Goal: Communication & Community: Ask a question

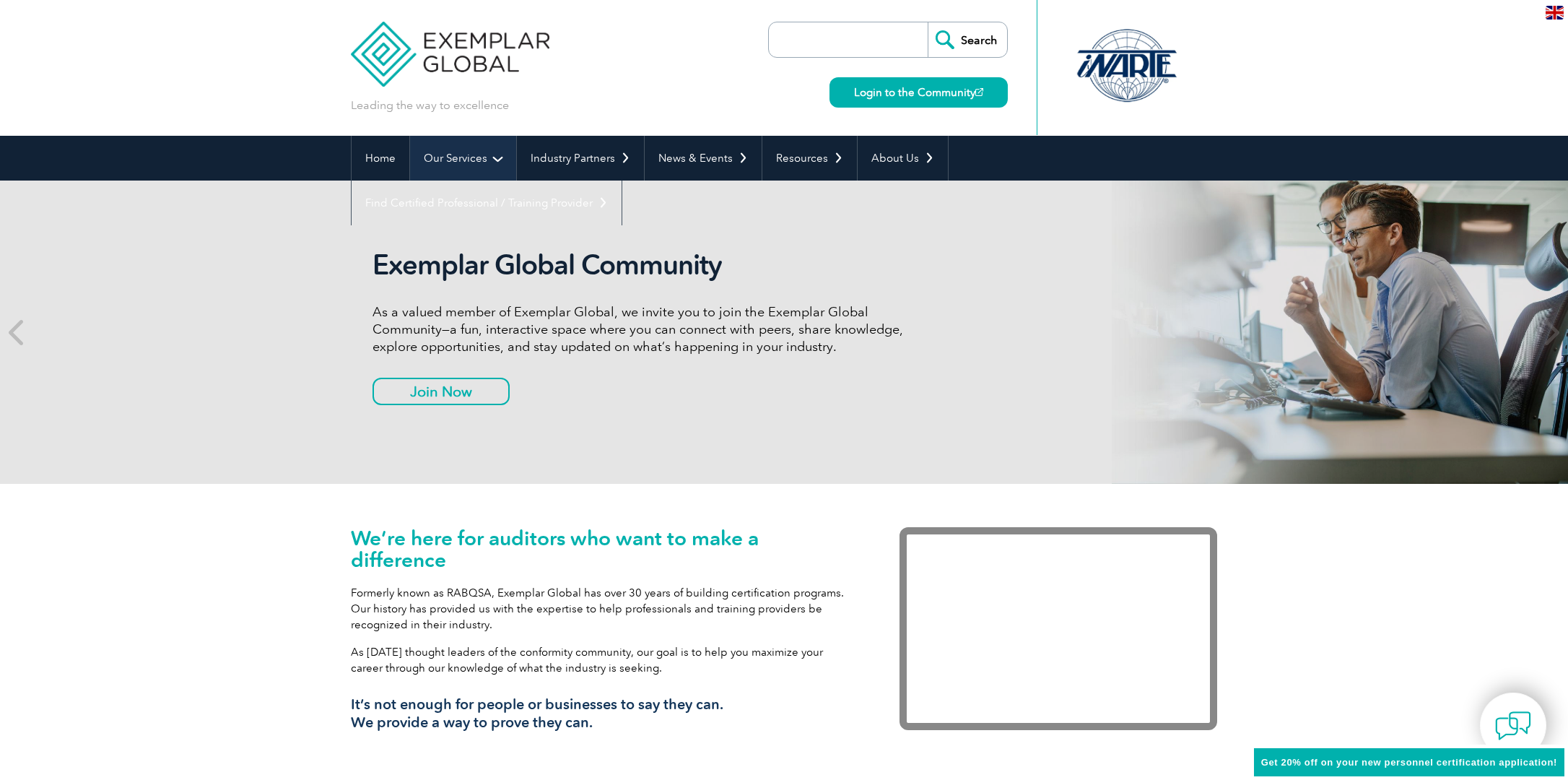
click at [486, 145] on link "Our Services" at bounding box center [463, 159] width 106 height 45
click at [484, 170] on link "Our Services" at bounding box center [463, 159] width 106 height 45
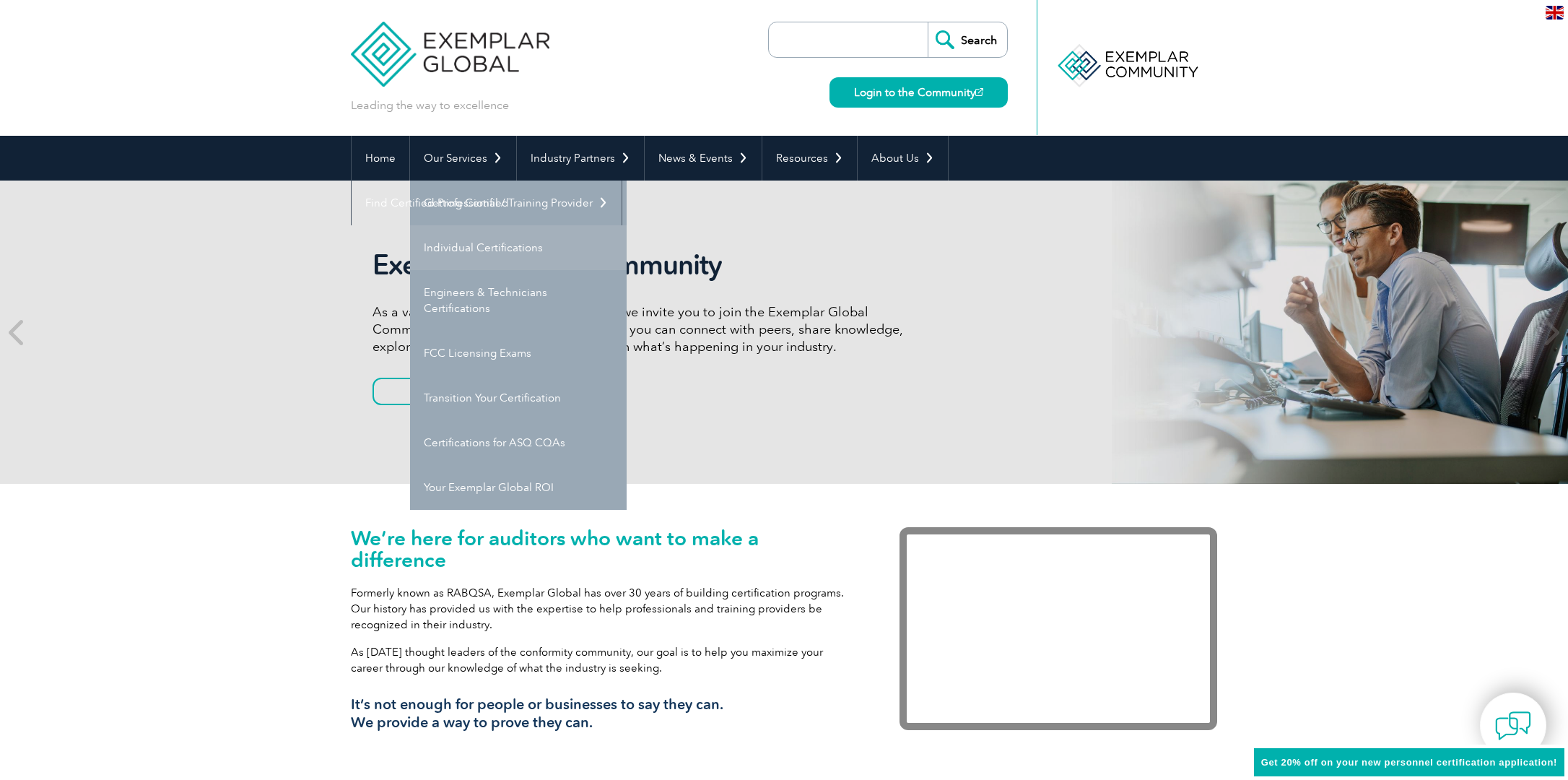
click at [531, 249] on link "Individual Certifications" at bounding box center [518, 248] width 216 height 45
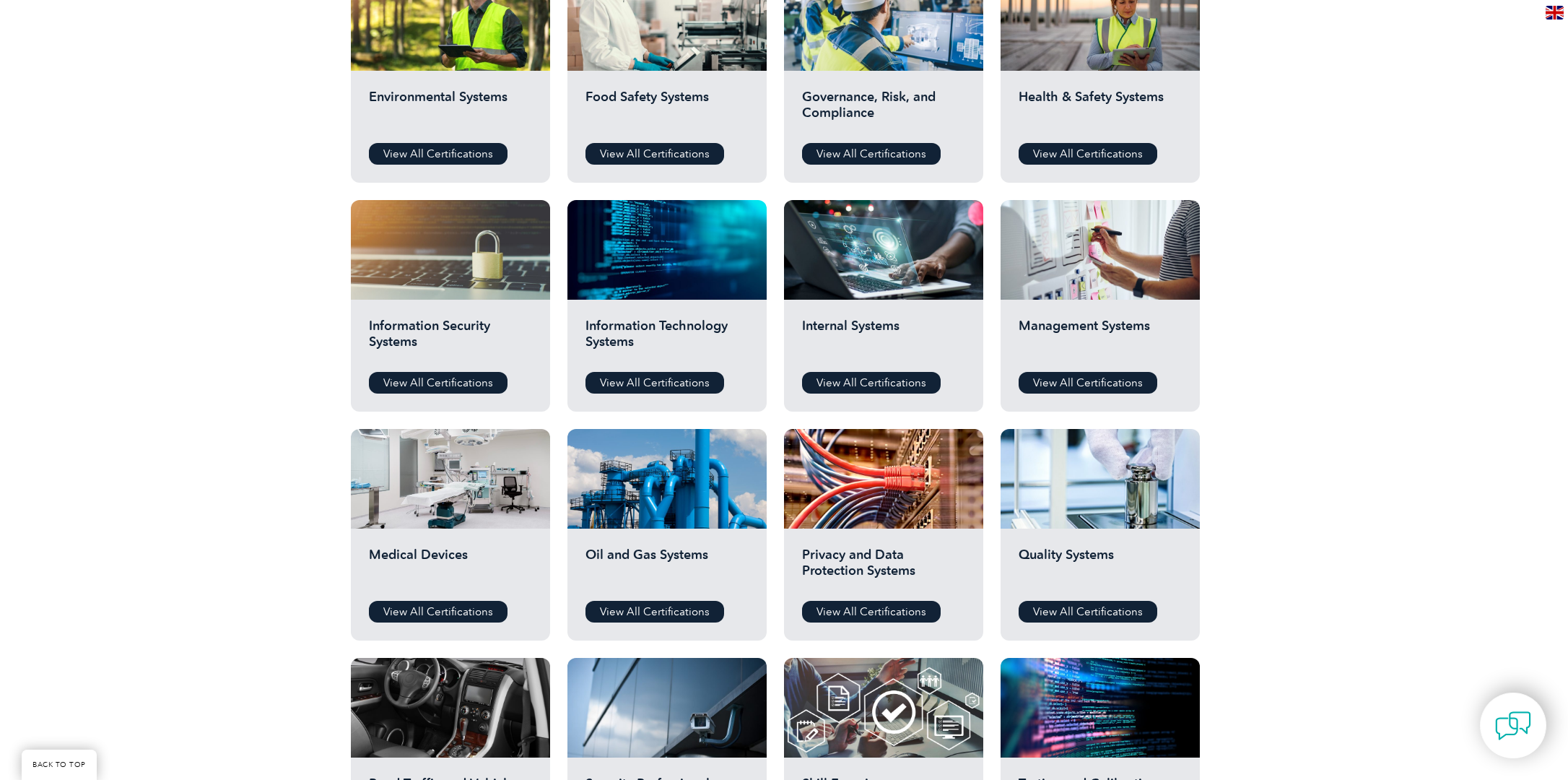
scroll to position [576, 0]
click at [1114, 614] on link "View All Certifications" at bounding box center [1088, 611] width 139 height 22
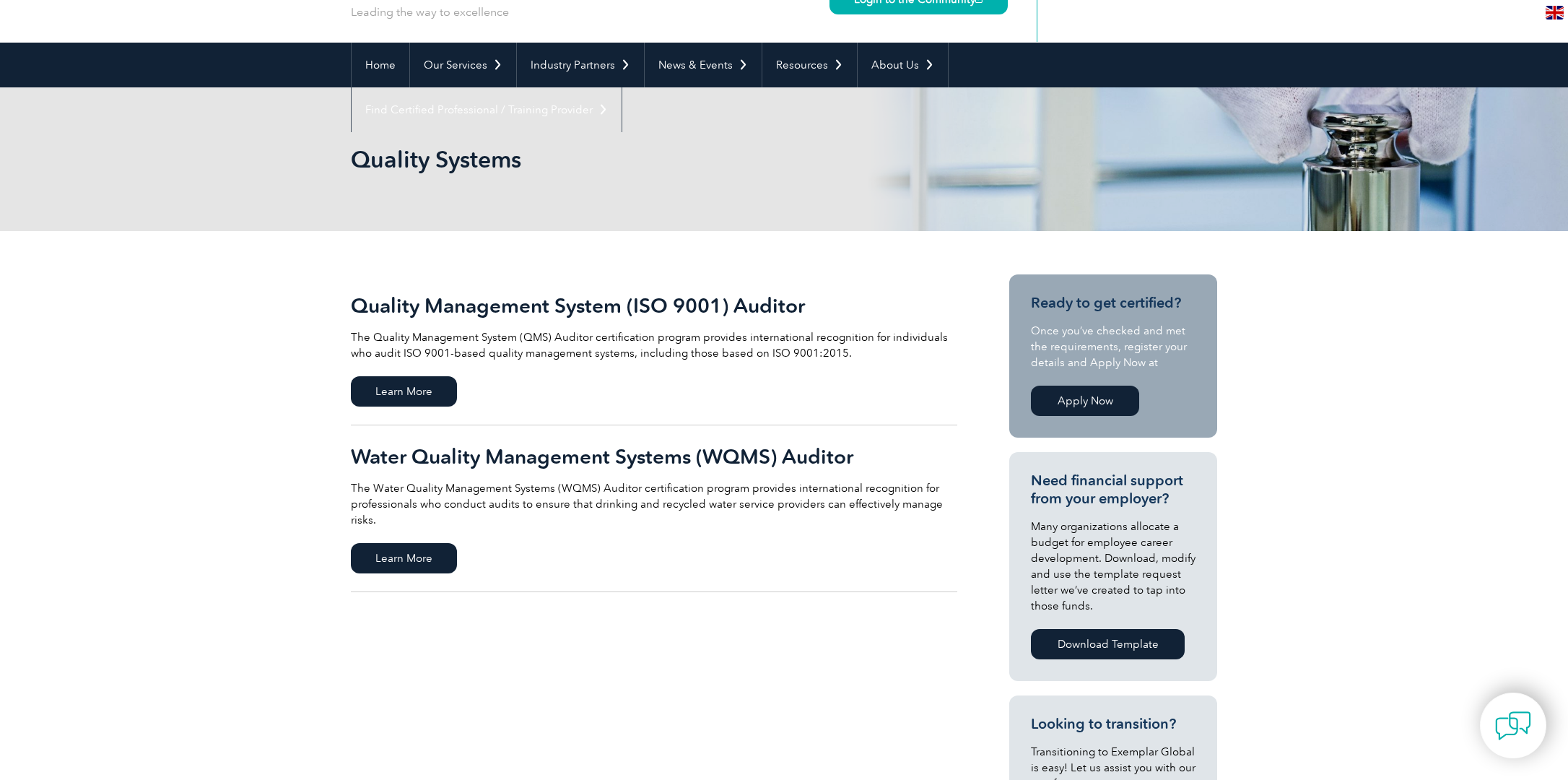
scroll to position [72, 0]
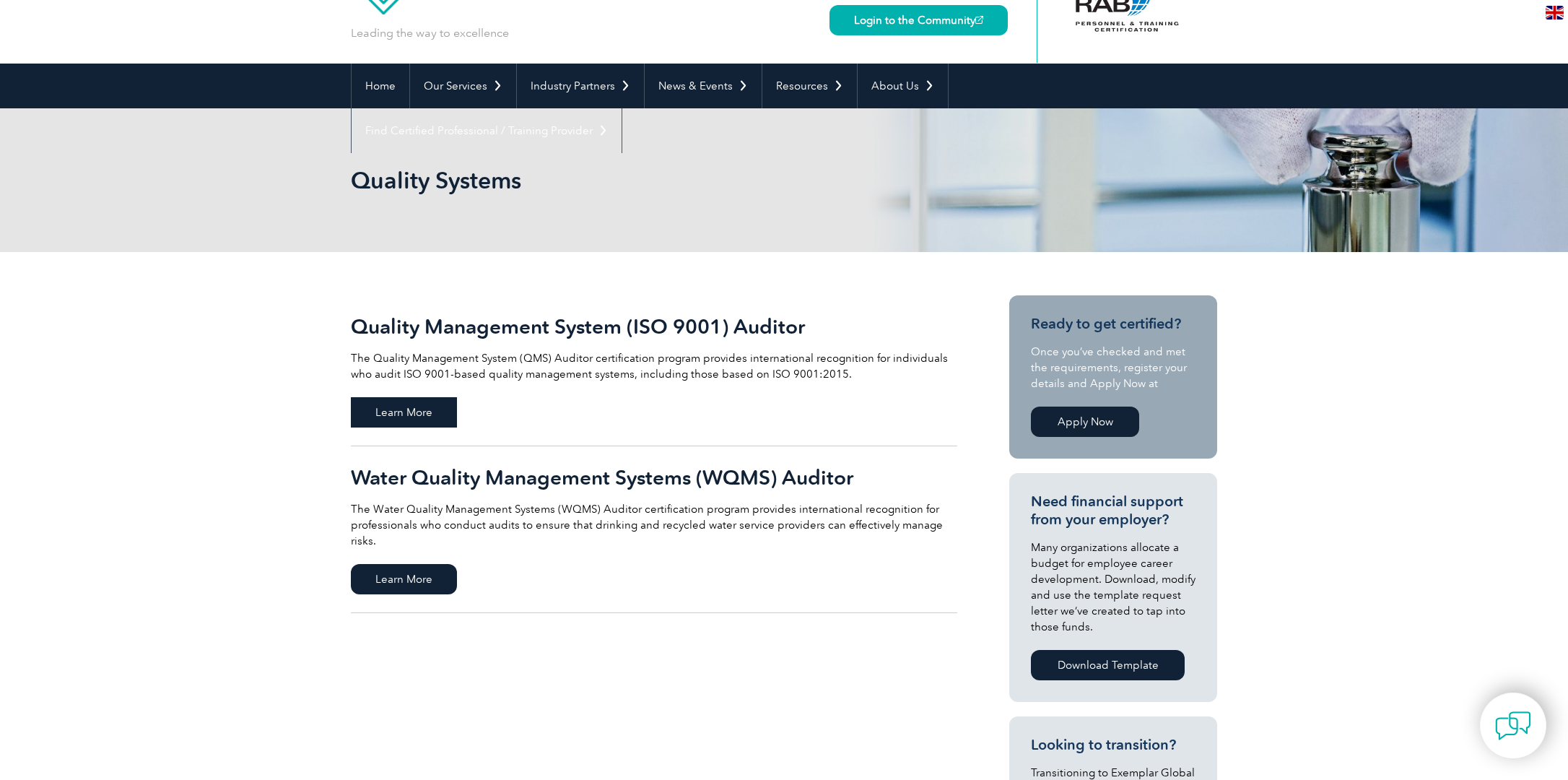
click at [417, 409] on span "Learn More" at bounding box center [404, 412] width 106 height 30
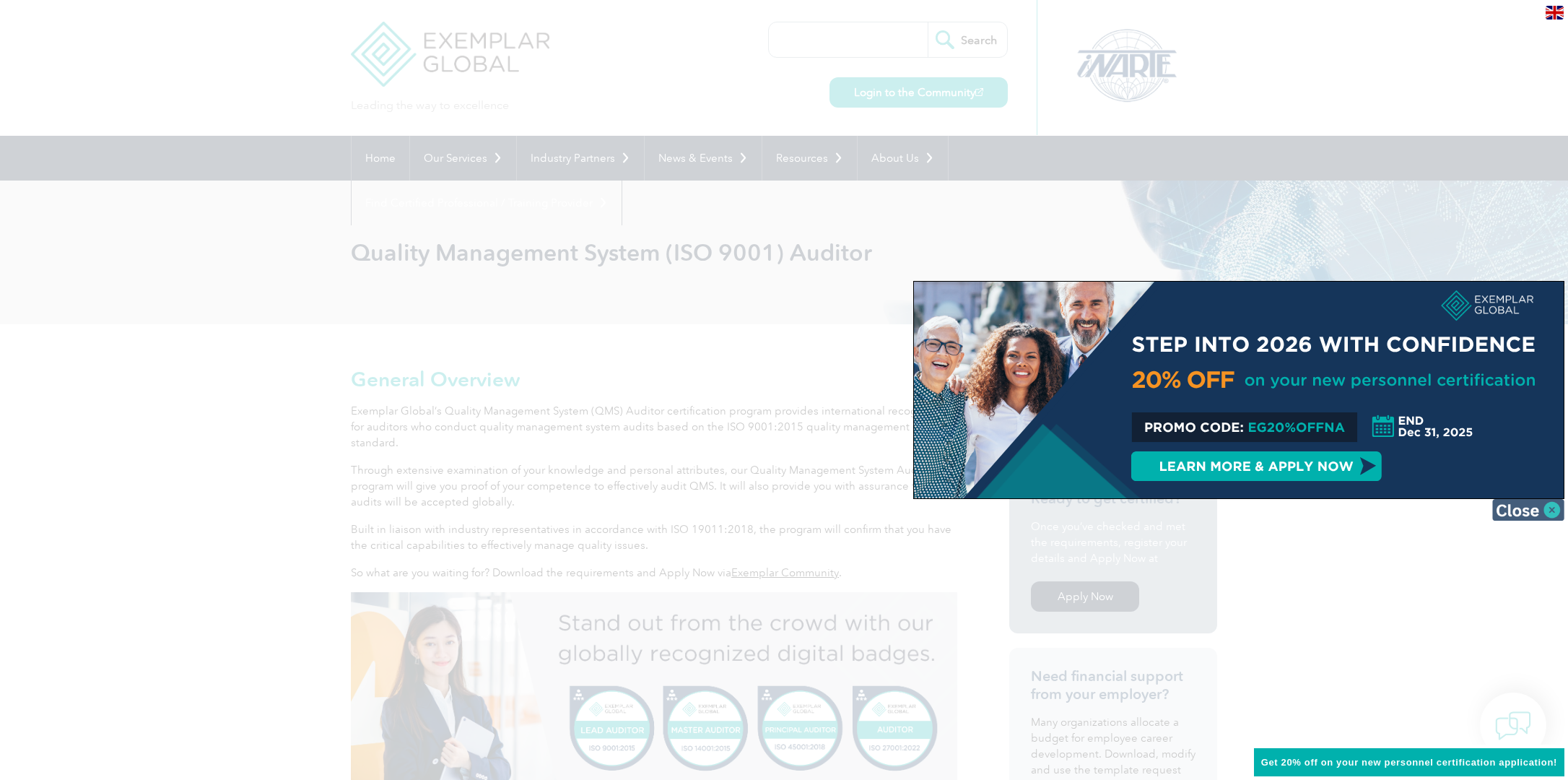
click at [1549, 511] on img at bounding box center [1529, 510] width 72 height 22
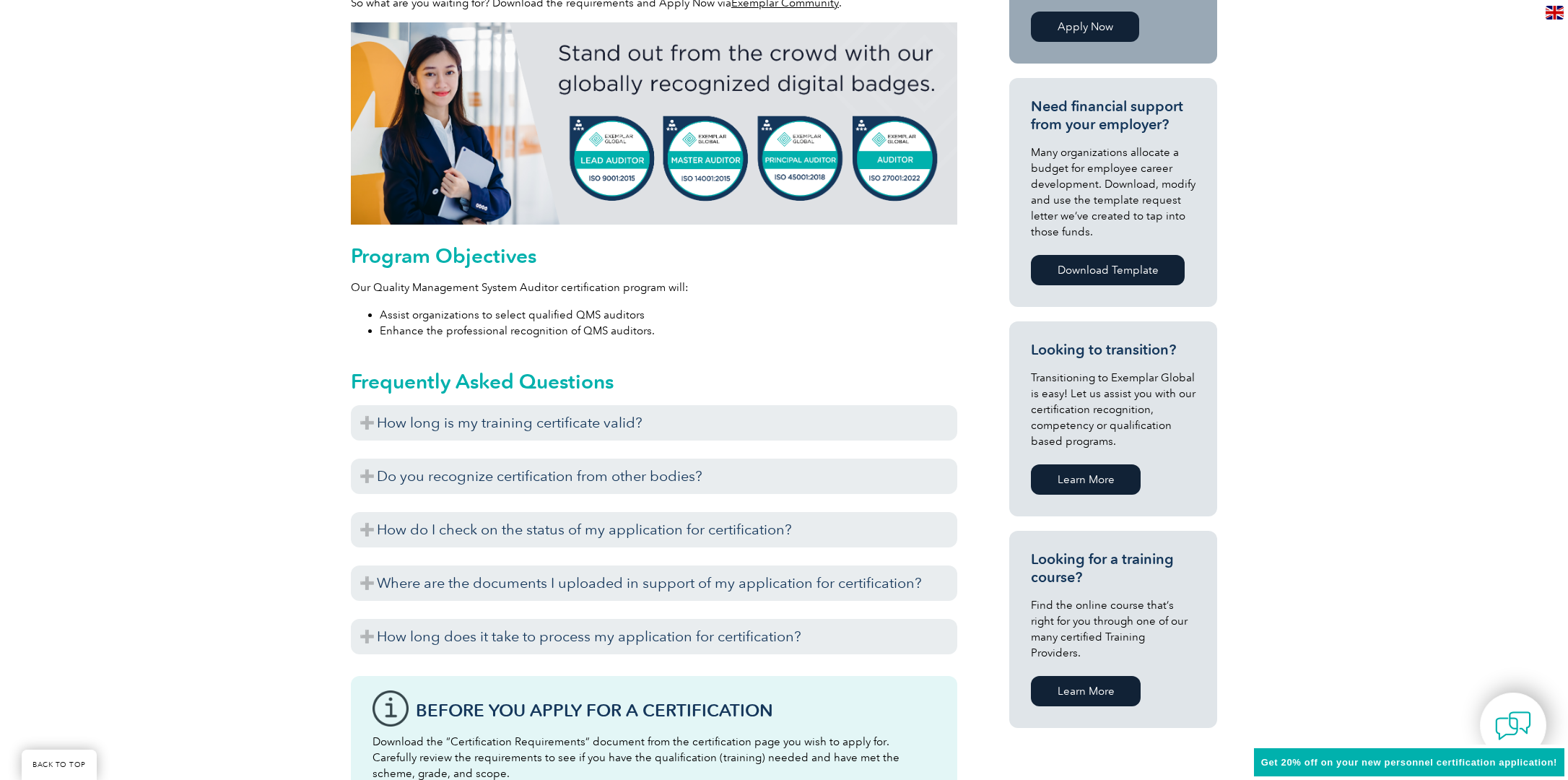
scroll to position [650, 0]
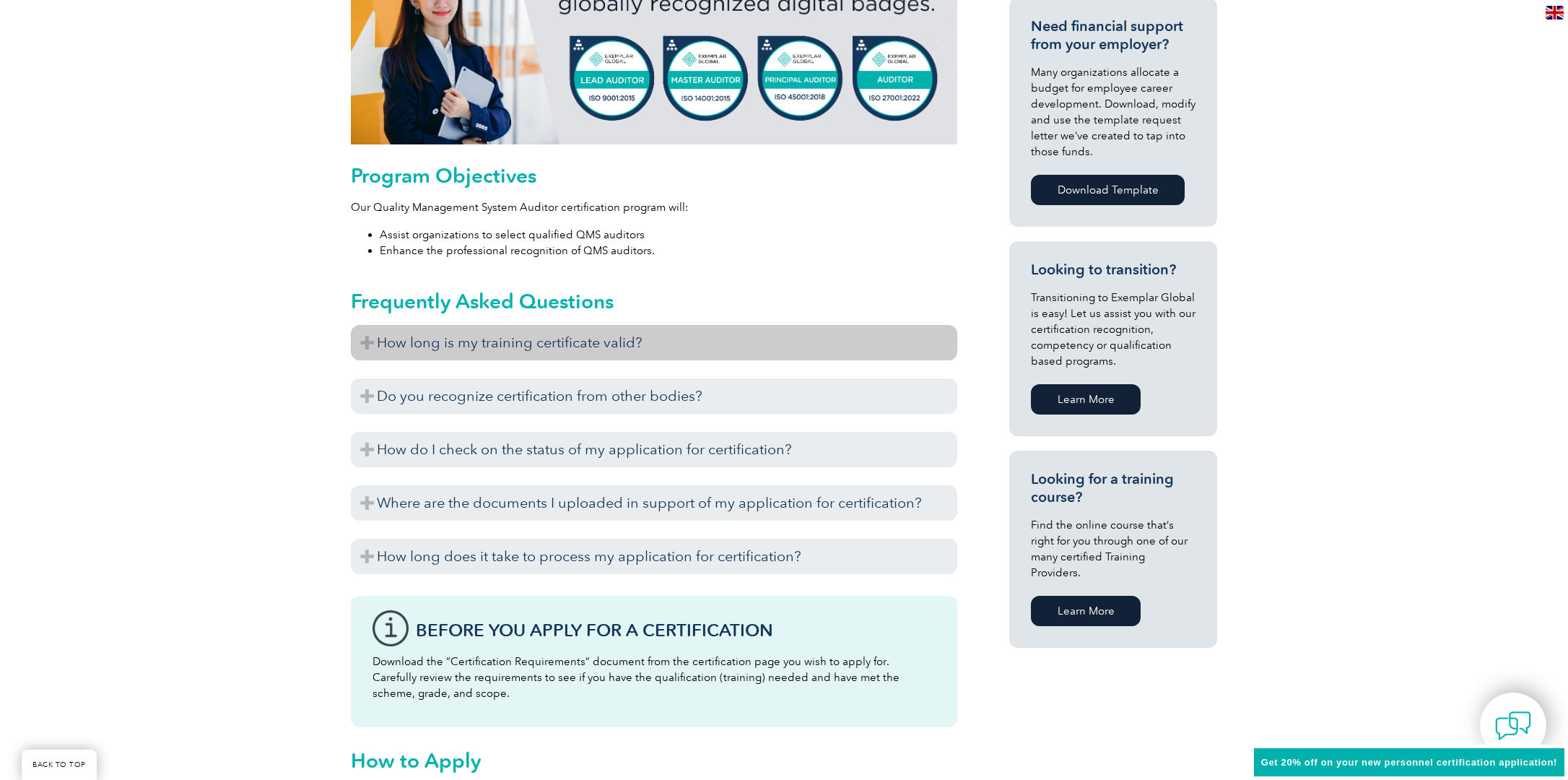
click at [613, 336] on h3 "How long is my training certificate valid?" at bounding box center [655, 343] width 607 height 35
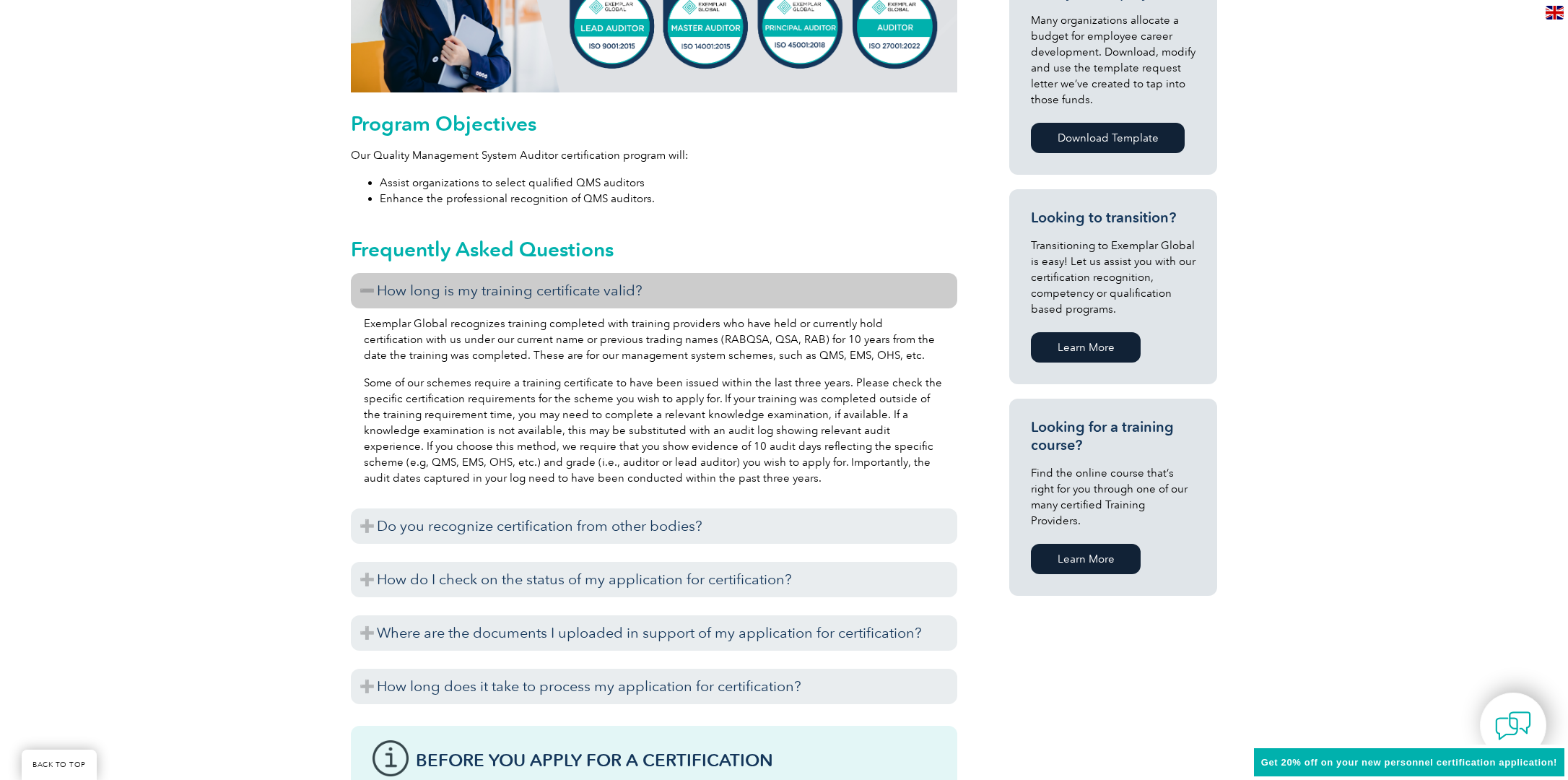
scroll to position [722, 0]
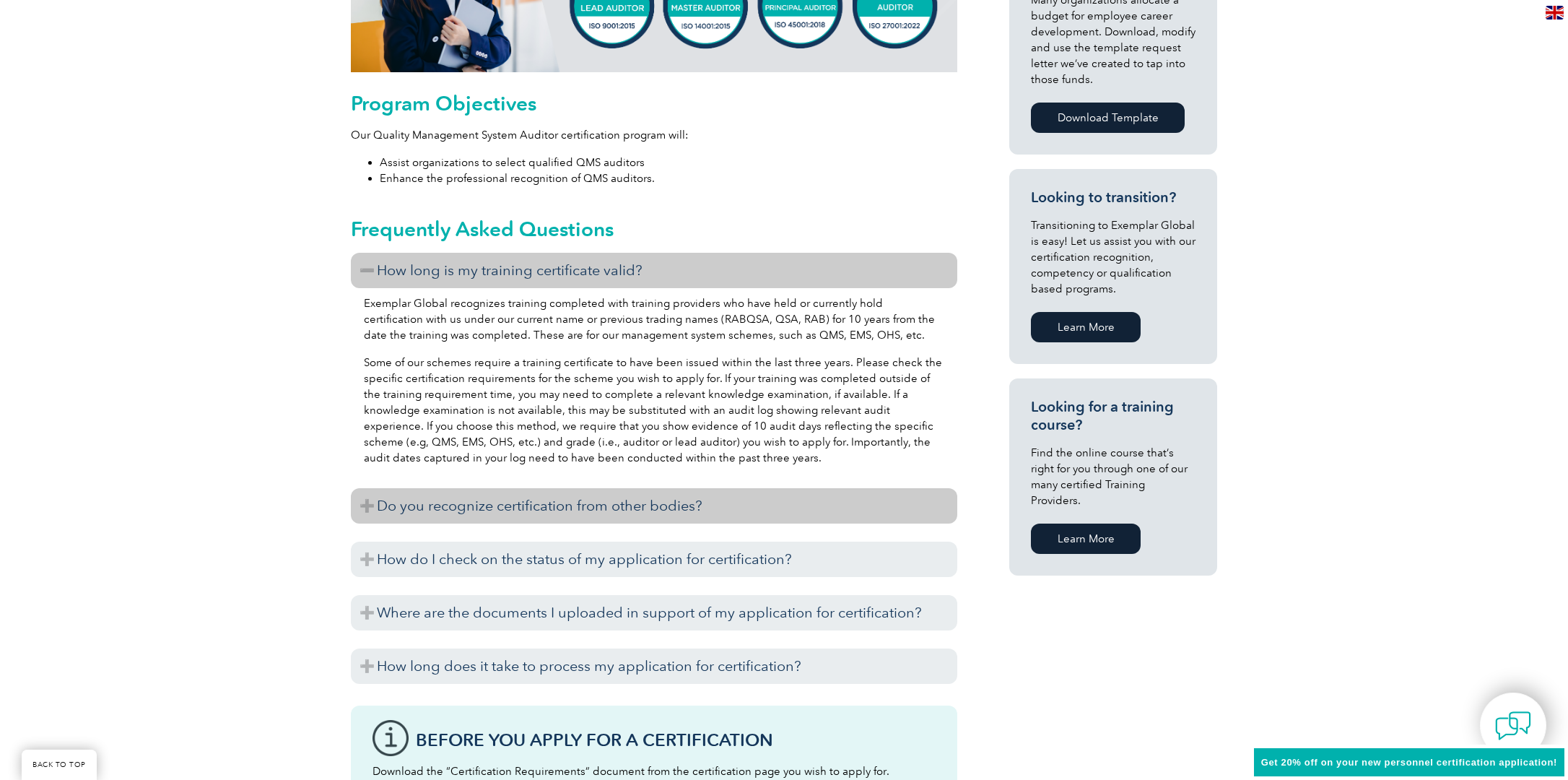
click at [671, 501] on h3 "Do you recognize certification from other bodies?" at bounding box center [655, 506] width 607 height 35
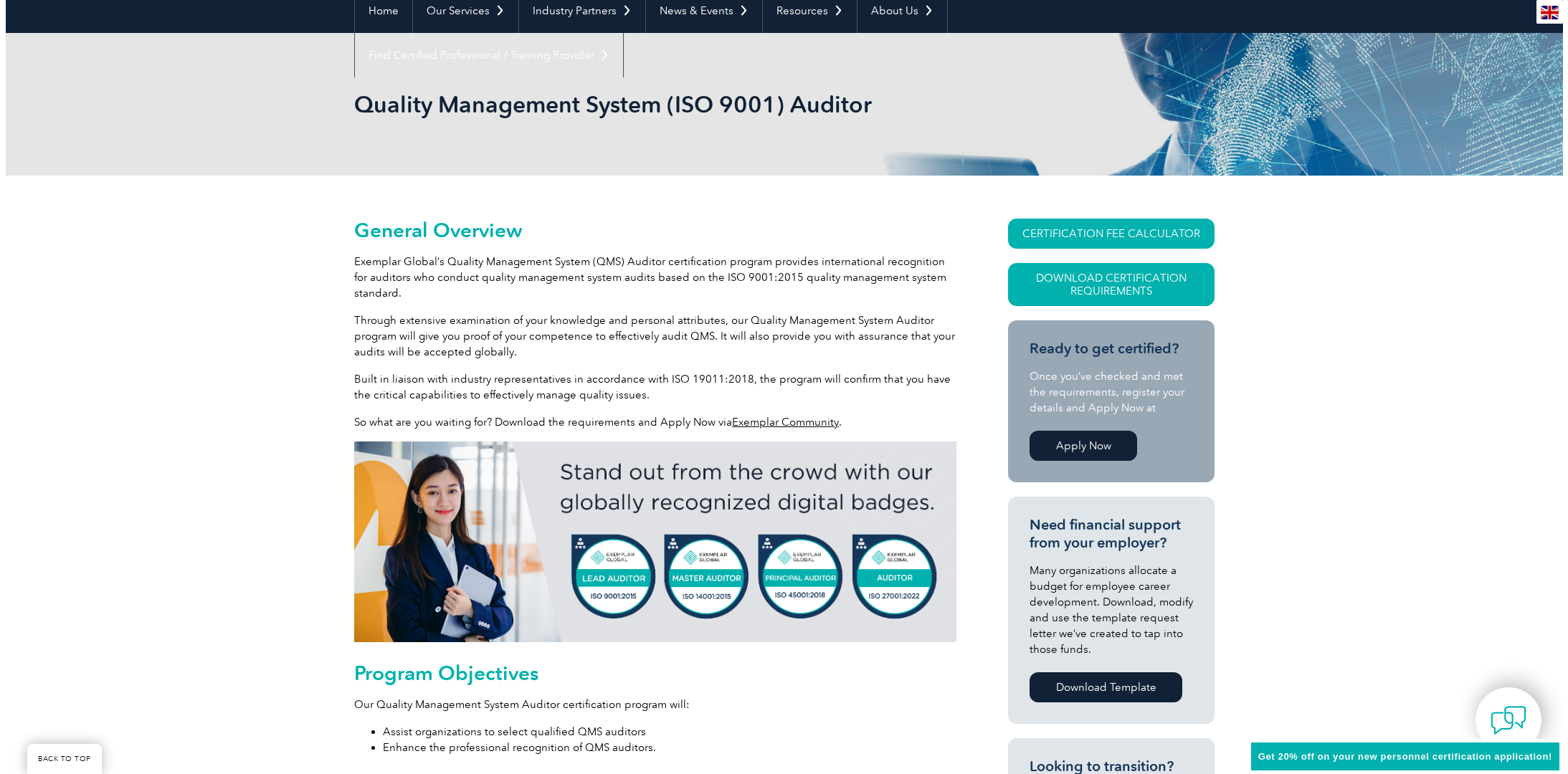
scroll to position [143, 0]
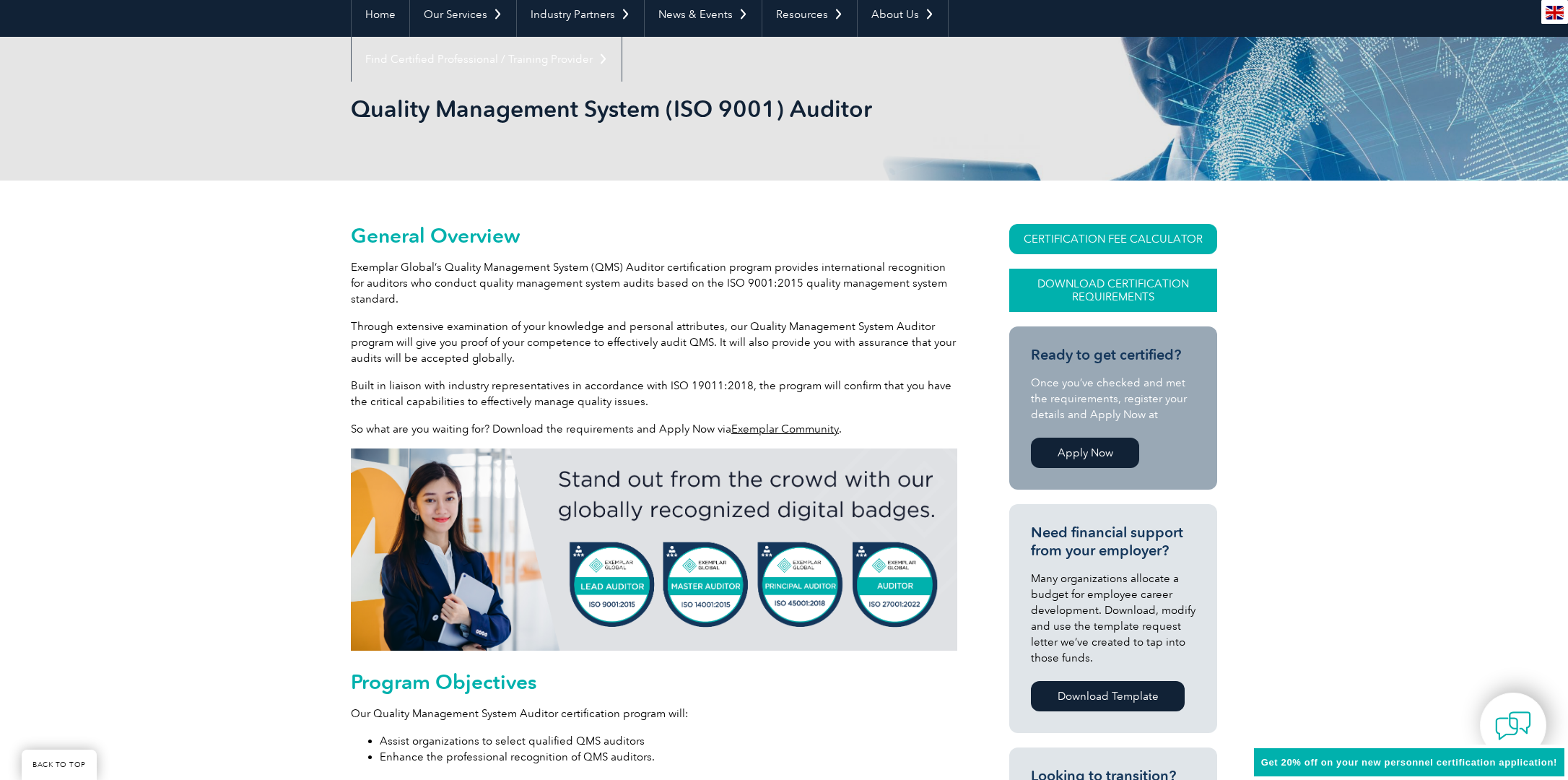
click at [1115, 288] on link "Download Certification Requirements" at bounding box center [1113, 290] width 208 height 43
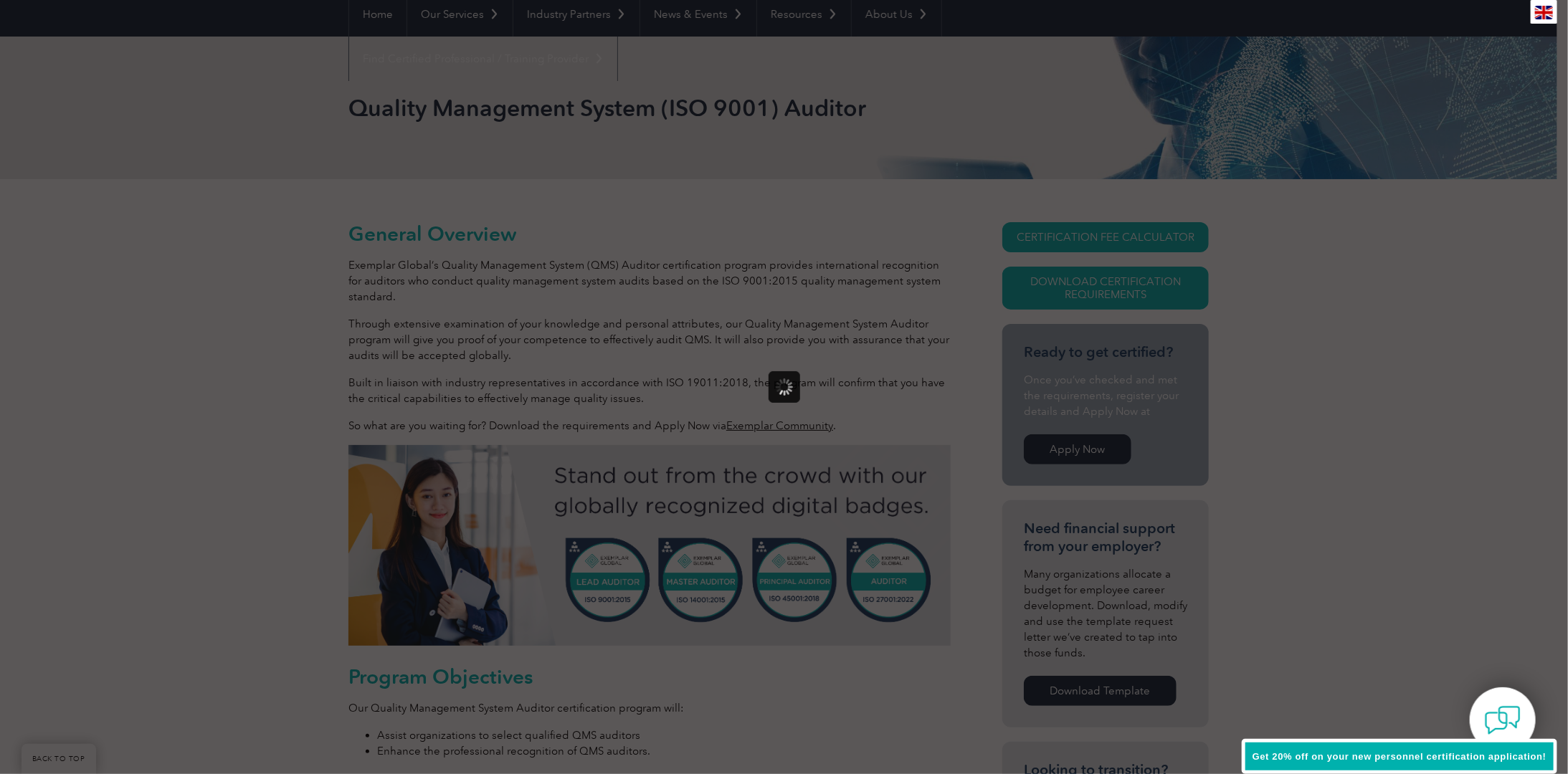
scroll to position [0, 0]
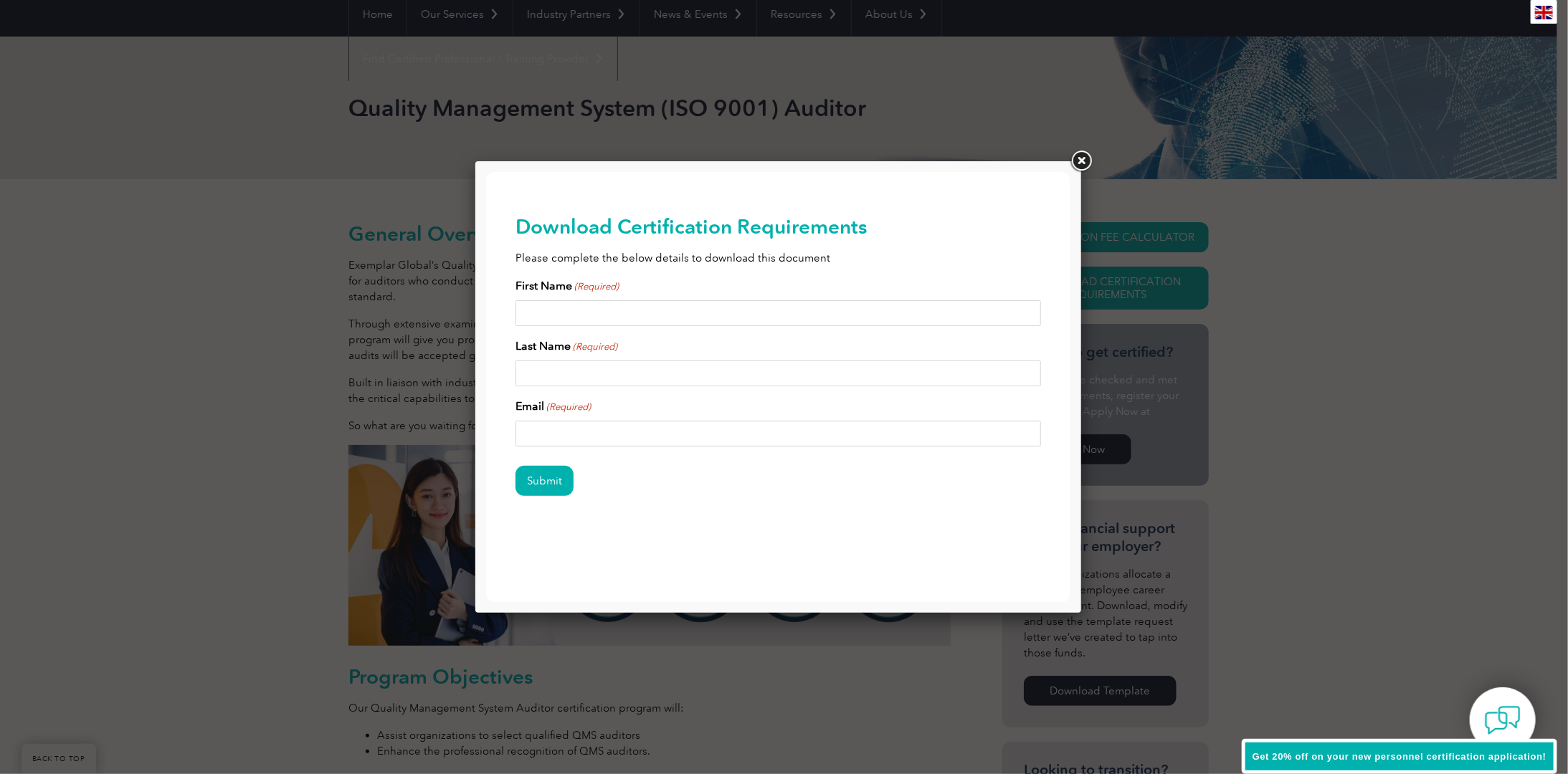
click at [668, 307] on input "First Name (Required)" at bounding box center [778, 312] width 527 height 26
type input "Sydney"
type input "White"
type input "Sydney.White@paccar.com"
drag, startPoint x: 548, startPoint y: 509, endPoint x: 549, endPoint y: 489, distance: 20.0
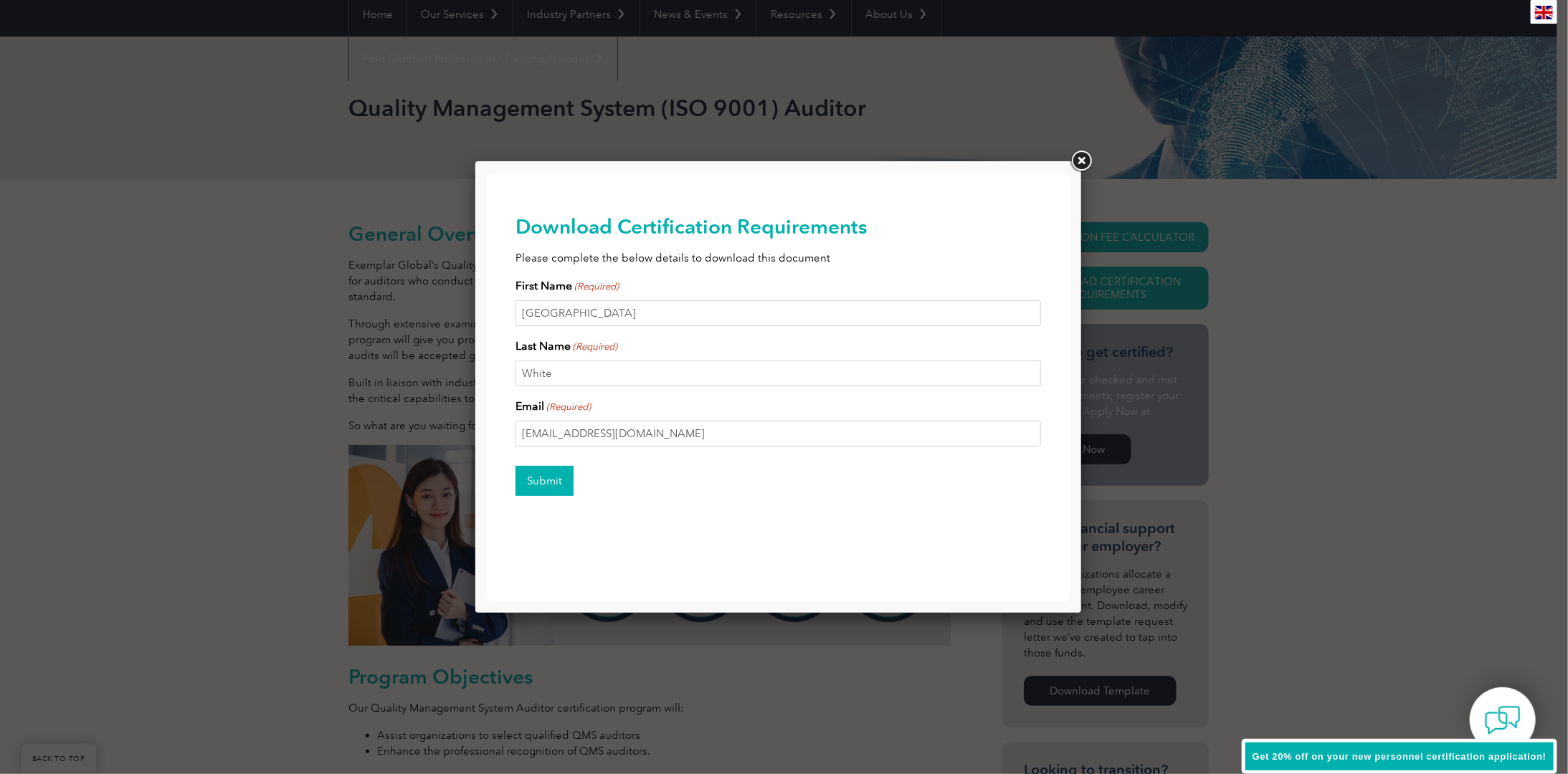
click at [548, 505] on div "Submit" at bounding box center [778, 481] width 527 height 62
click at [550, 484] on input "Submit" at bounding box center [544, 480] width 58 height 30
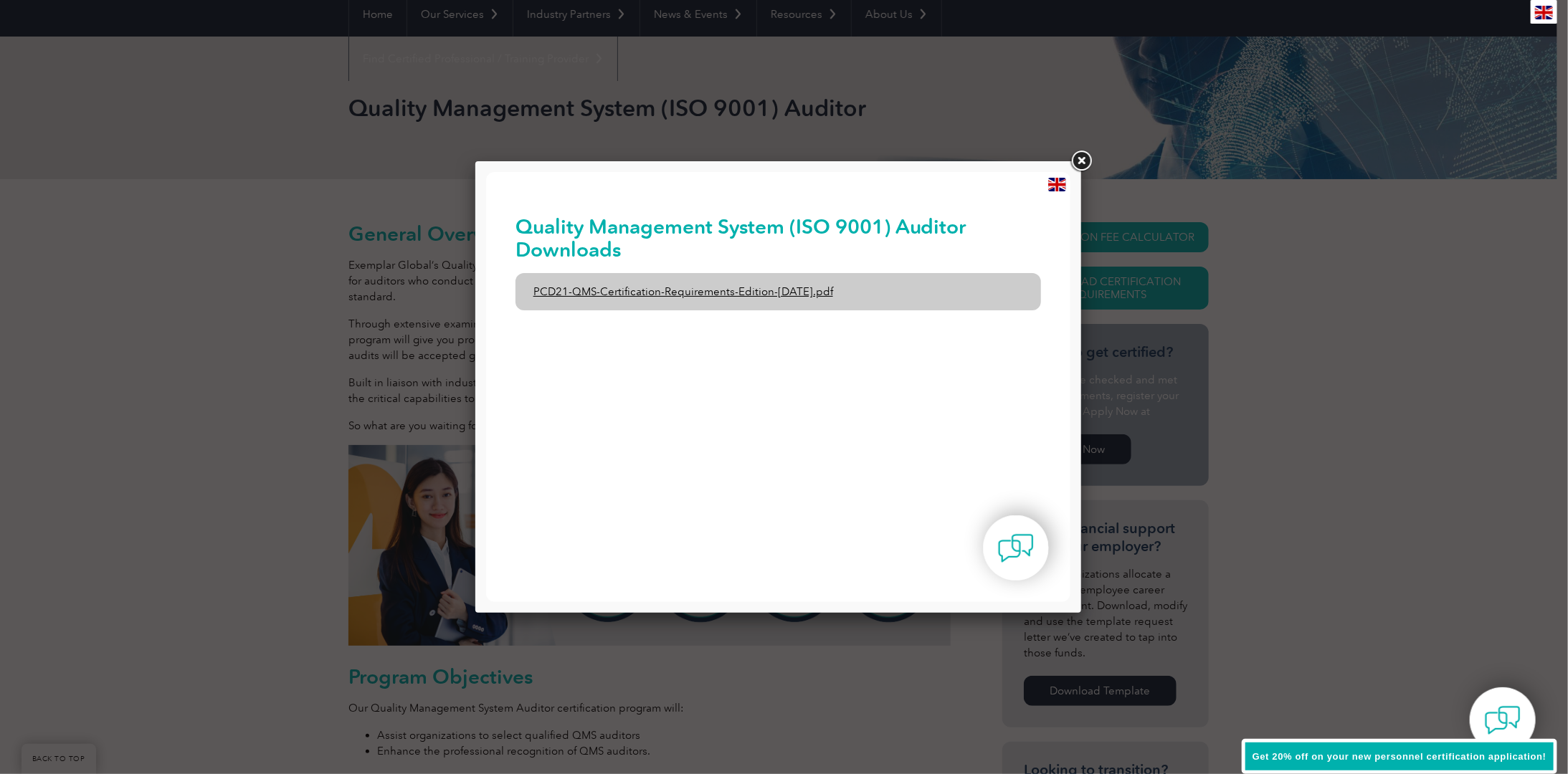
click at [789, 291] on link "PCD21-QMS-Certification-Requirements-Edition-2-April-2022.pdf" at bounding box center [778, 290] width 527 height 37
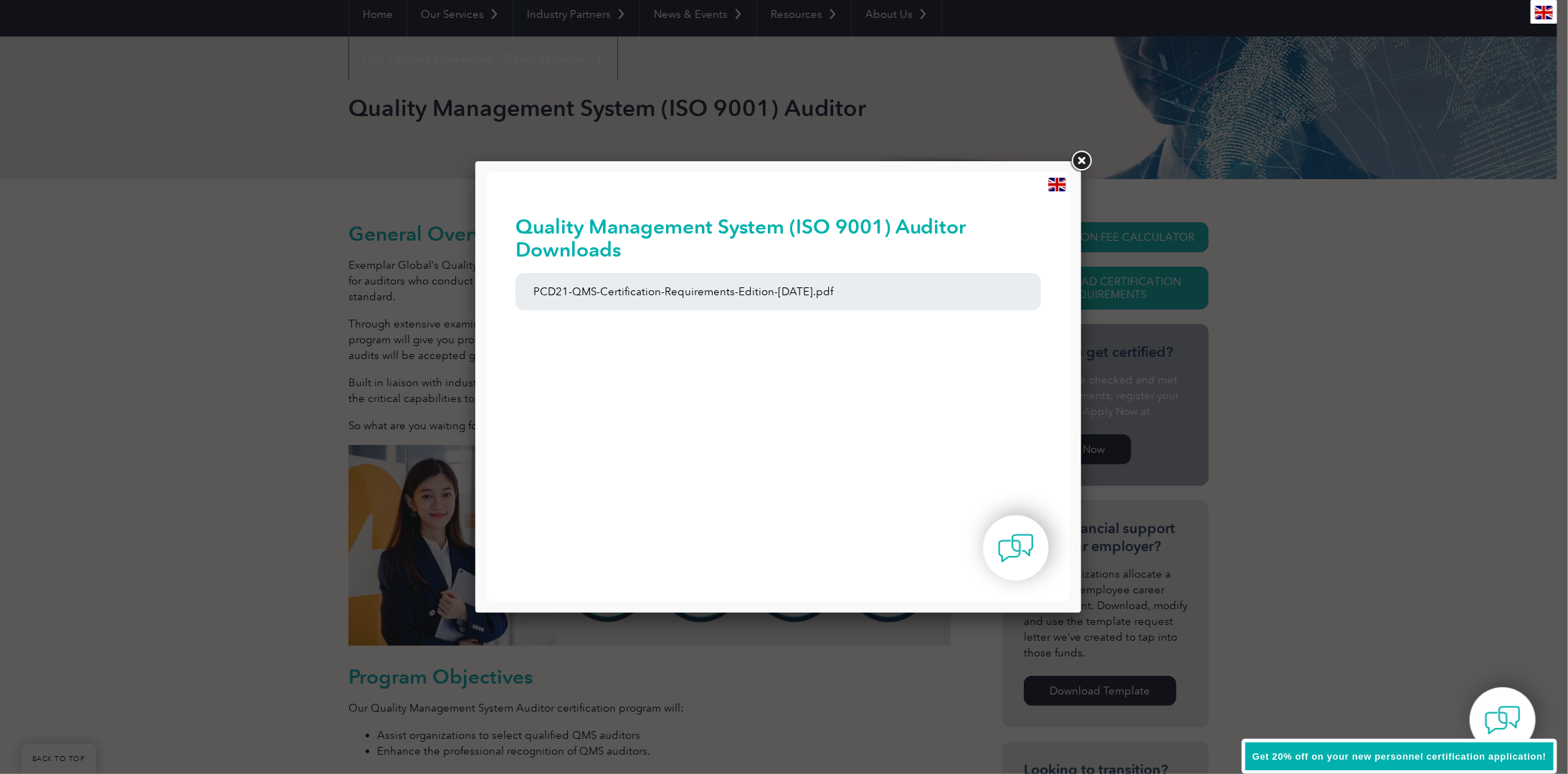
click at [1085, 157] on link at bounding box center [1080, 161] width 26 height 26
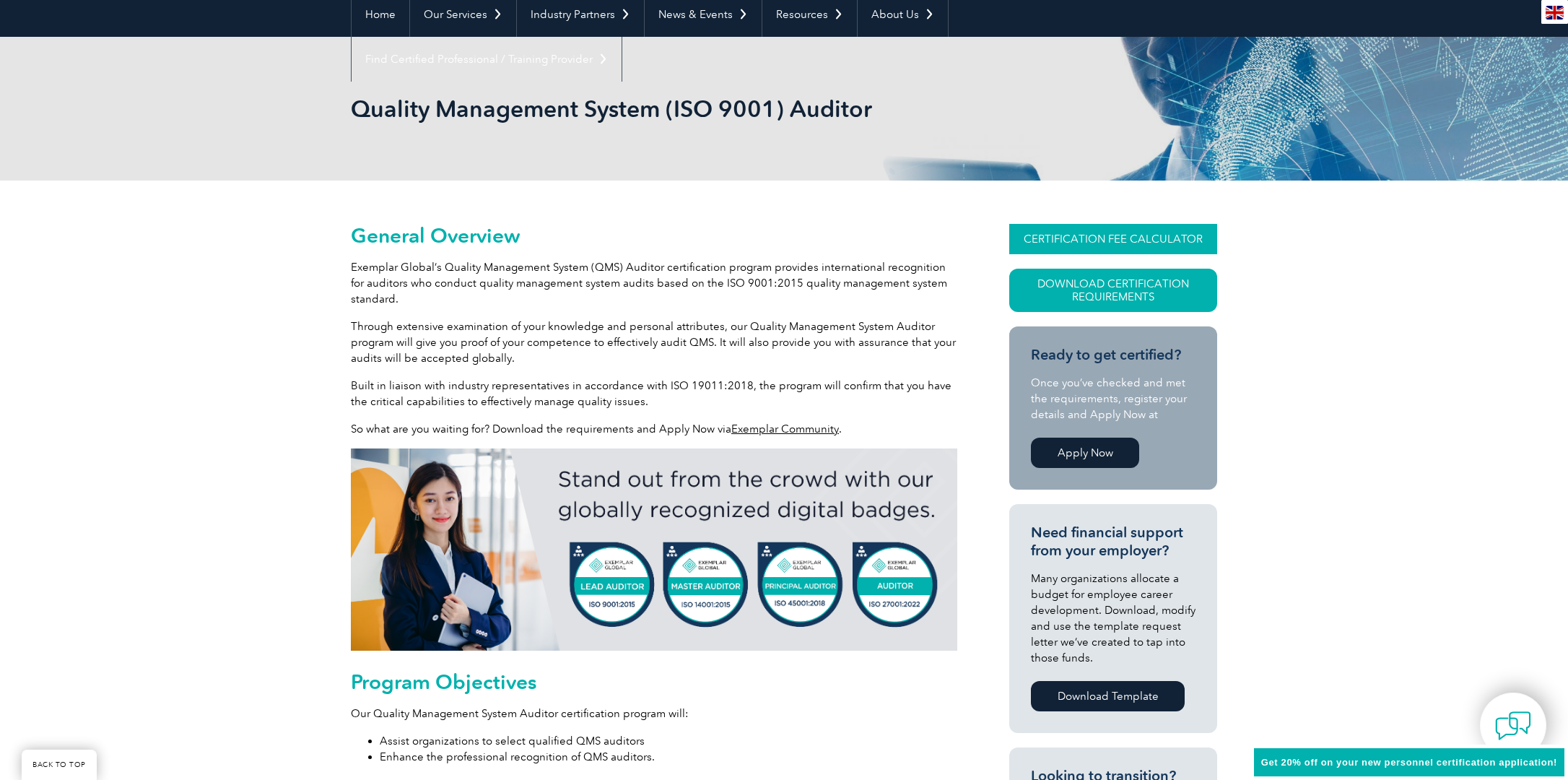
click at [1144, 238] on link "CERTIFICATION FEE CALCULATOR" at bounding box center [1113, 239] width 208 height 30
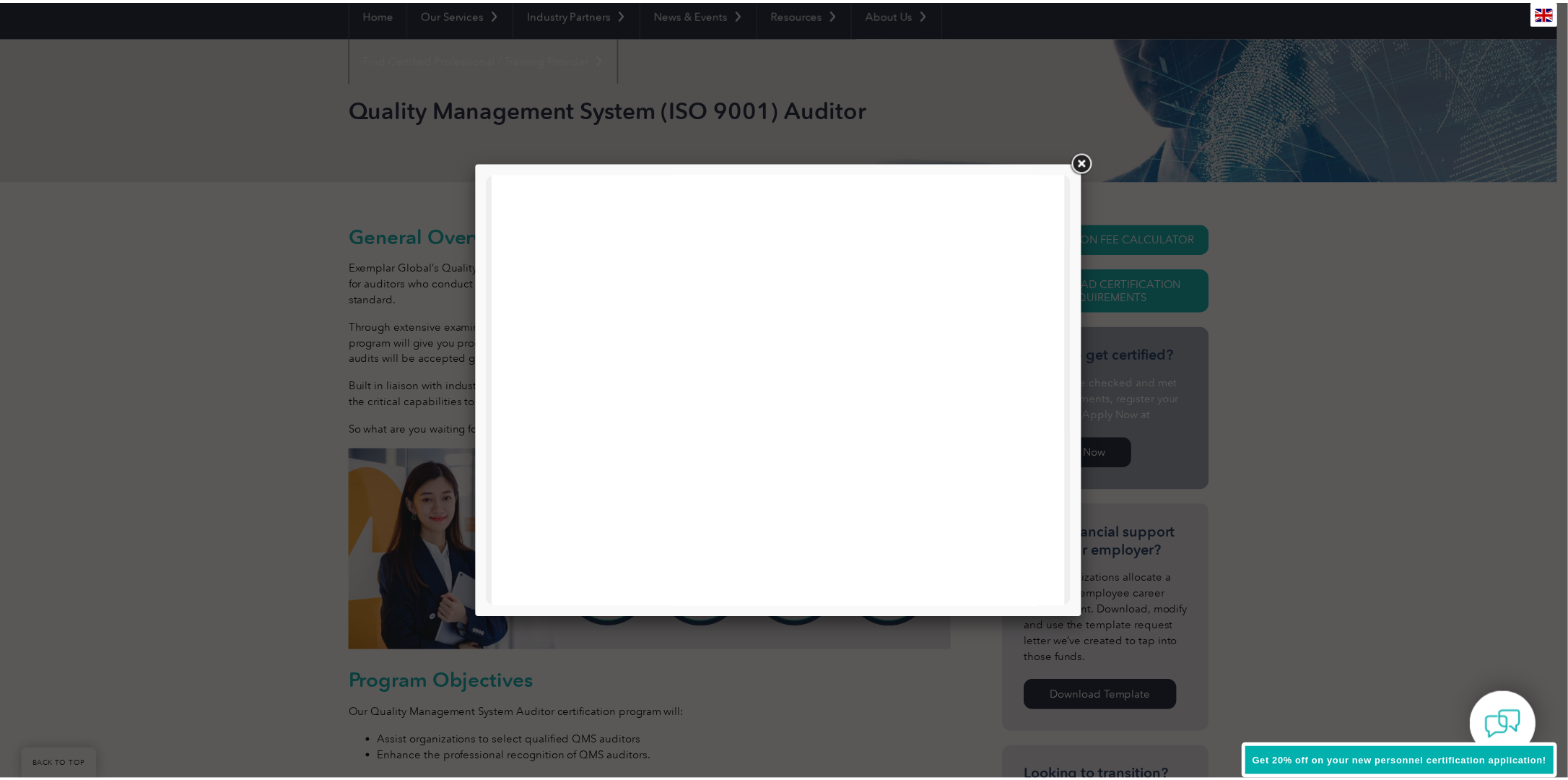
scroll to position [255, 0]
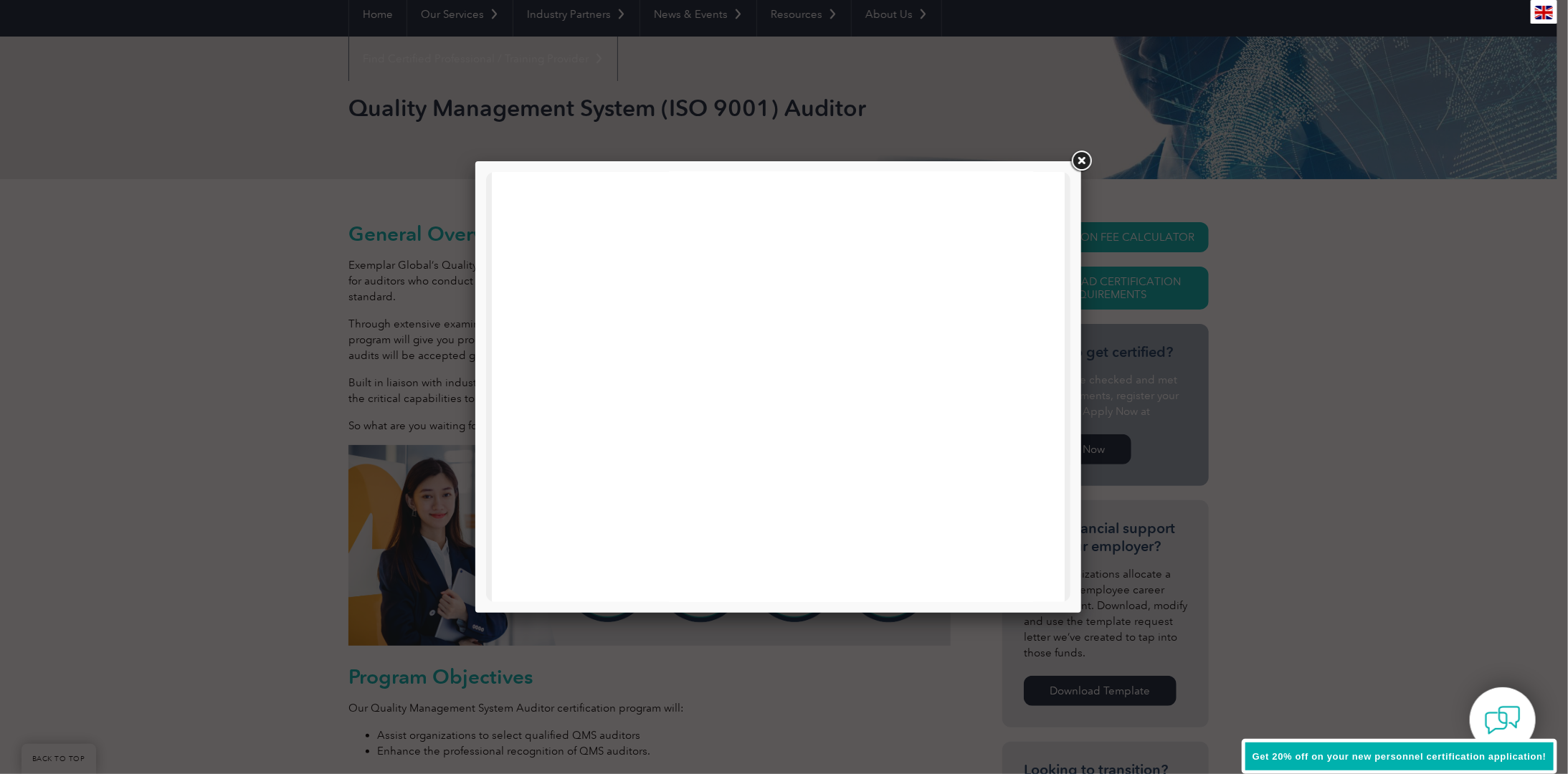
click at [1081, 160] on link at bounding box center [1080, 161] width 26 height 26
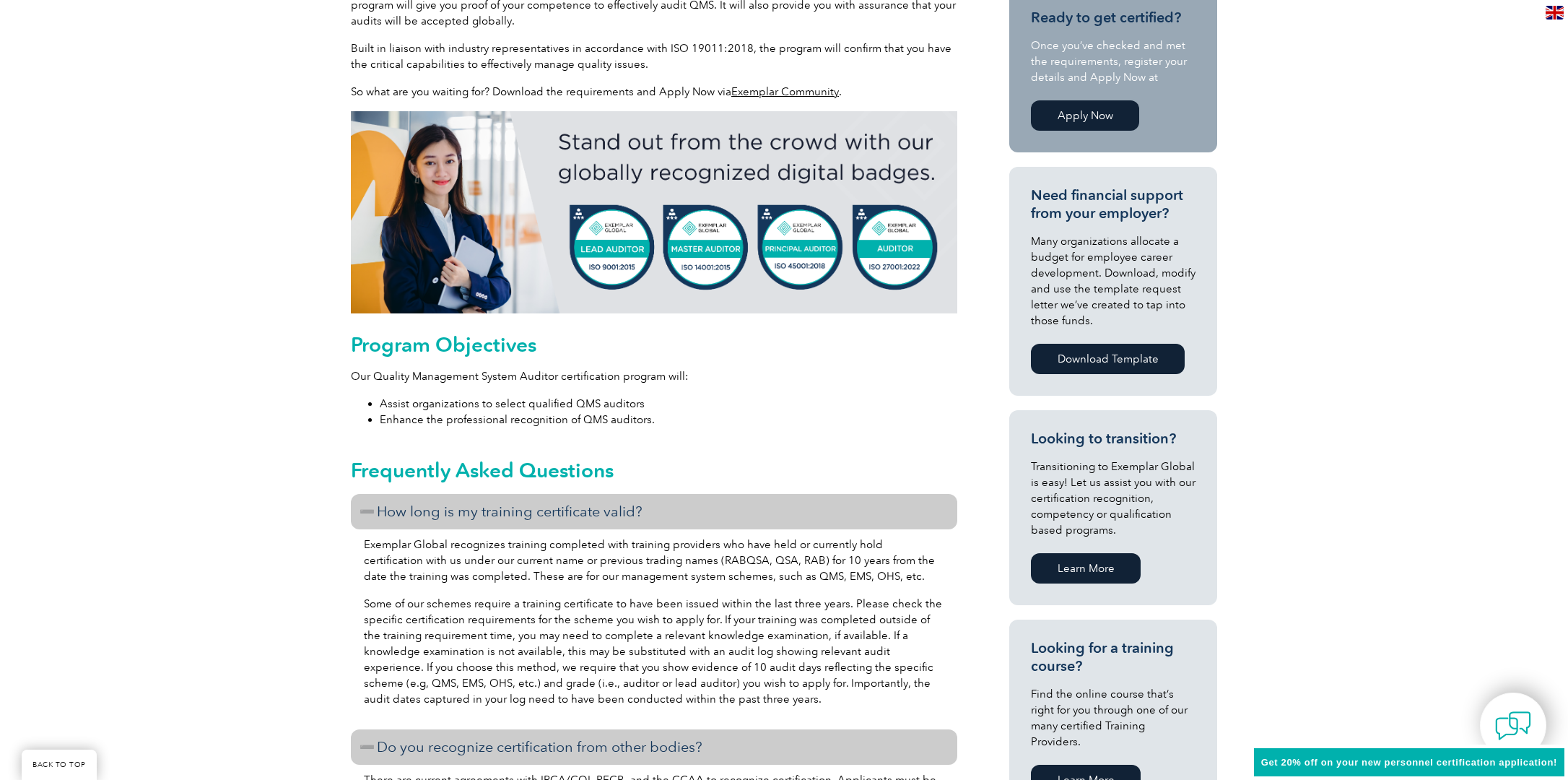
scroll to position [650, 0]
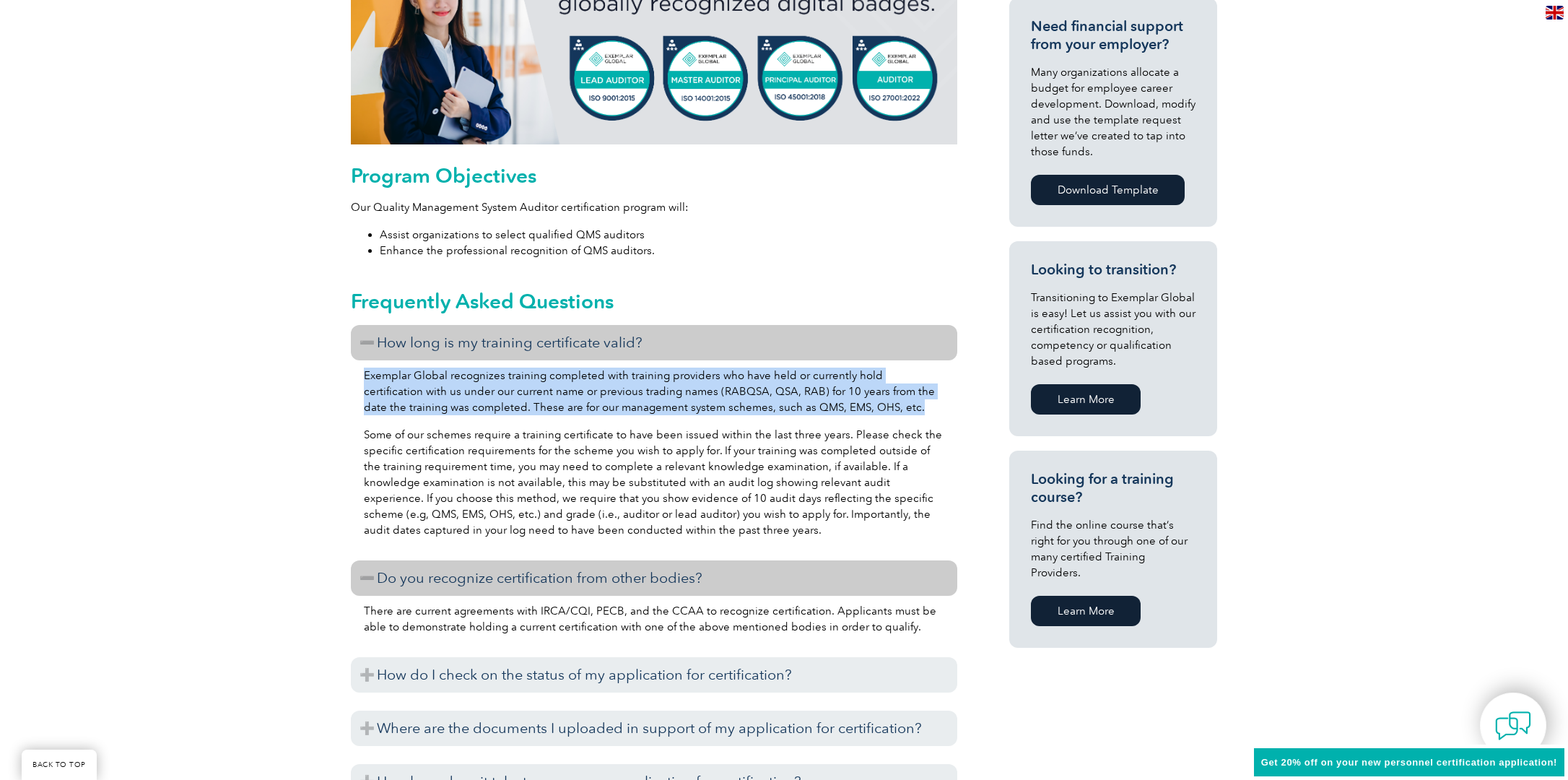
drag, startPoint x: 873, startPoint y: 410, endPoint x: 353, endPoint y: 376, distance: 521.1
click at [353, 376] on div "Exemplar Global recognizes training completed with training providers who have …" at bounding box center [655, 454] width 607 height 189
copy p "Exemplar Global recognizes training completed with training providers who have …"
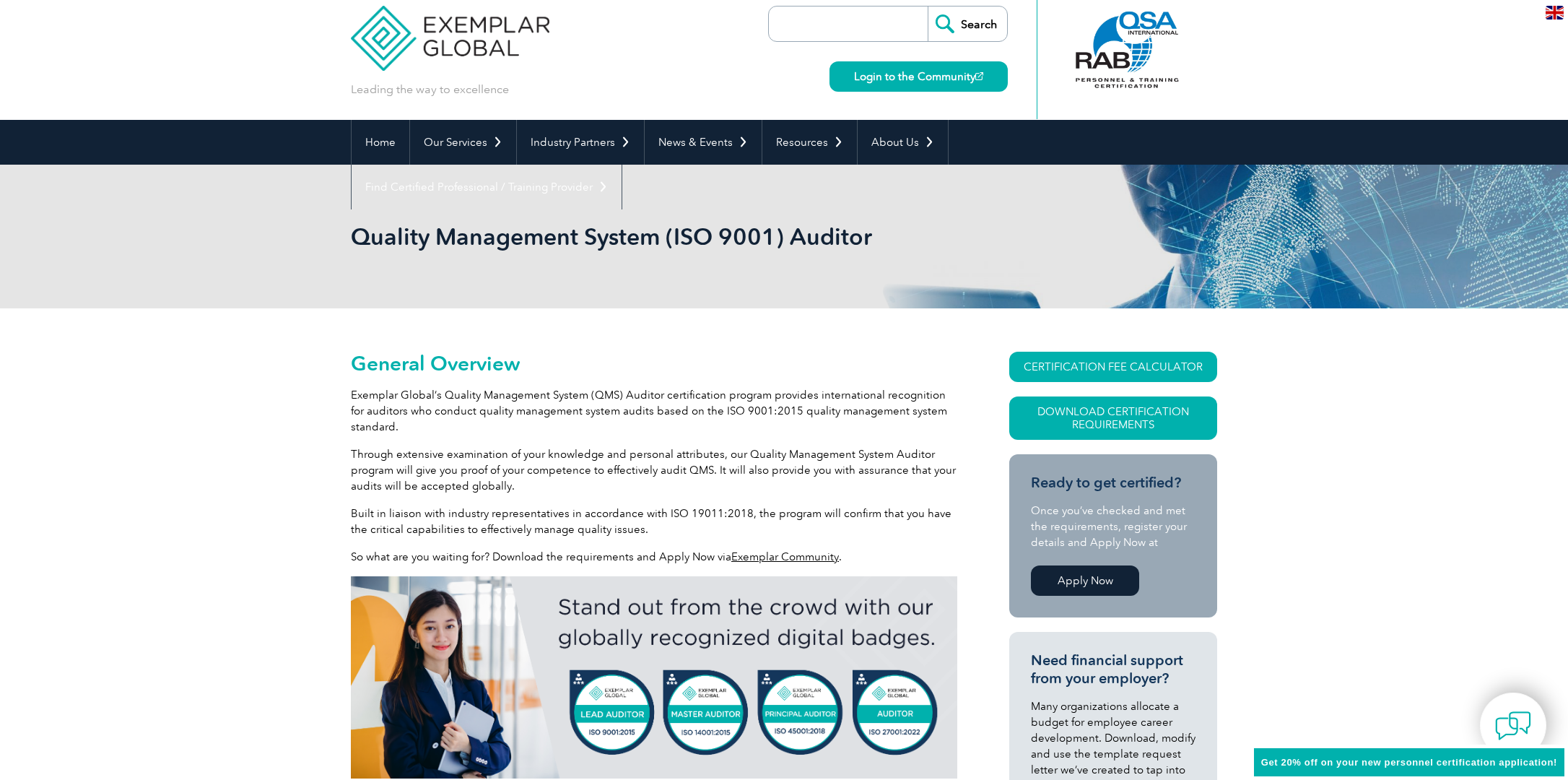
scroll to position [0, 0]
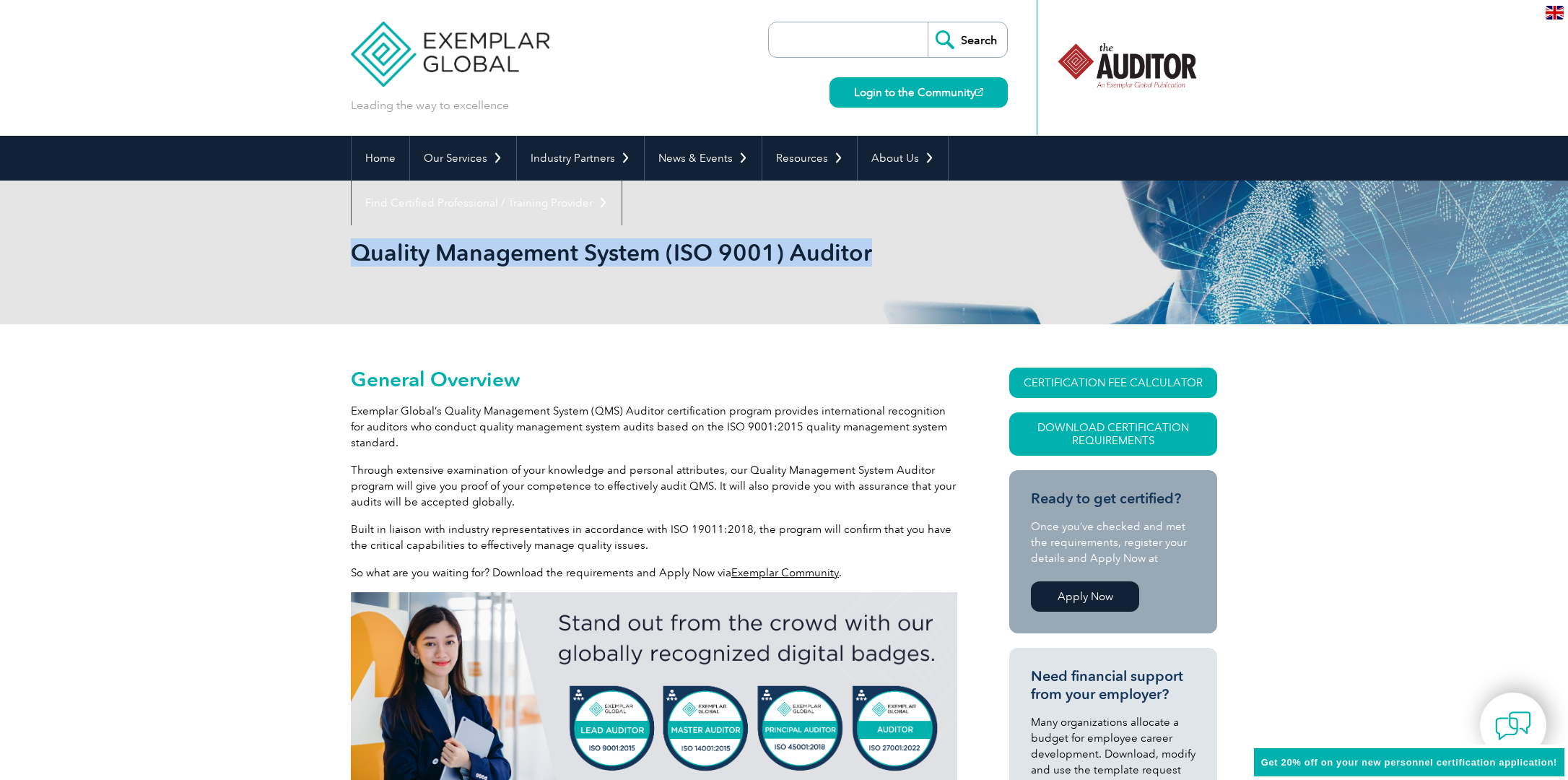
drag, startPoint x: 880, startPoint y: 251, endPoint x: 357, endPoint y: 246, distance: 523.0
click at [357, 246] on h1 "Quality Management System (ISO 9001) Auditor" at bounding box center [628, 252] width 555 height 28
copy h1 "Quality Management System (ISO 9001) Auditor"
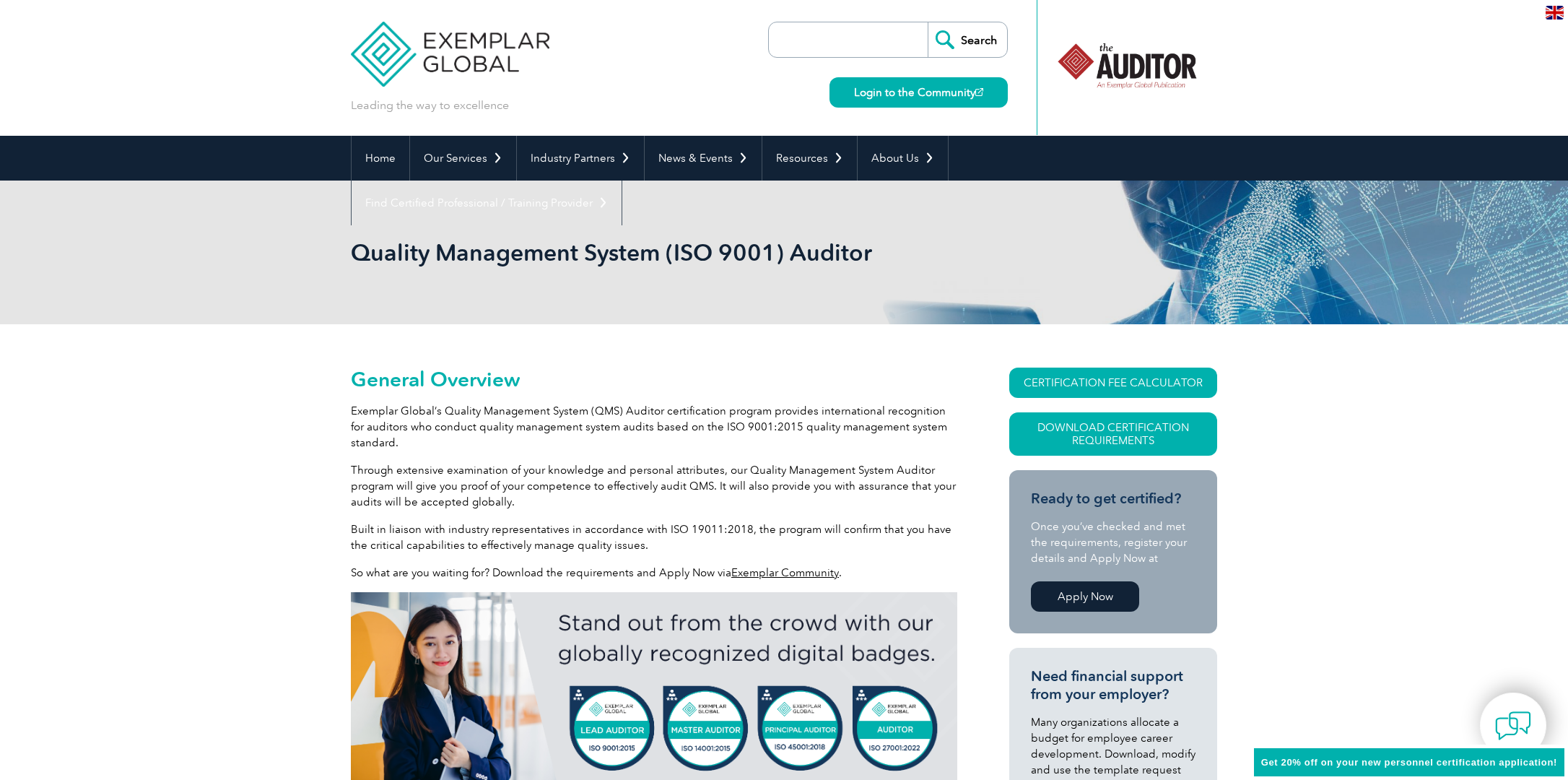
click at [1090, 385] on link "CERTIFICATION FEE CALCULATOR" at bounding box center [1113, 383] width 208 height 30
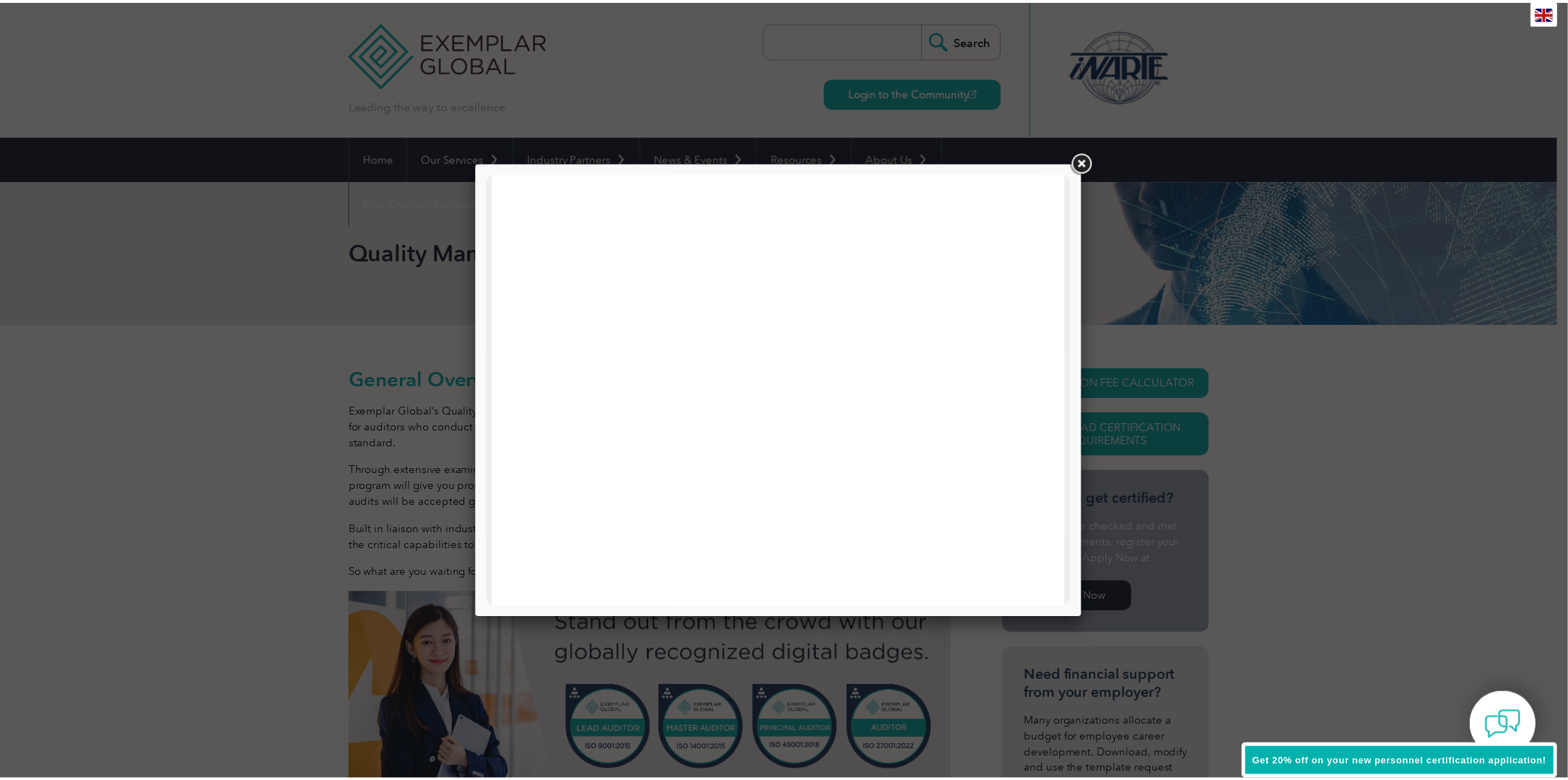
scroll to position [216, 0]
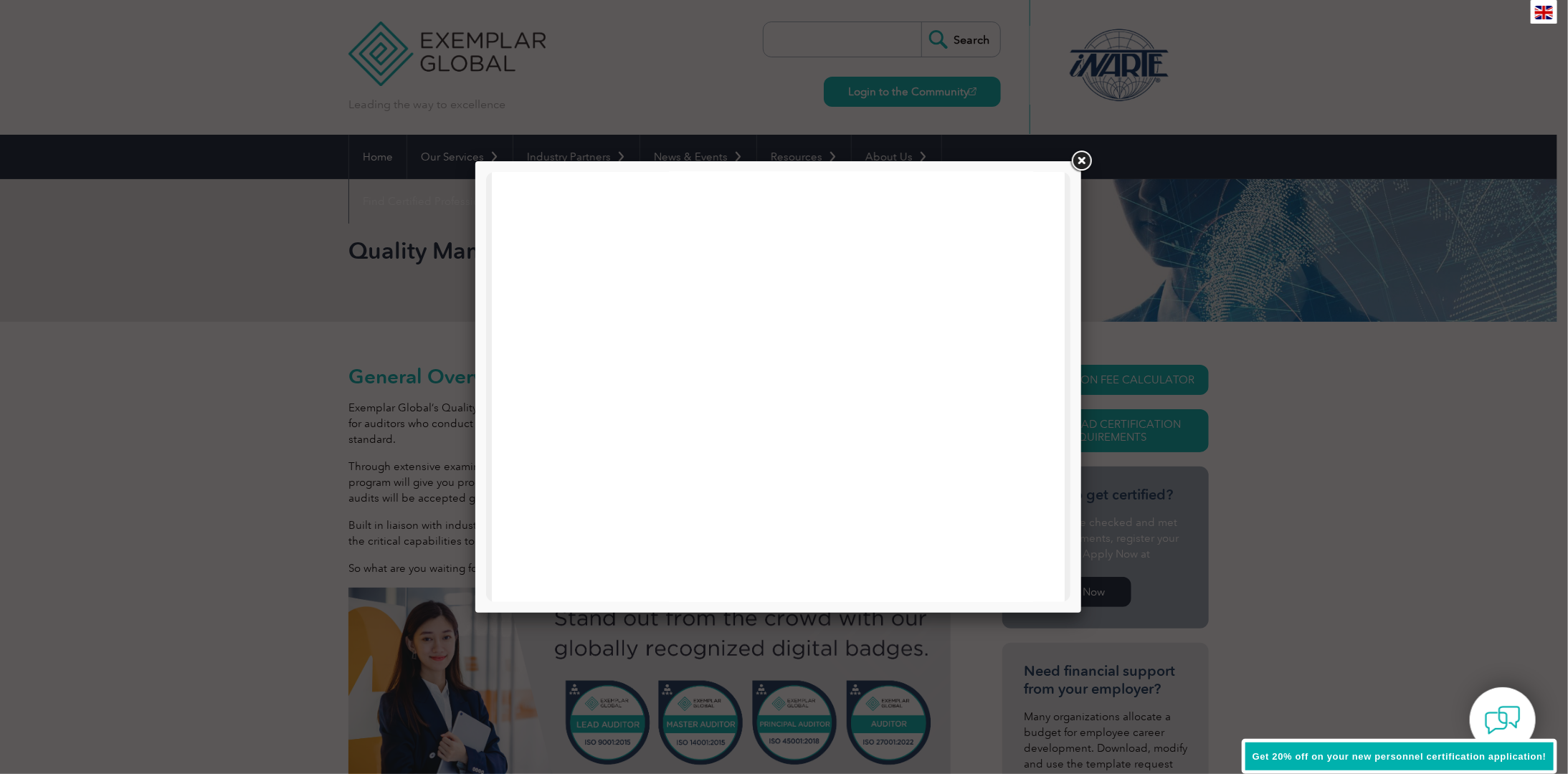
click at [1073, 162] on link at bounding box center [1080, 161] width 26 height 26
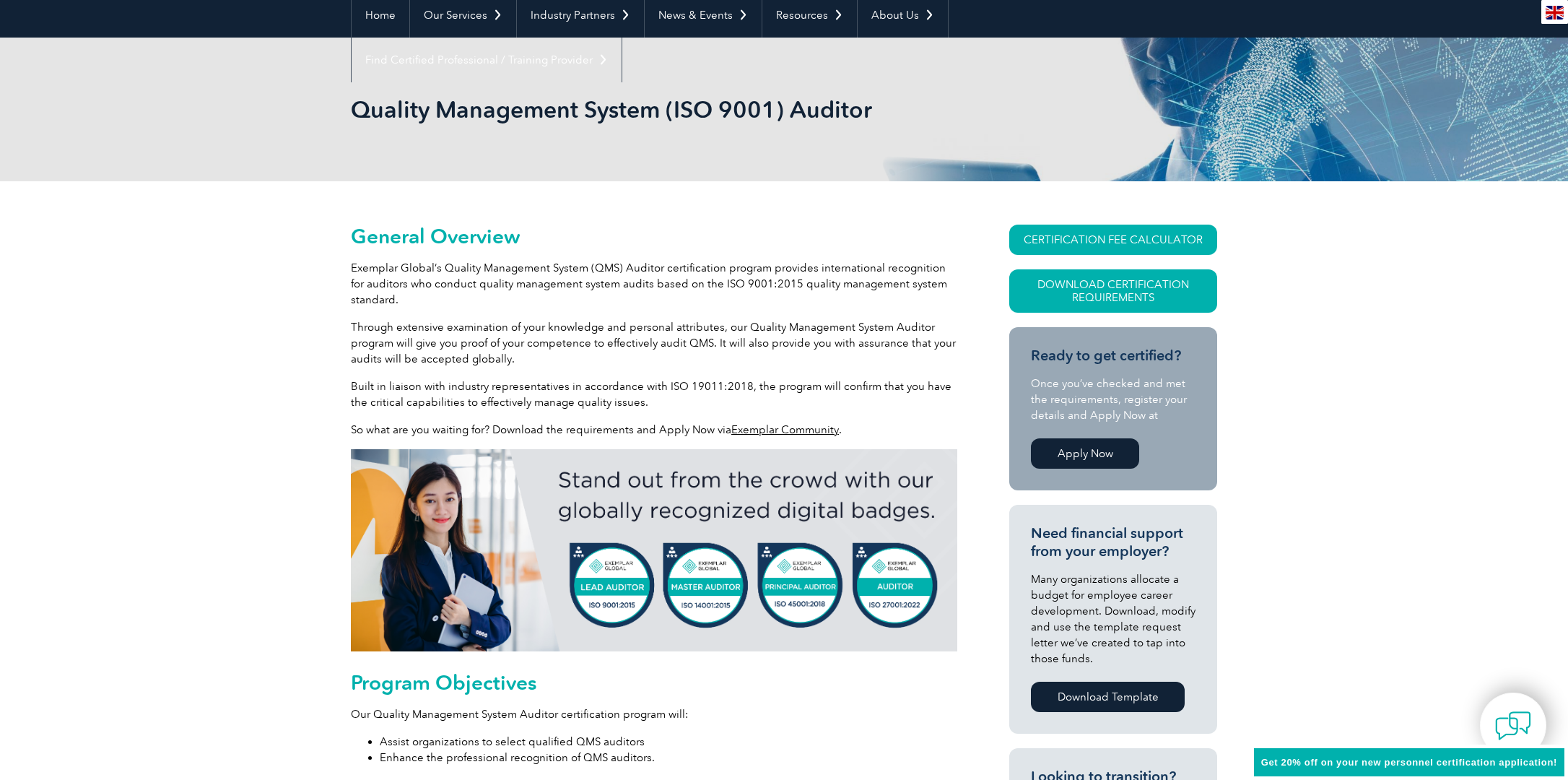
scroll to position [144, 0]
click at [1503, 716] on img at bounding box center [1513, 725] width 43 height 43
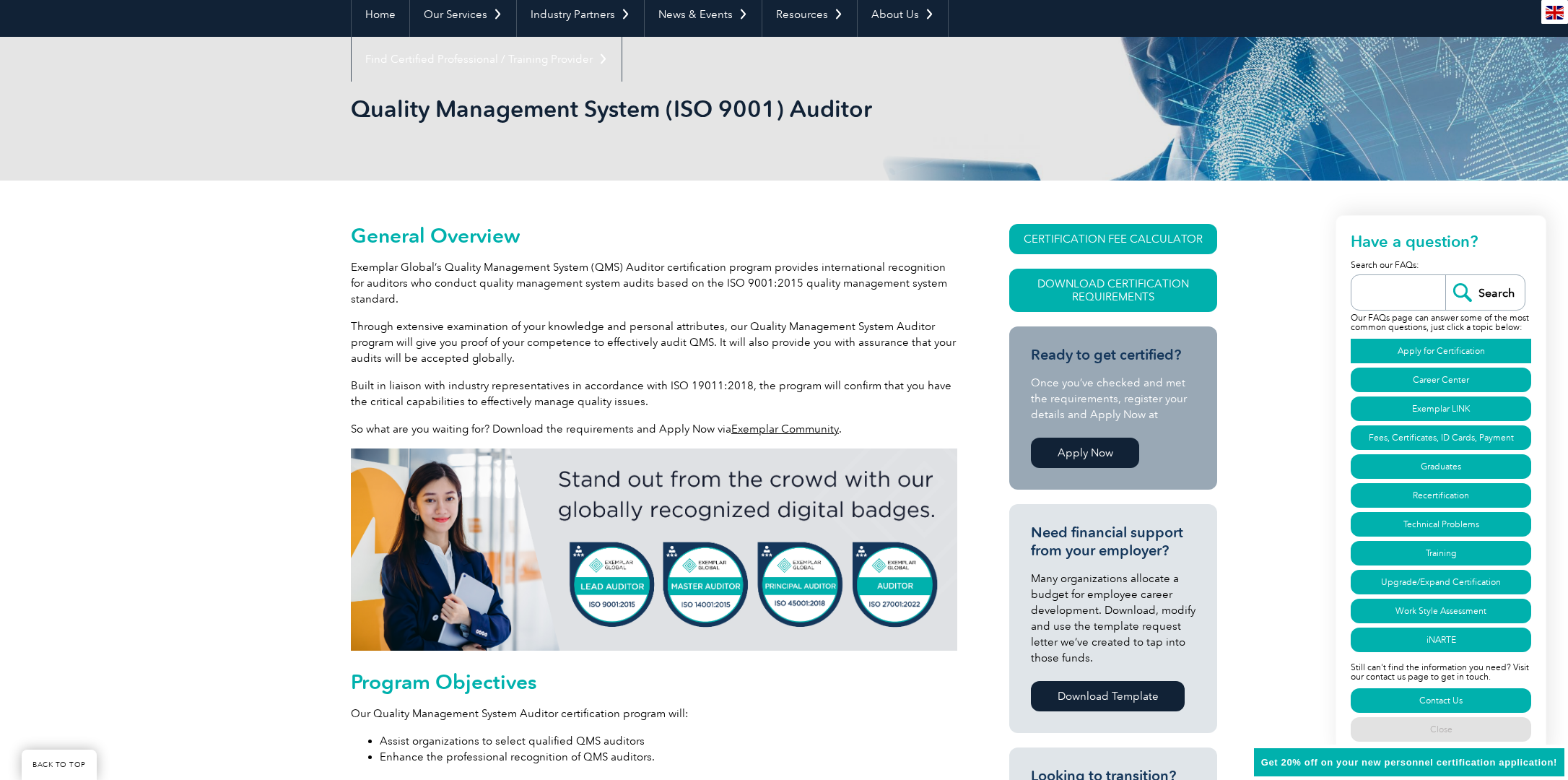
click at [1468, 344] on link "Apply for Certification" at bounding box center [1441, 350] width 180 height 24
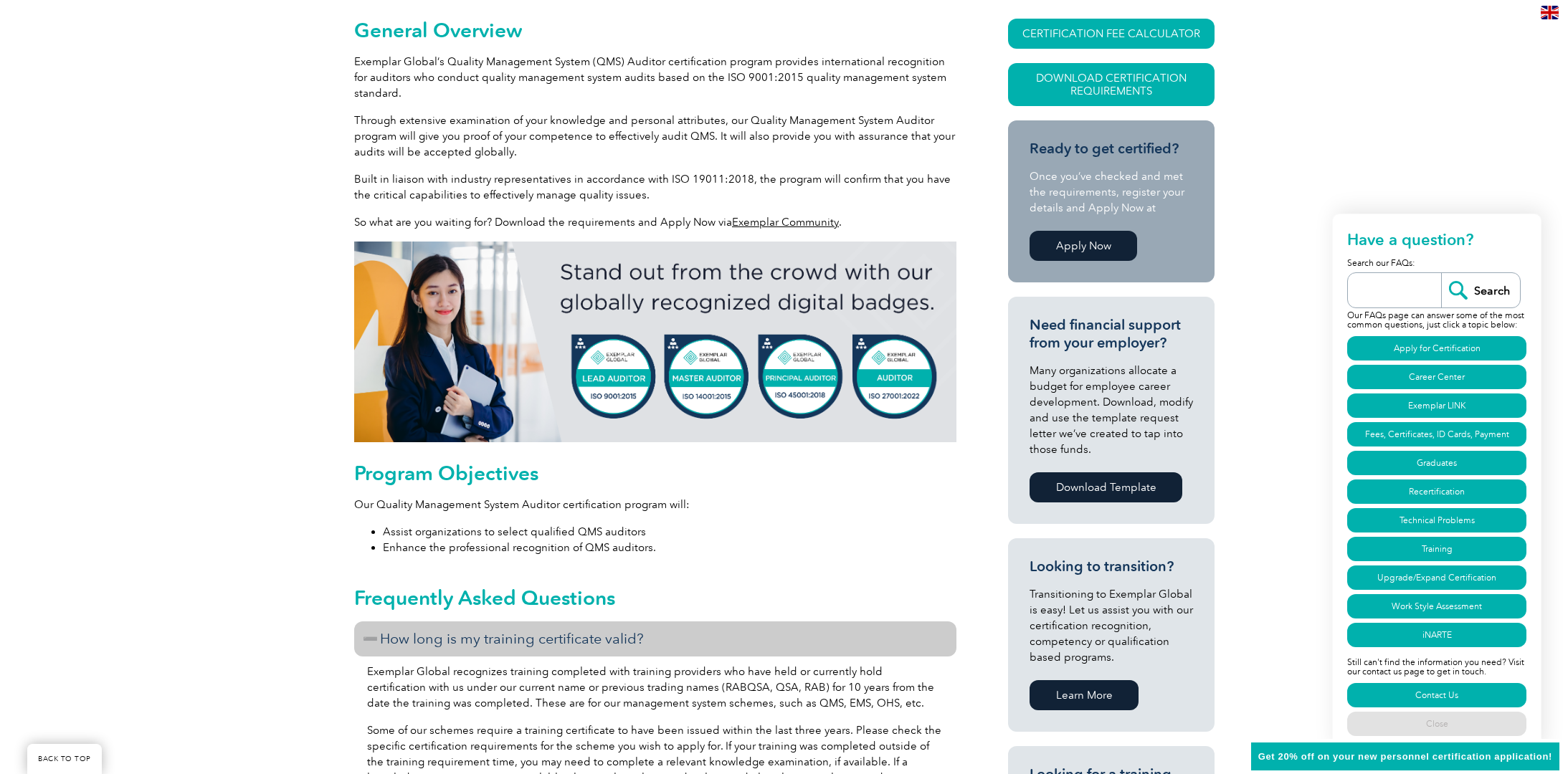
scroll to position [286, 0]
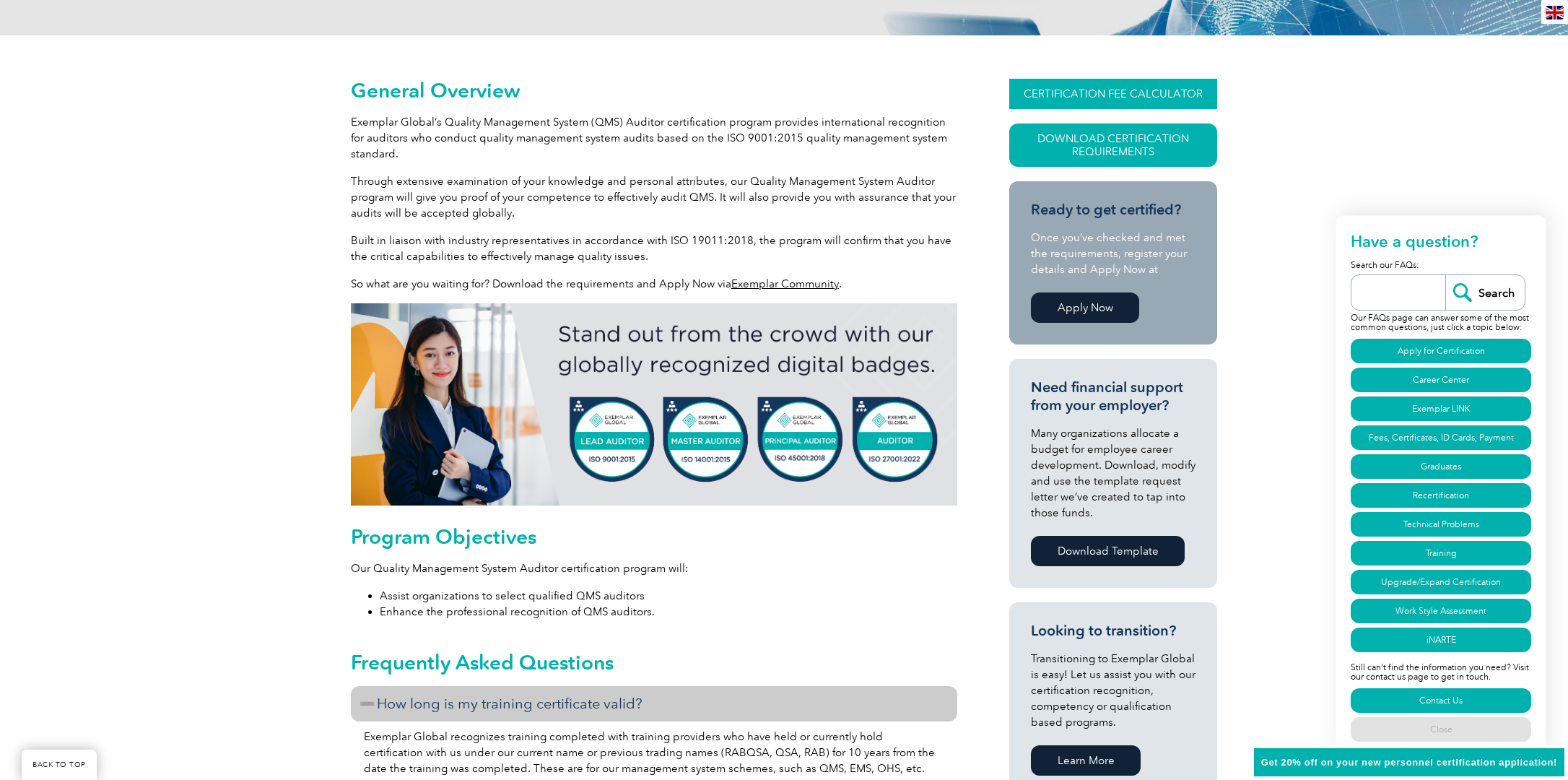
click at [1136, 93] on link "CERTIFICATION FEE CALCULATOR" at bounding box center [1113, 93] width 208 height 30
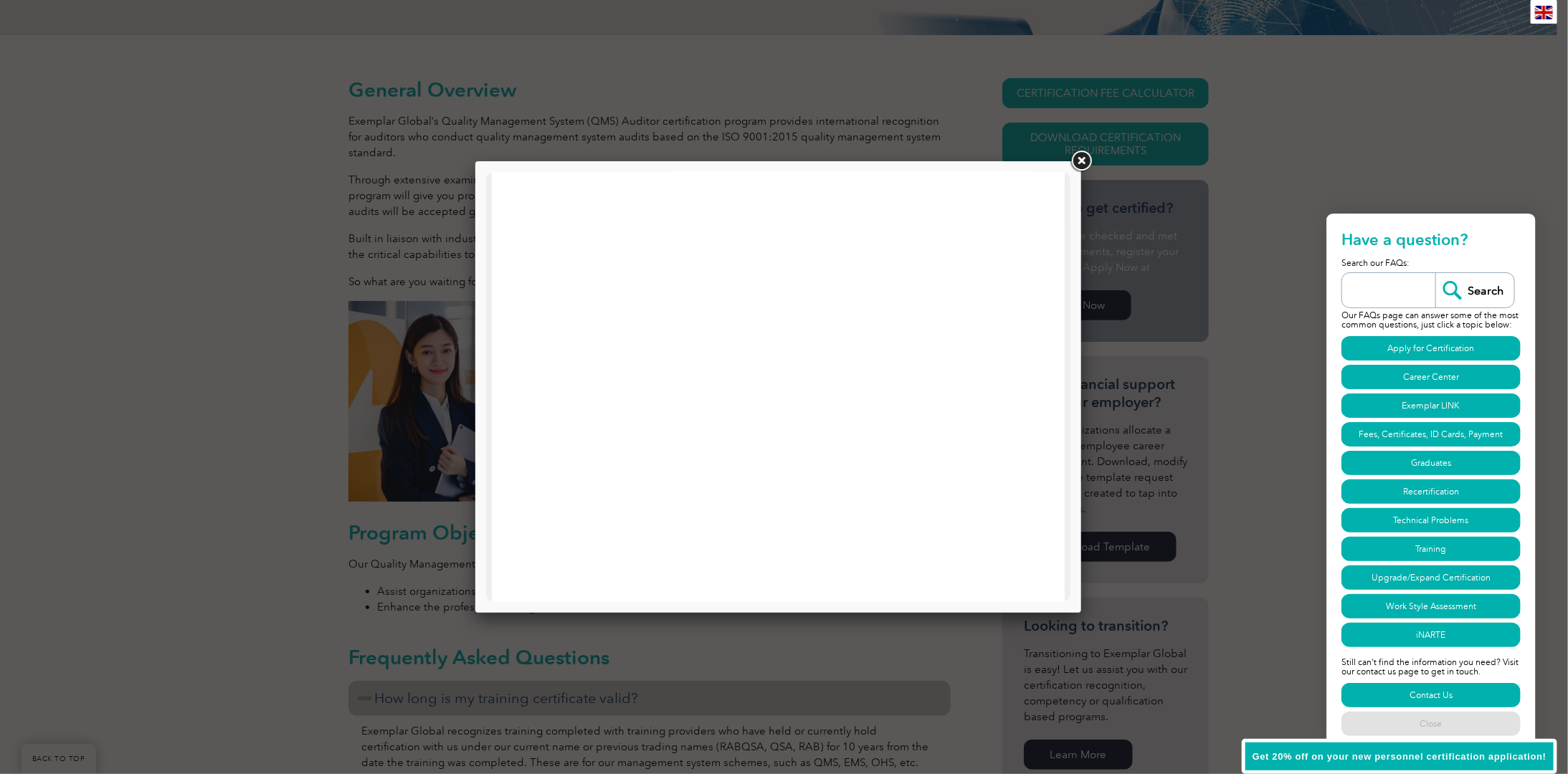
scroll to position [684, 0]
click at [1075, 163] on link at bounding box center [1080, 161] width 26 height 26
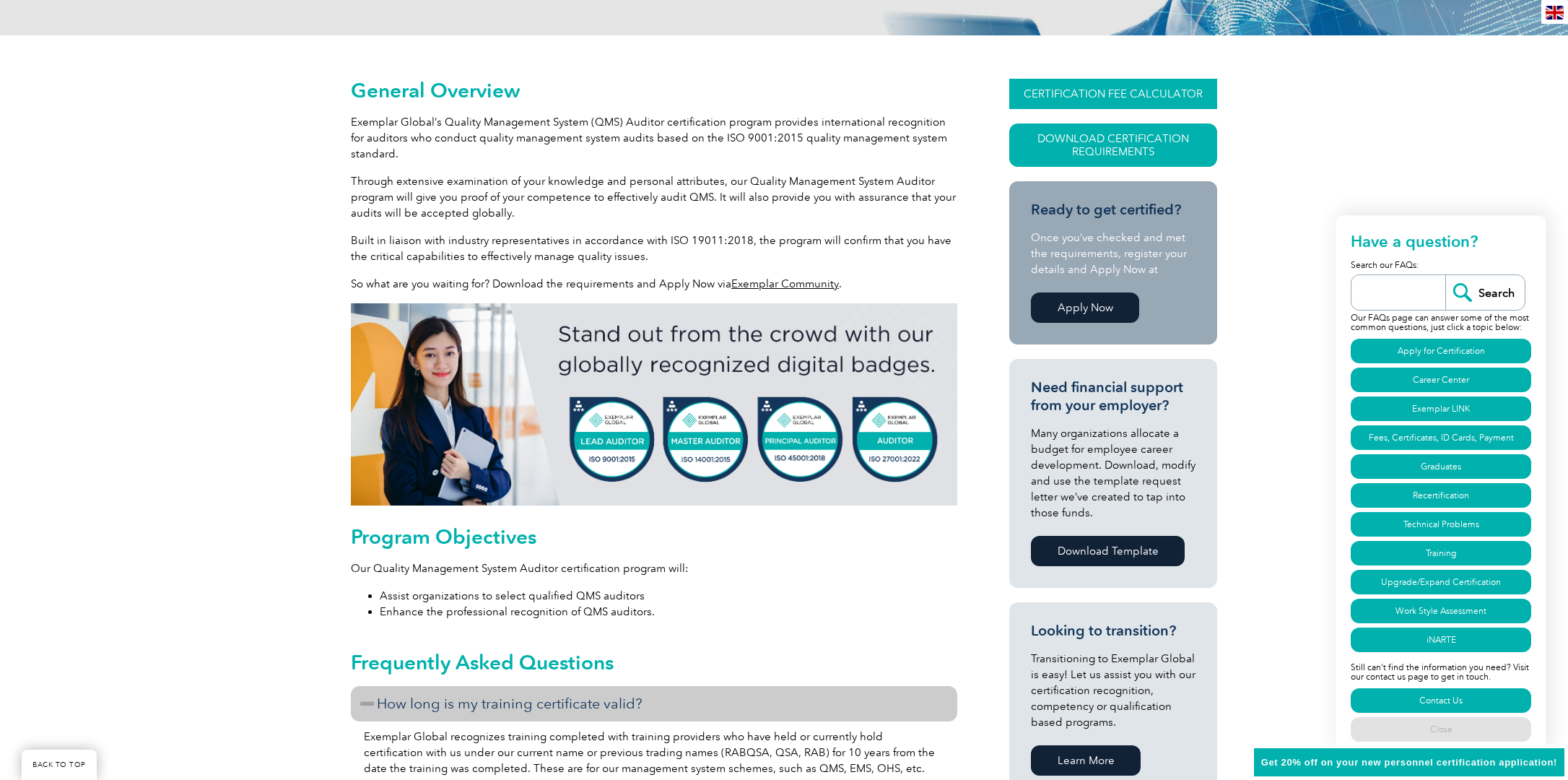
click at [1145, 94] on link "CERTIFICATION FEE CALCULATOR" at bounding box center [1113, 93] width 208 height 30
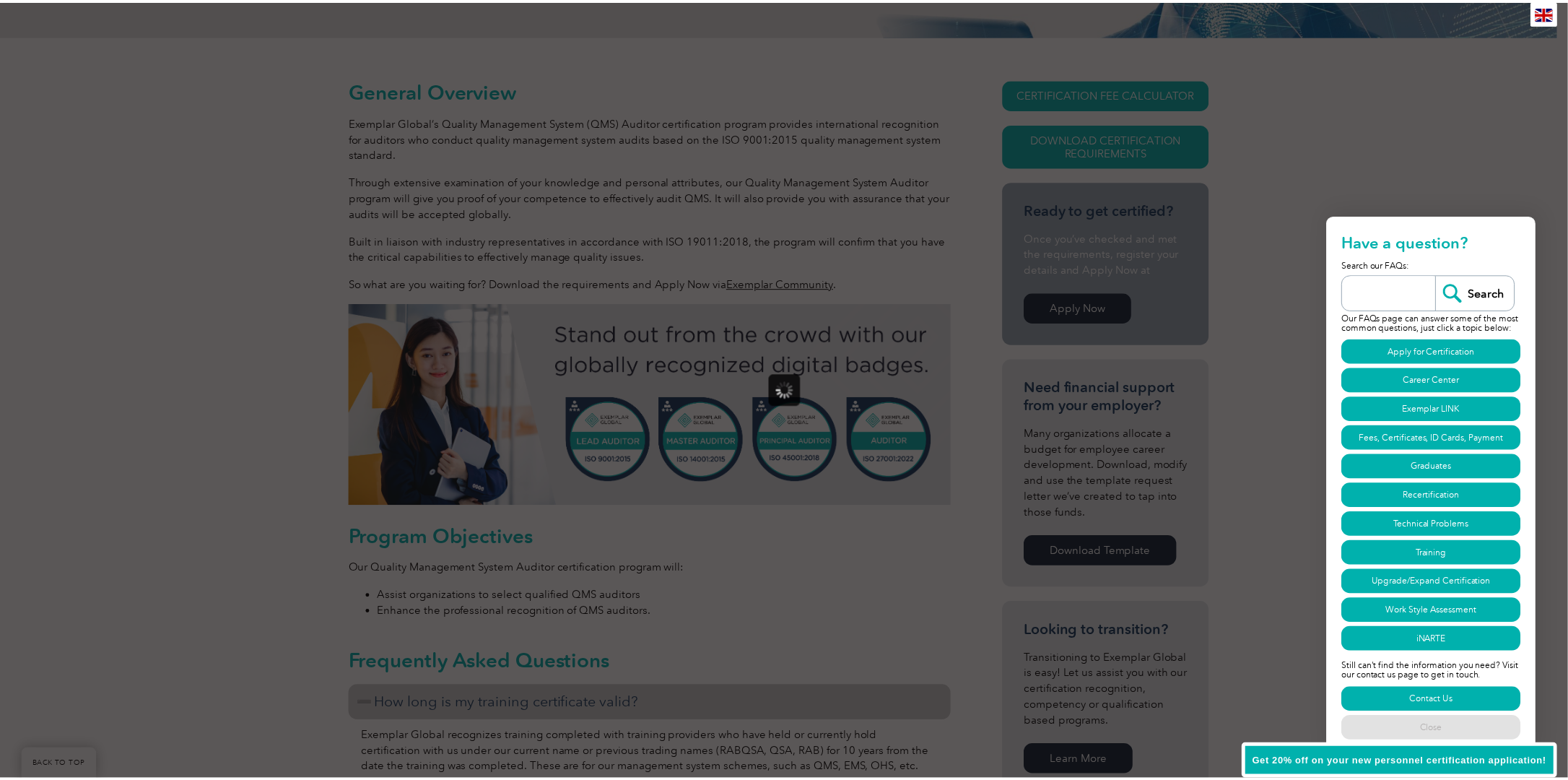
scroll to position [0, 0]
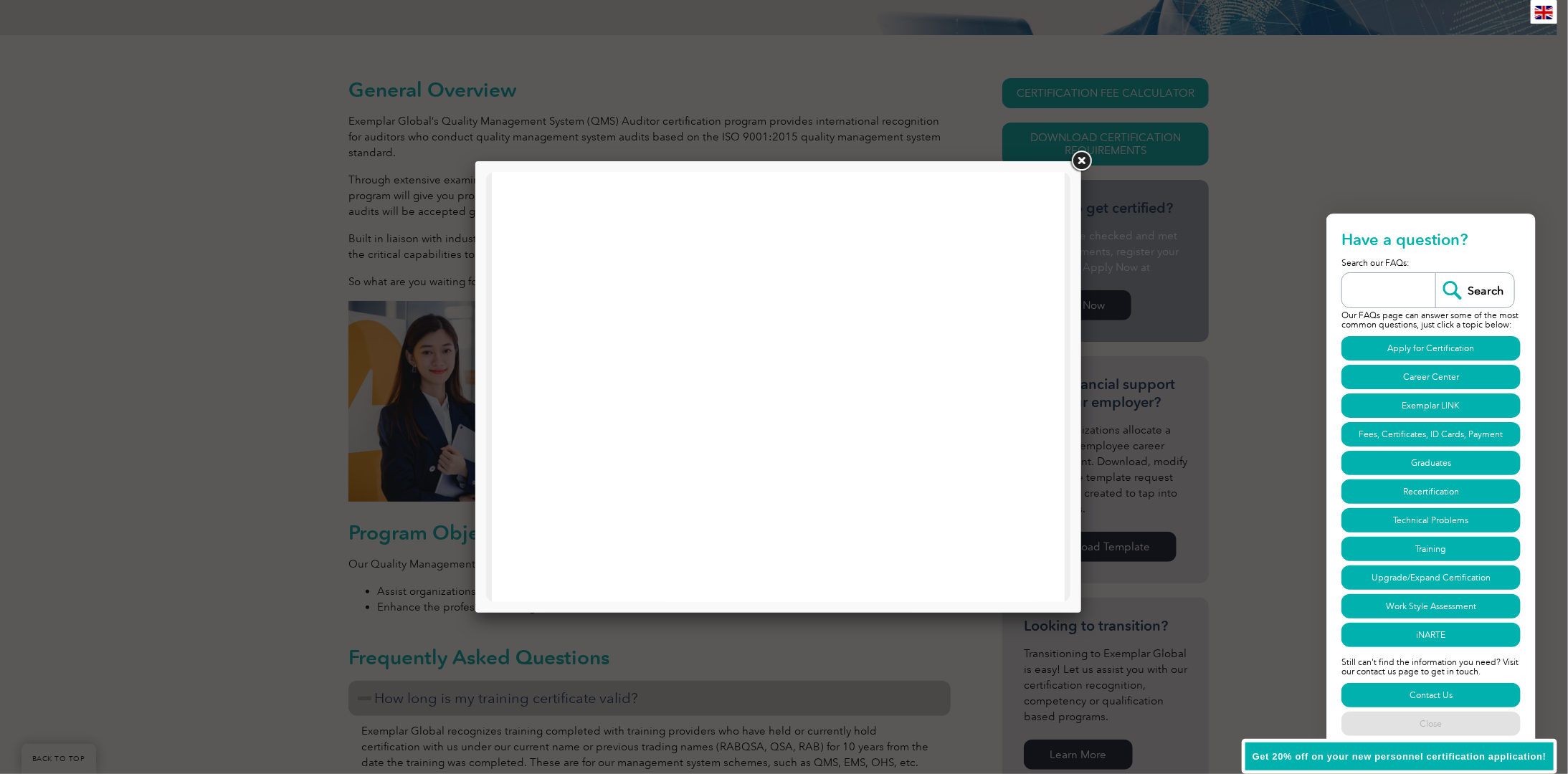
click at [1082, 168] on link at bounding box center [1080, 161] width 26 height 26
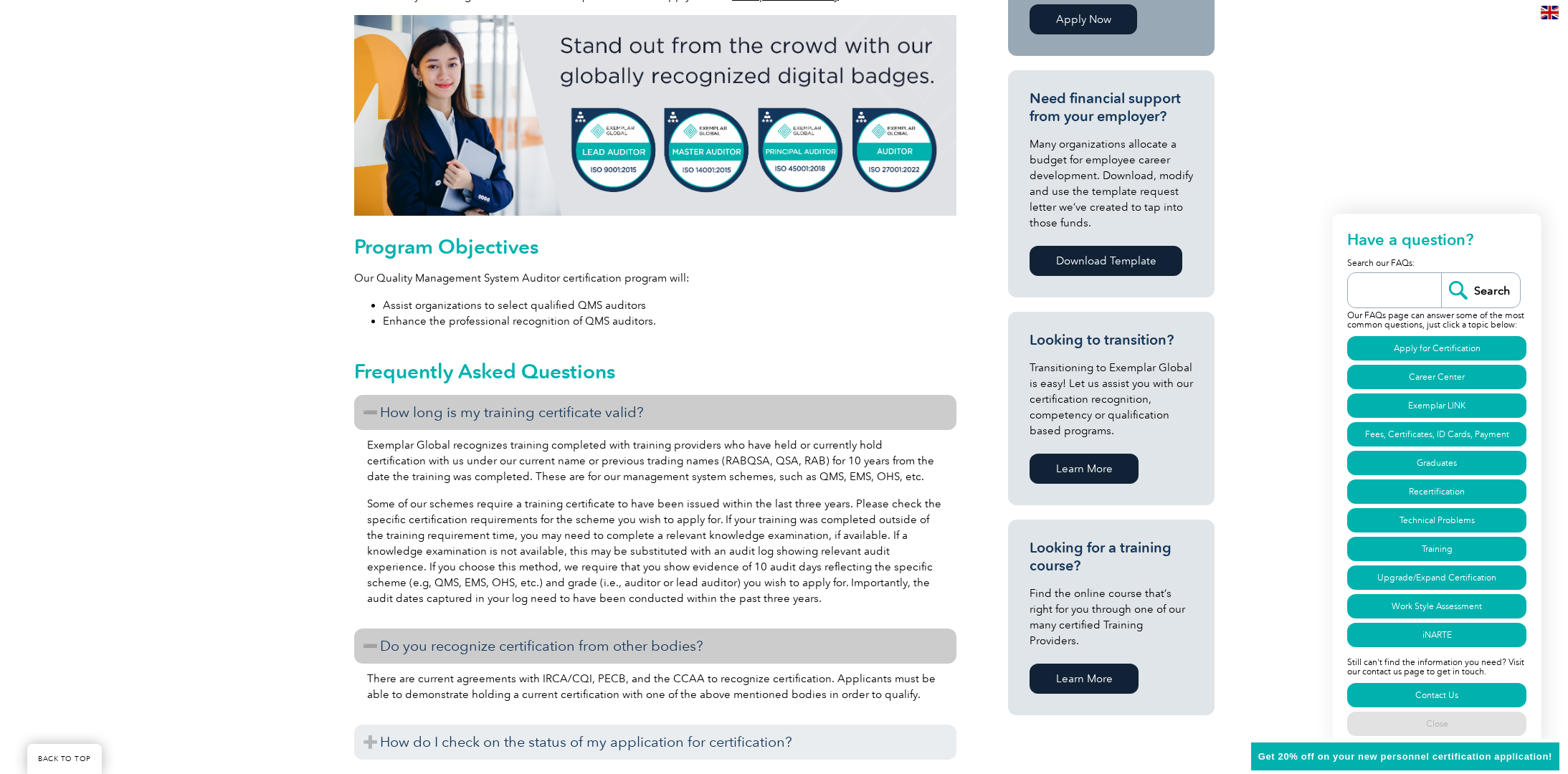
scroll to position [357, 0]
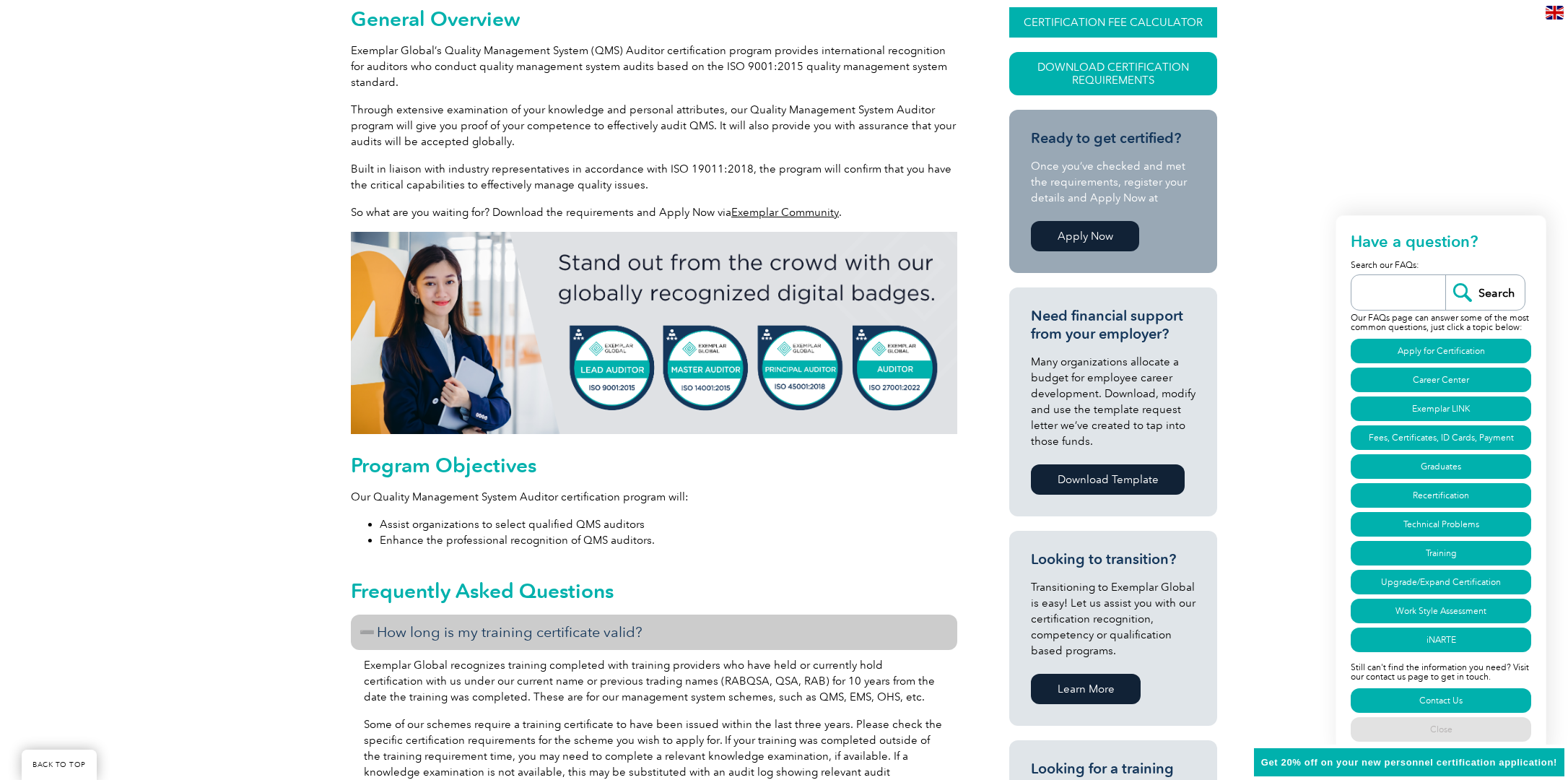
click at [1123, 15] on link "CERTIFICATION FEE CALCULATOR" at bounding box center [1113, 22] width 208 height 30
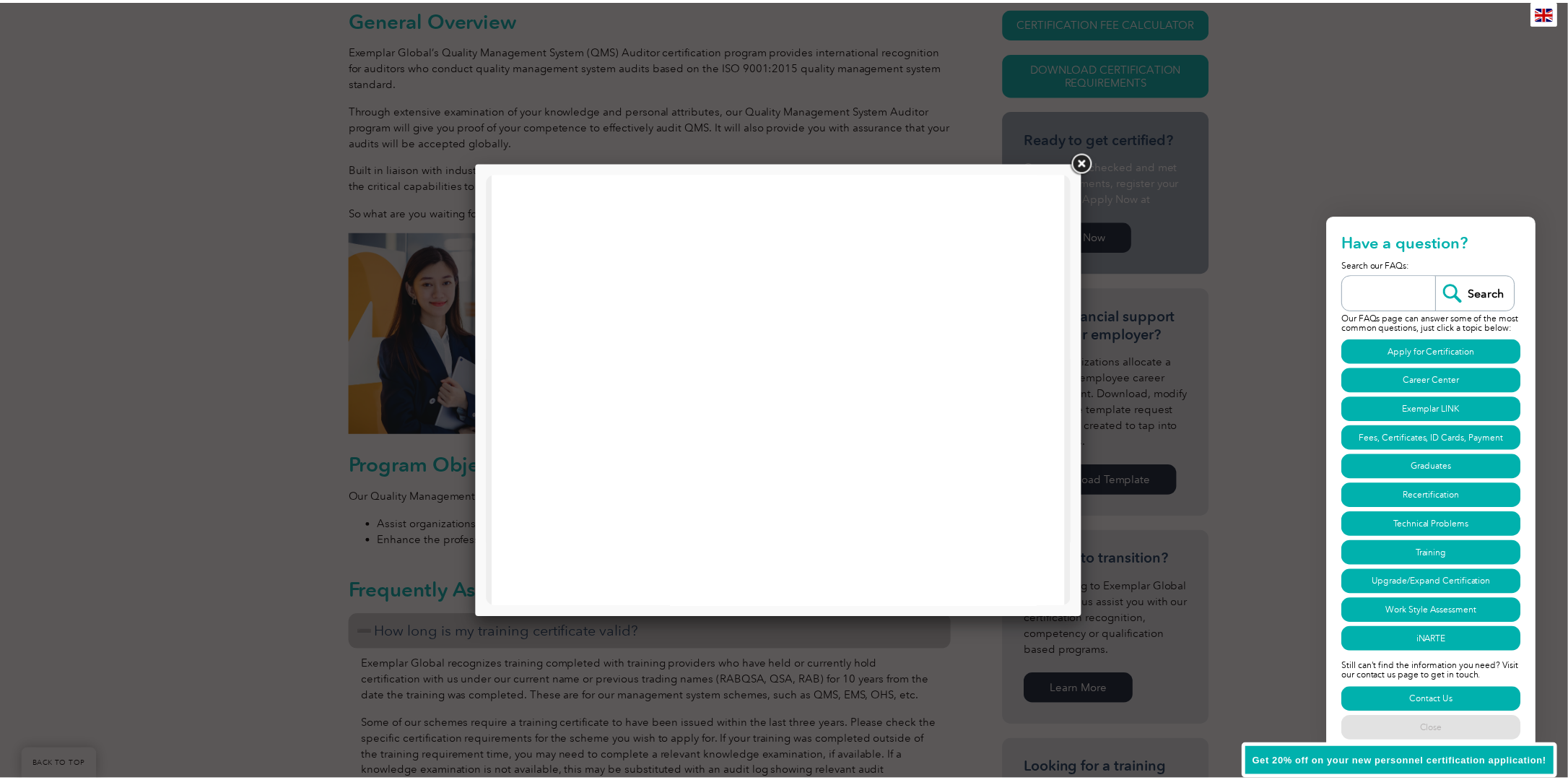
scroll to position [0, 0]
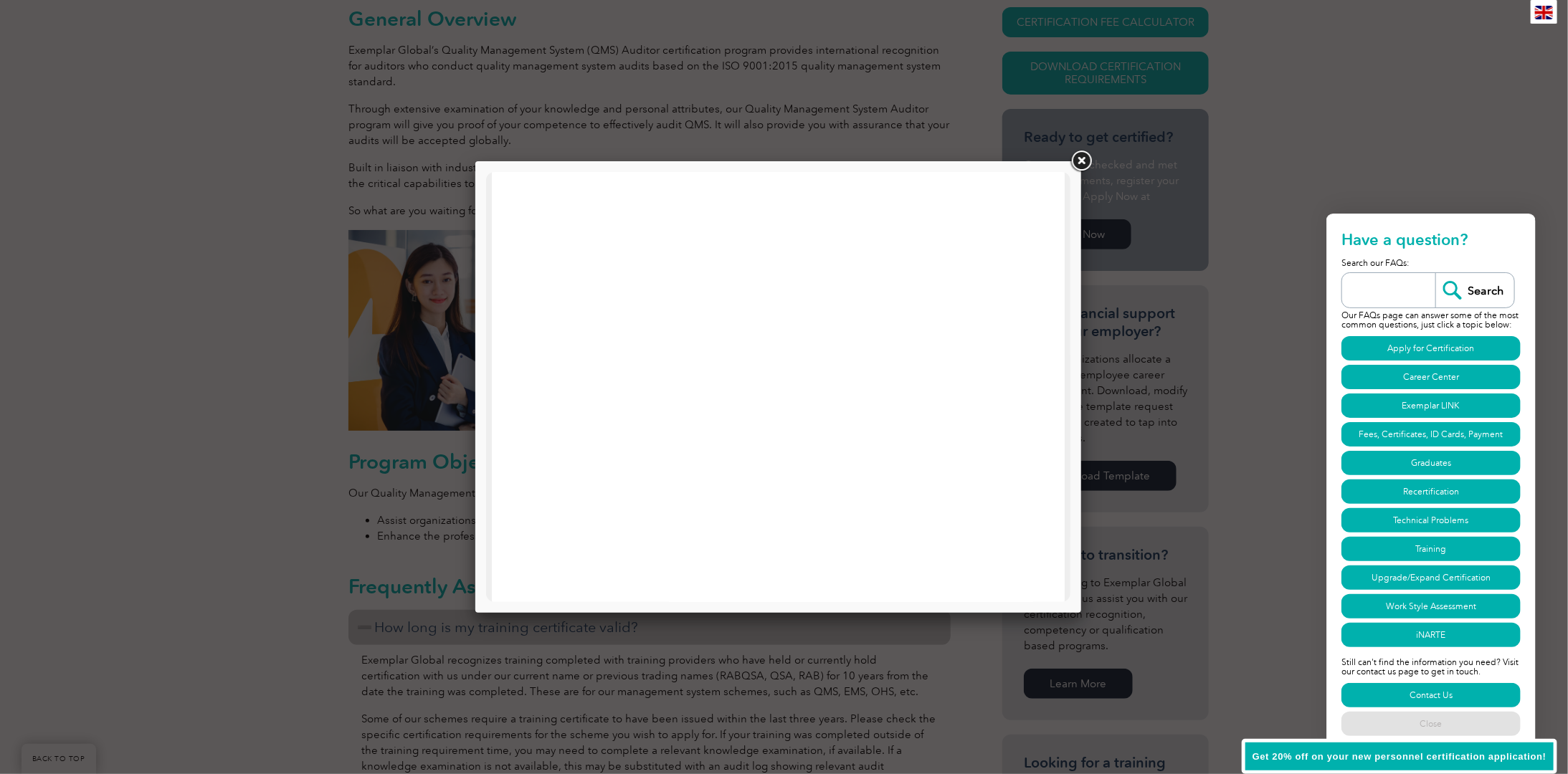
click at [1084, 158] on link at bounding box center [1080, 161] width 26 height 26
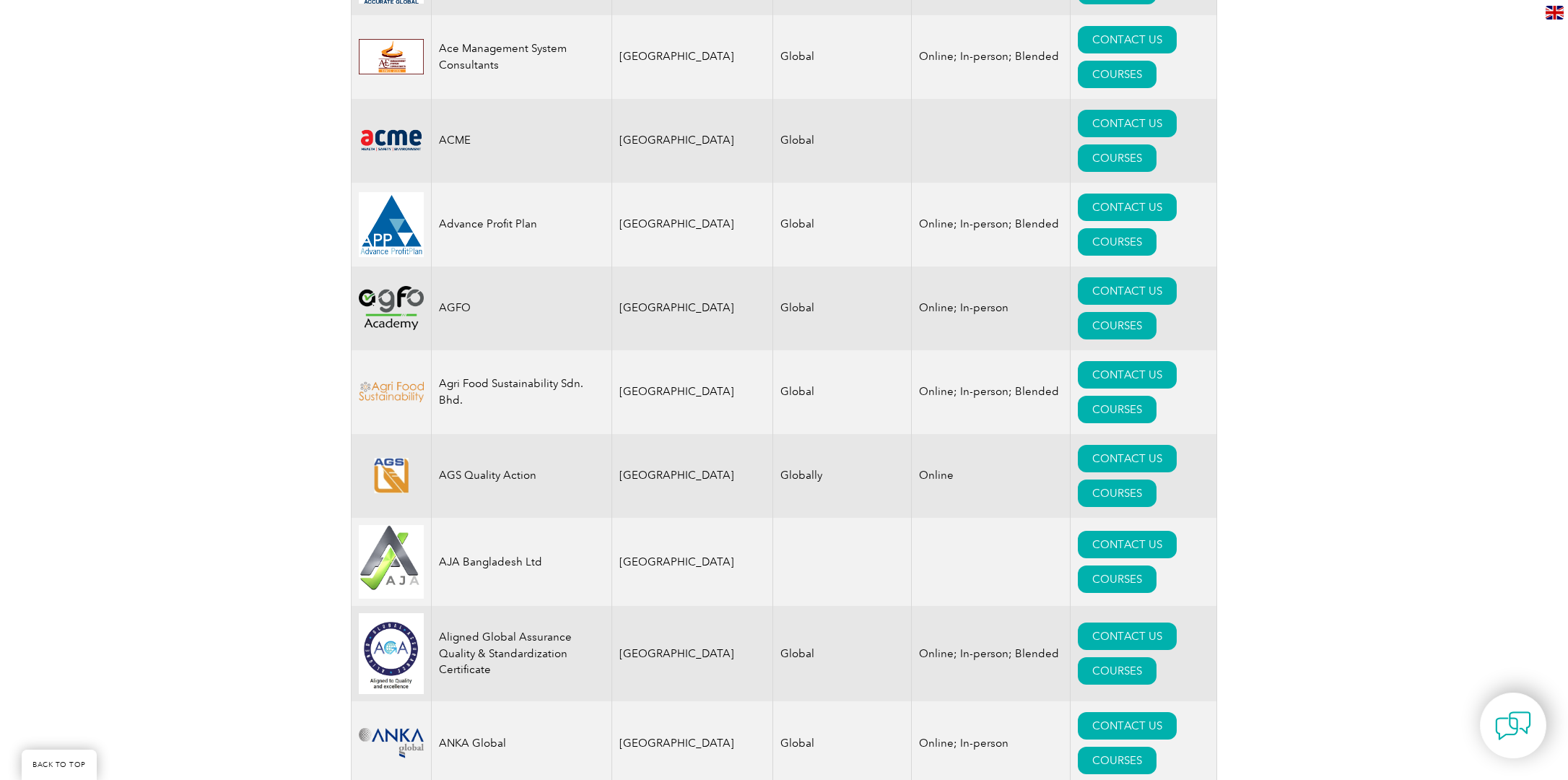
scroll to position [1155, 0]
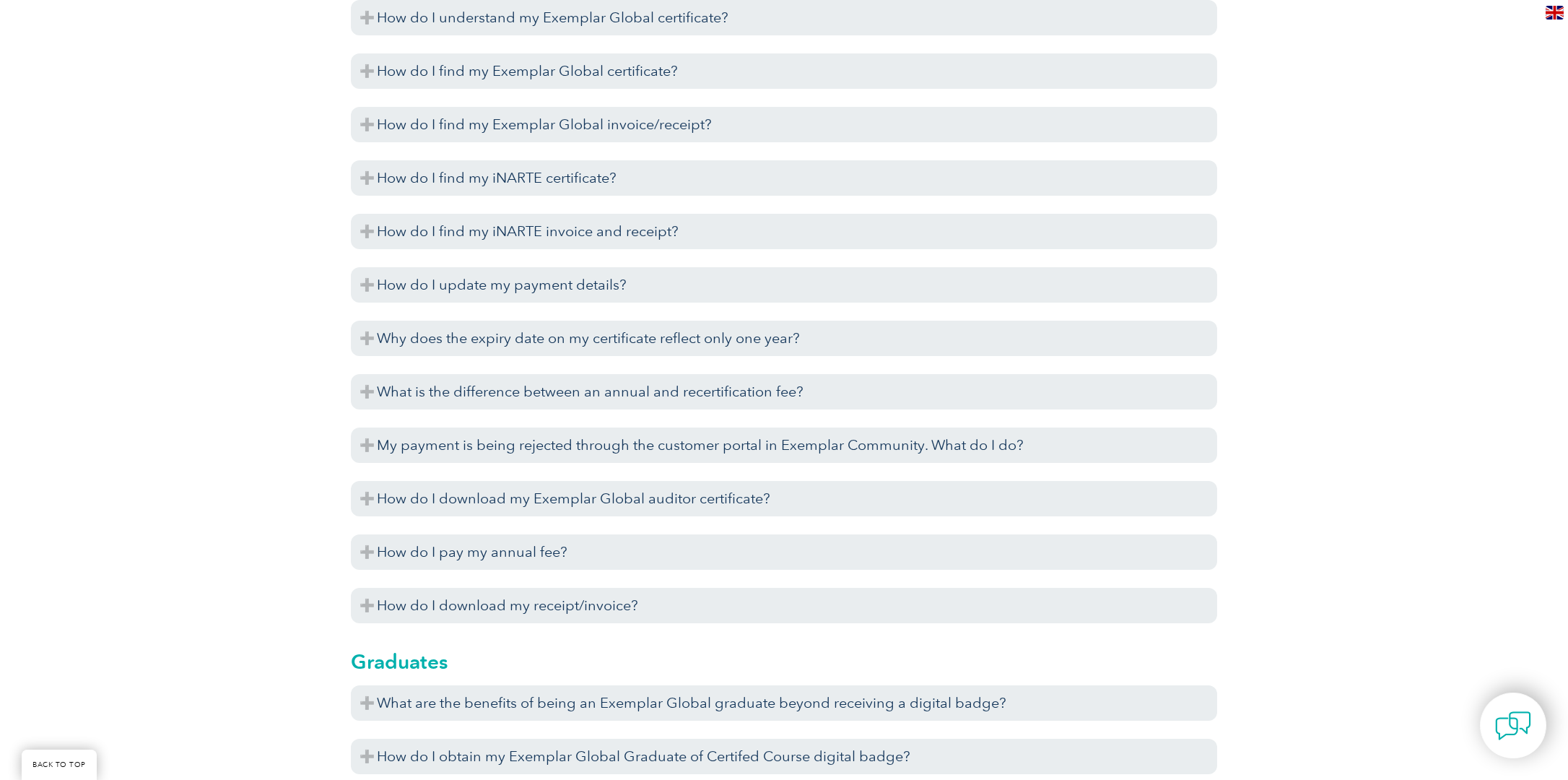
scroll to position [3429, 0]
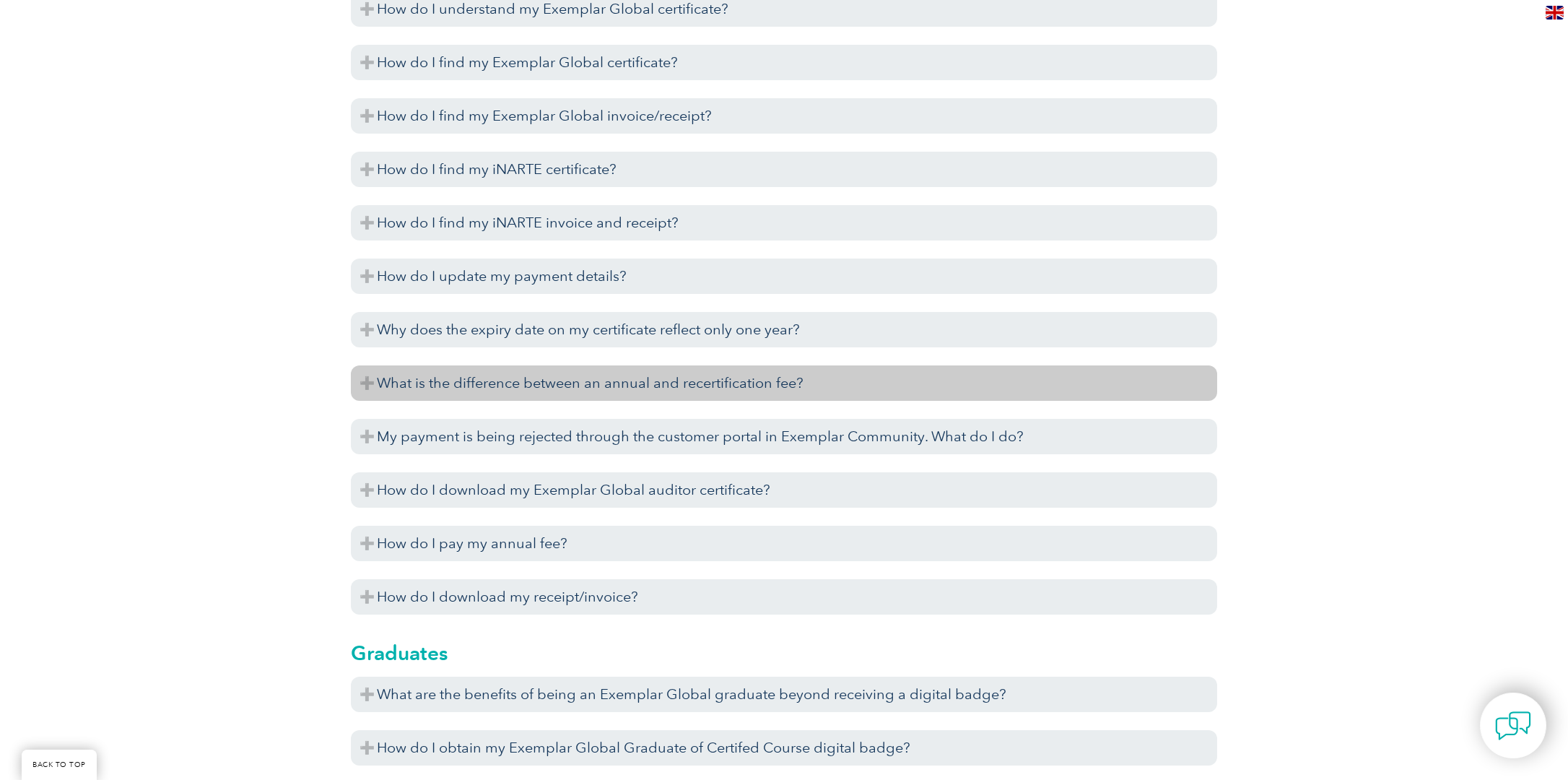
click at [576, 390] on h3 "What is the difference between an annual and recertification fee?" at bounding box center [784, 383] width 866 height 35
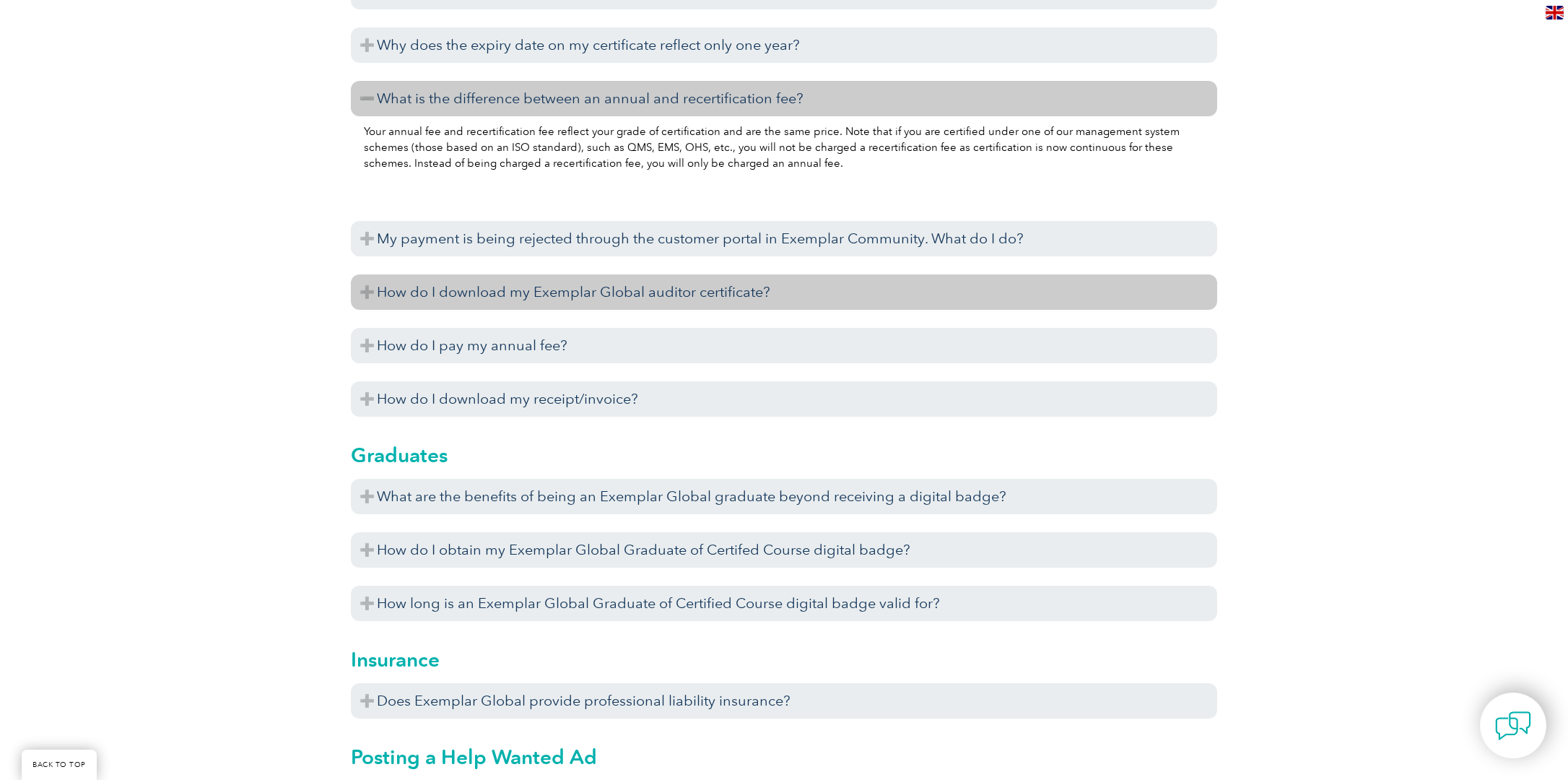
scroll to position [3718, 0]
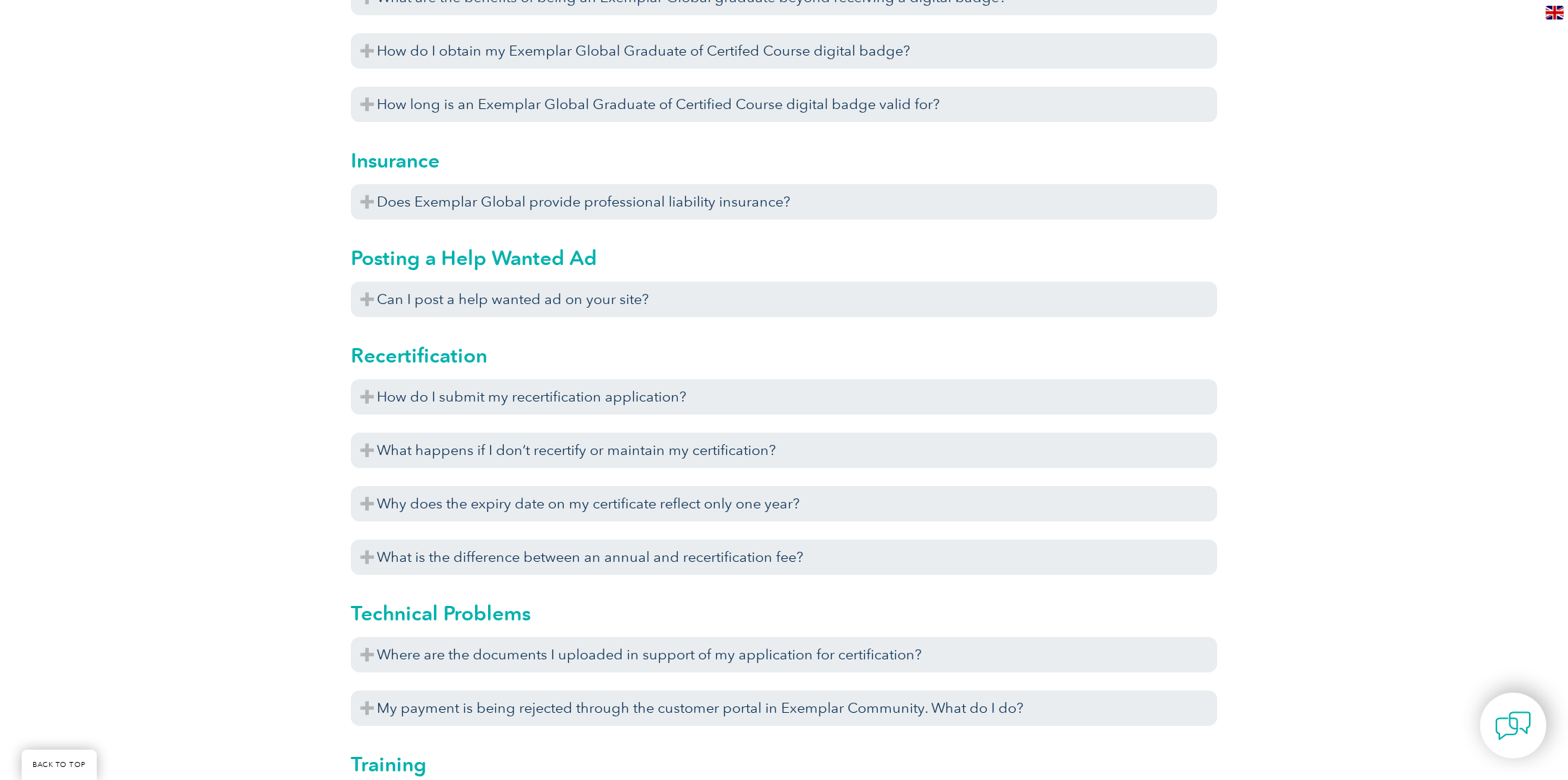
scroll to position [4152, 0]
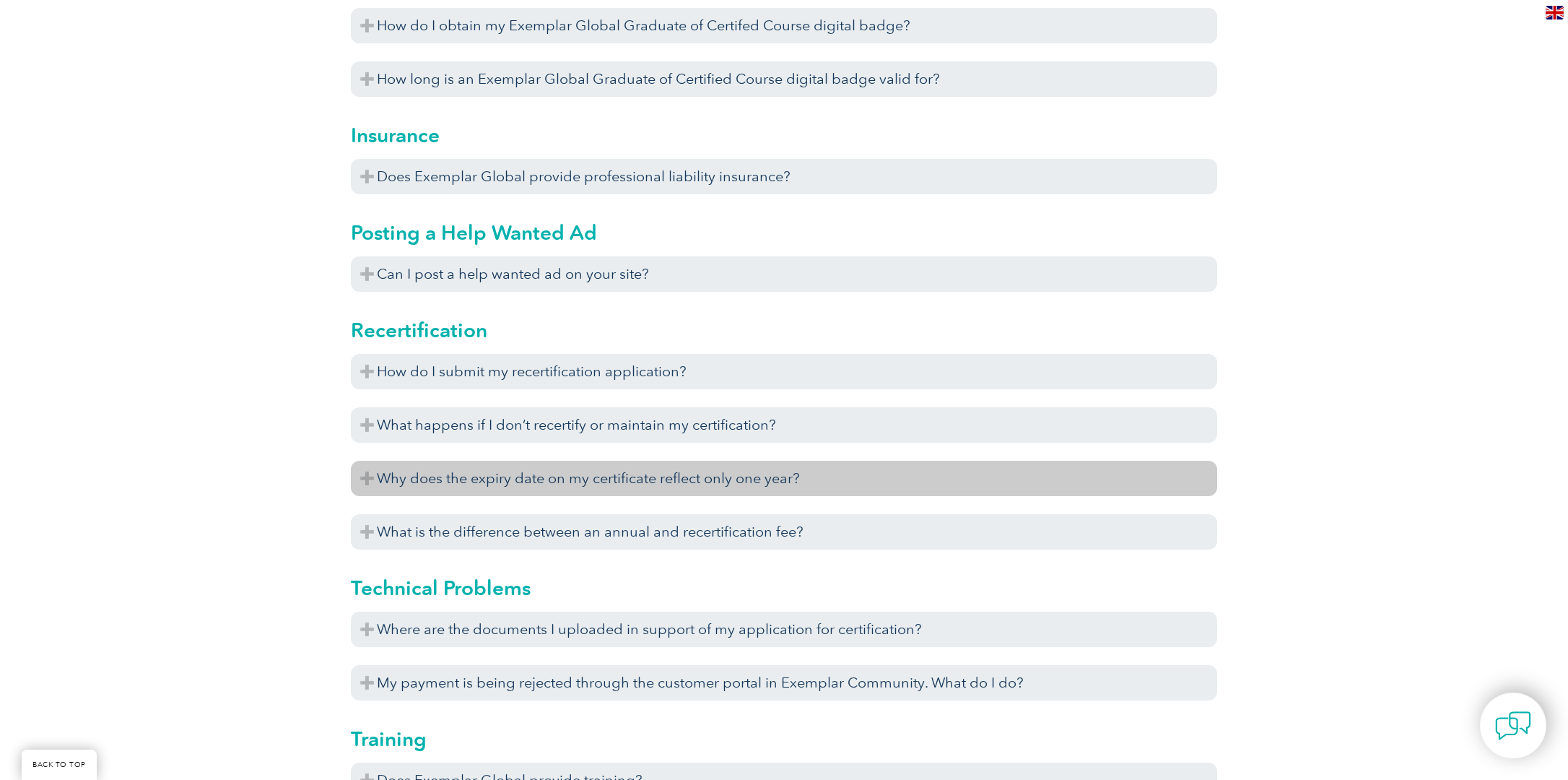
click at [443, 481] on h3 "Why does the expiry date on my certificate reflect only one year?" at bounding box center [784, 479] width 866 height 35
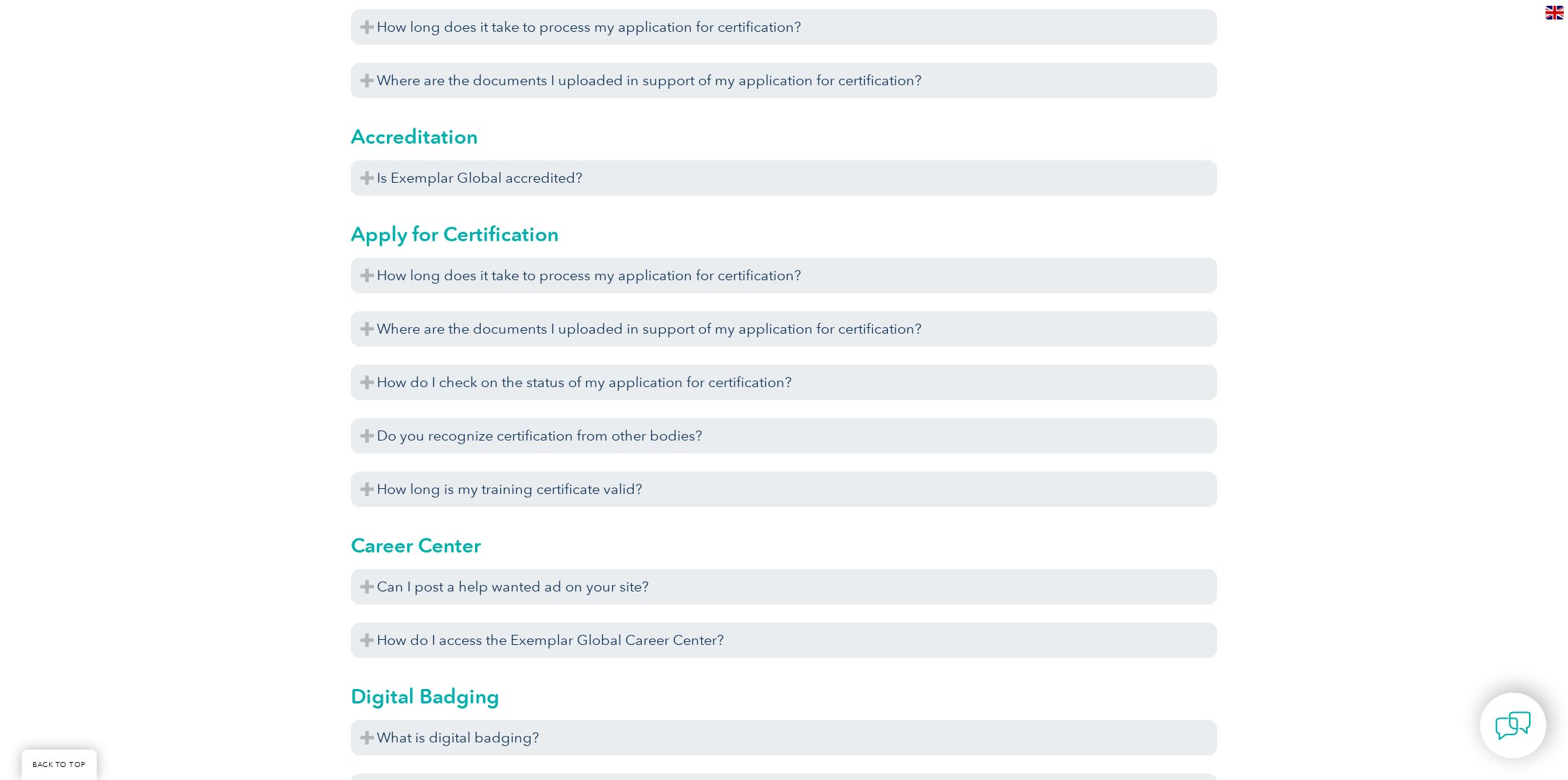
scroll to position [650, 0]
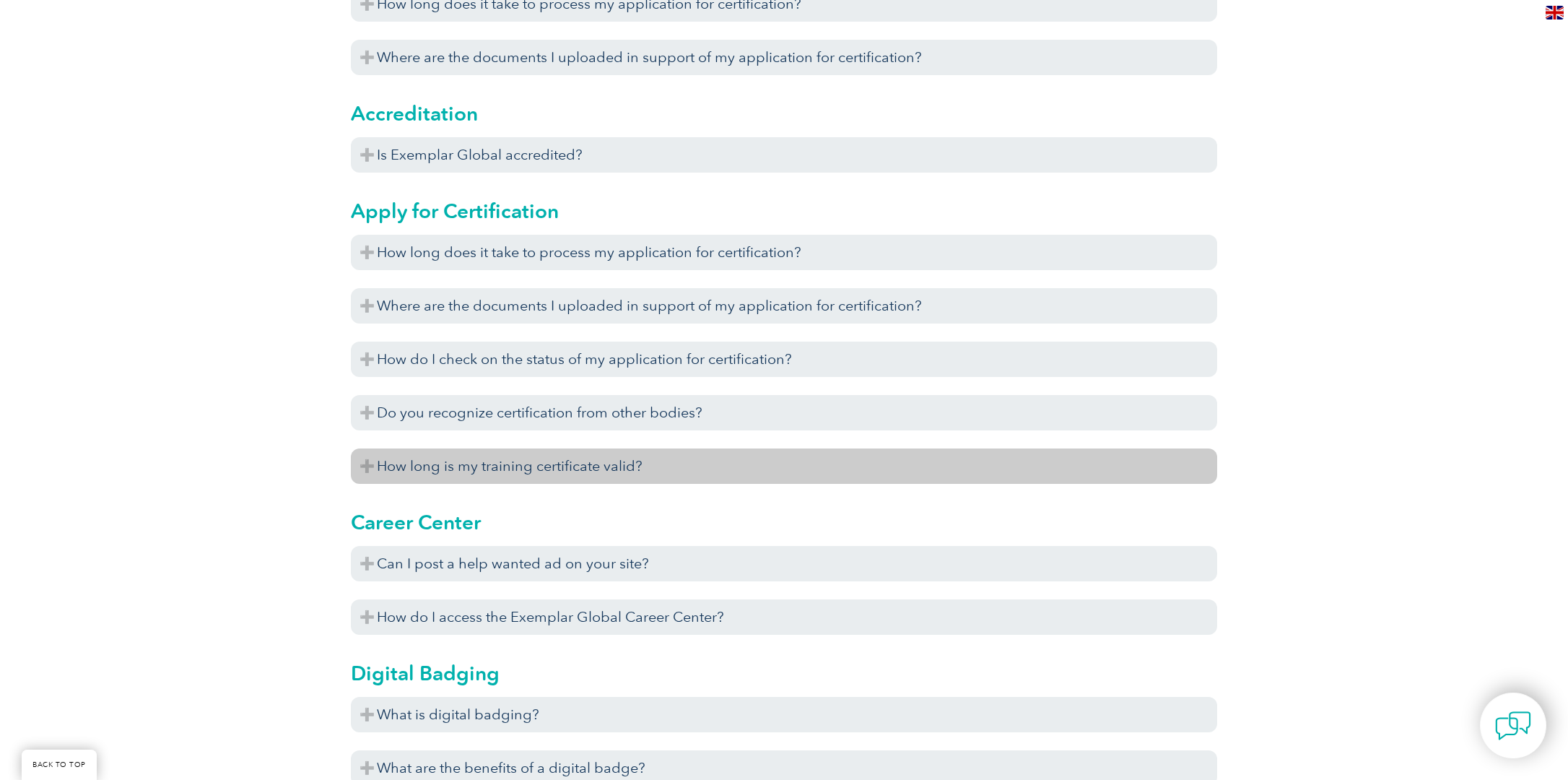
click at [699, 468] on h3 "How long is my training certificate valid?" at bounding box center [784, 466] width 866 height 35
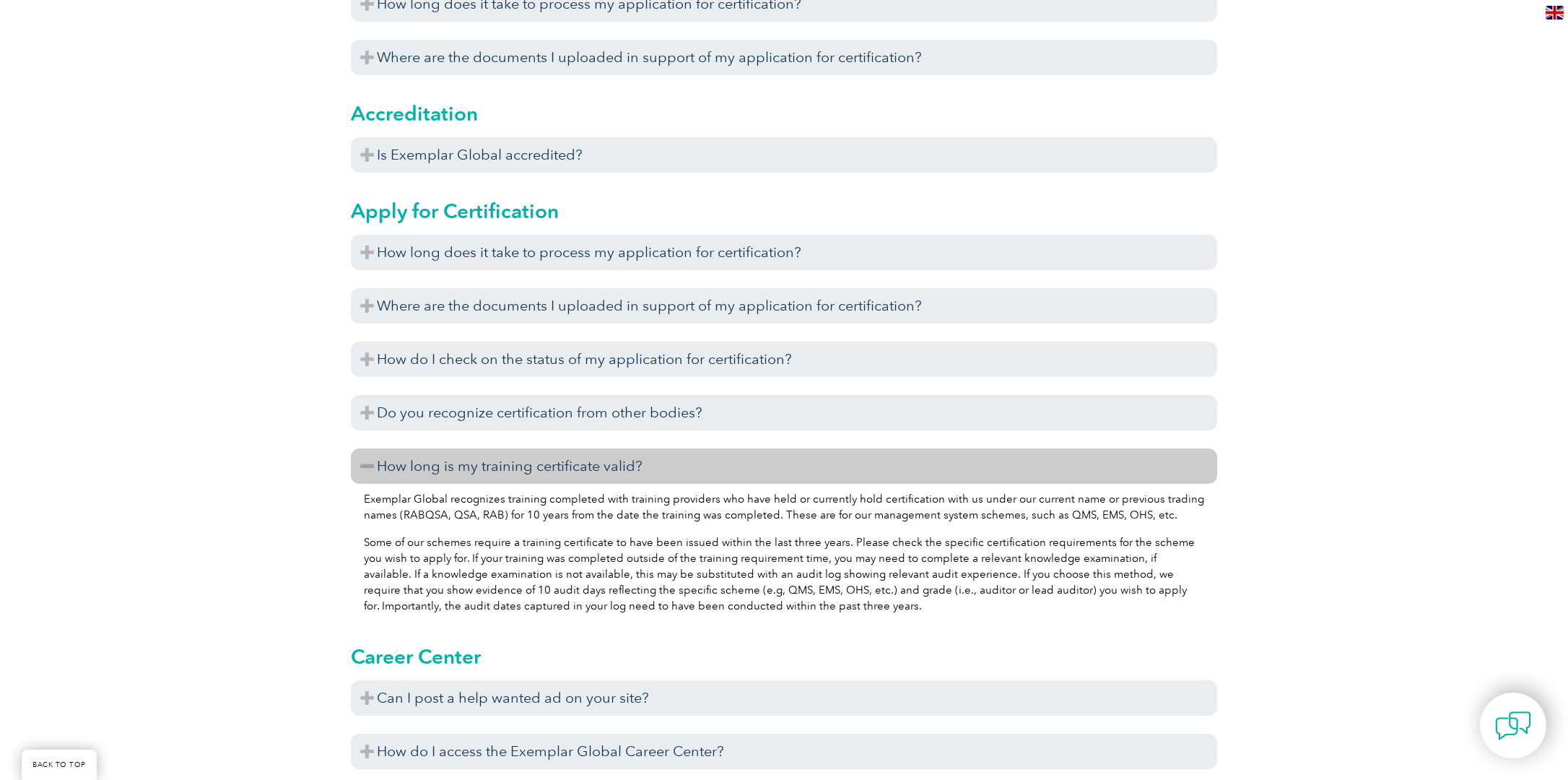
click at [537, 471] on h3 "How long is my training certificate valid?" at bounding box center [784, 466] width 866 height 35
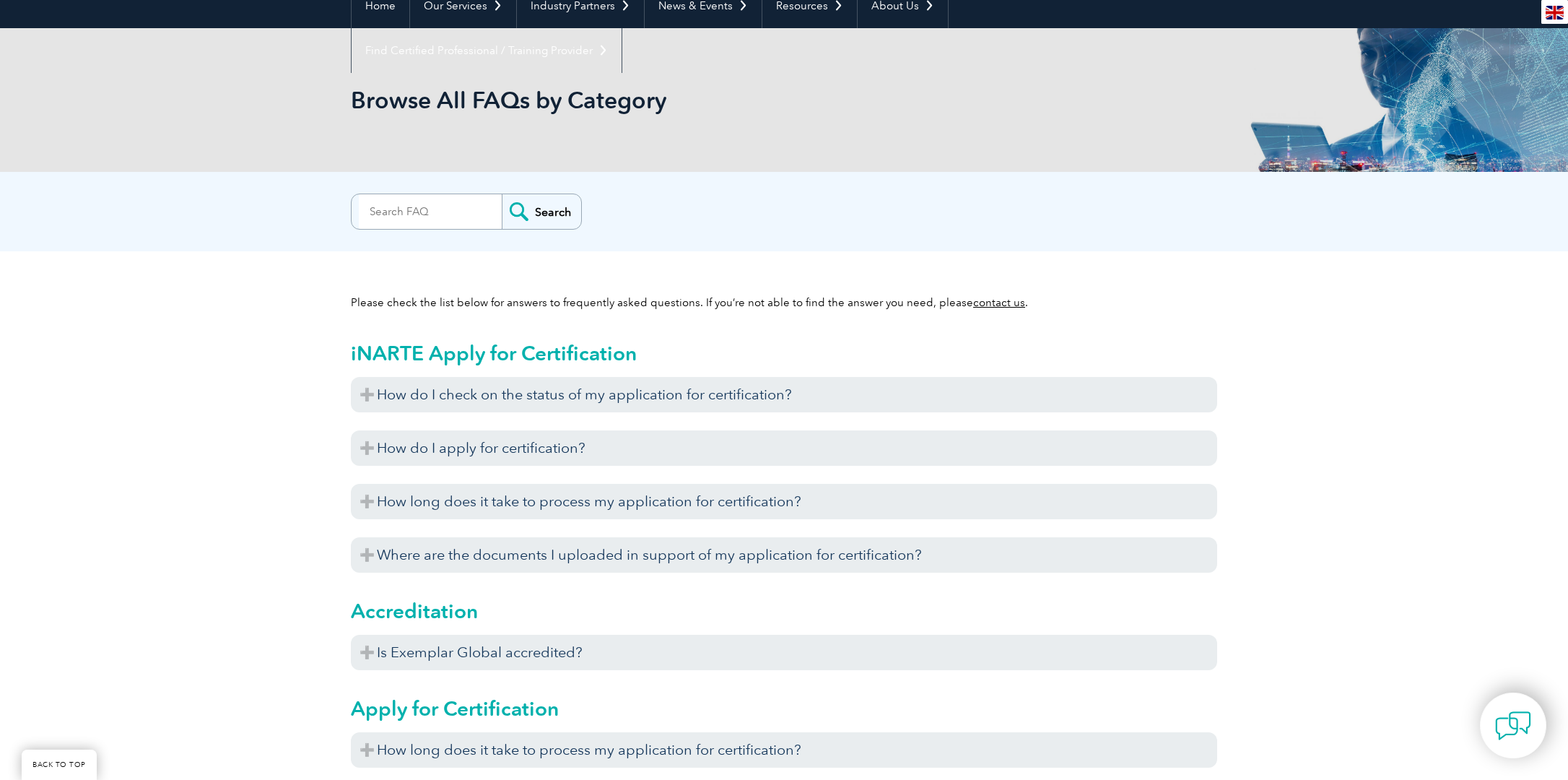
scroll to position [0, 0]
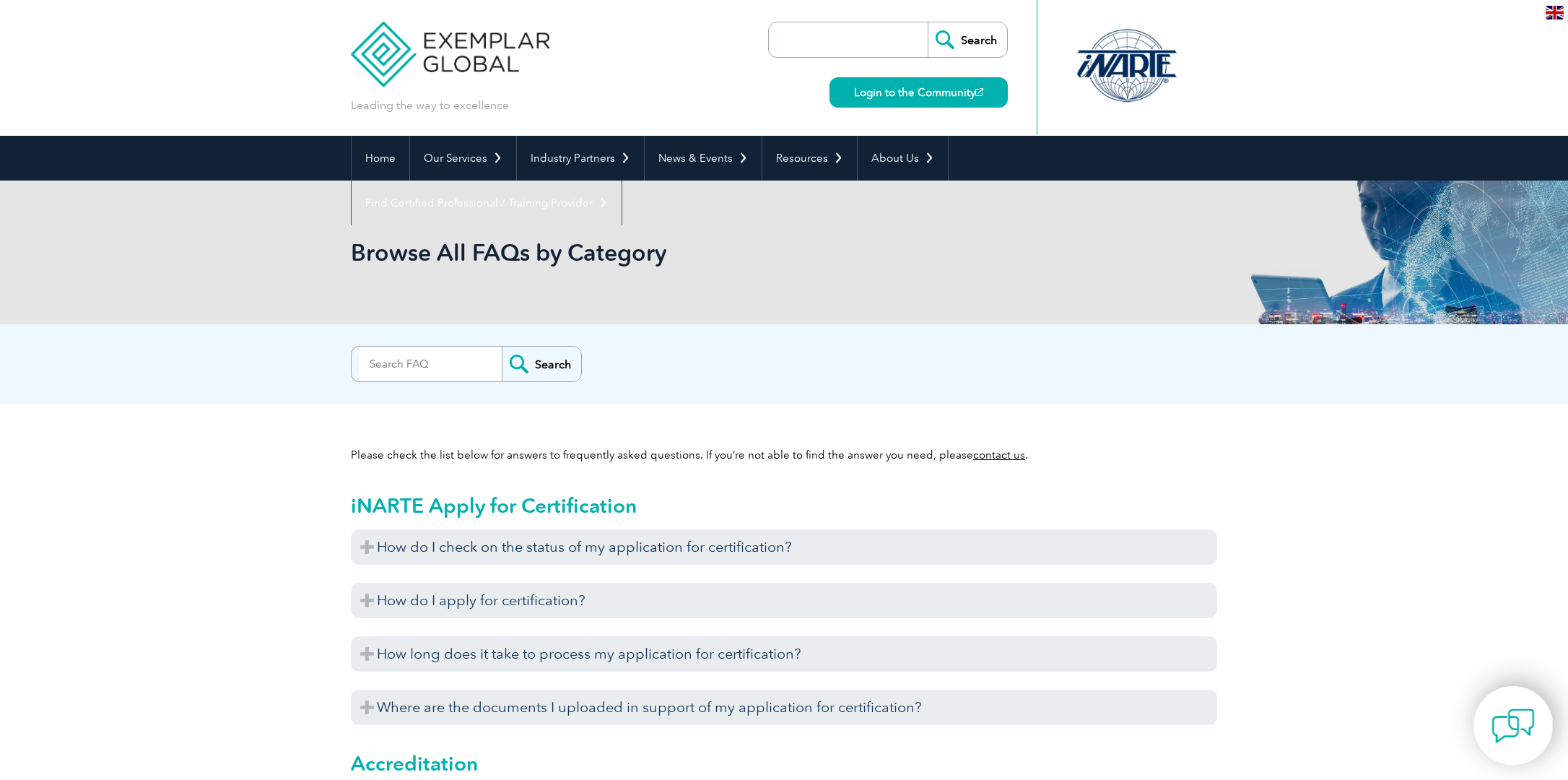
click at [1521, 736] on img at bounding box center [1513, 725] width 43 height 43
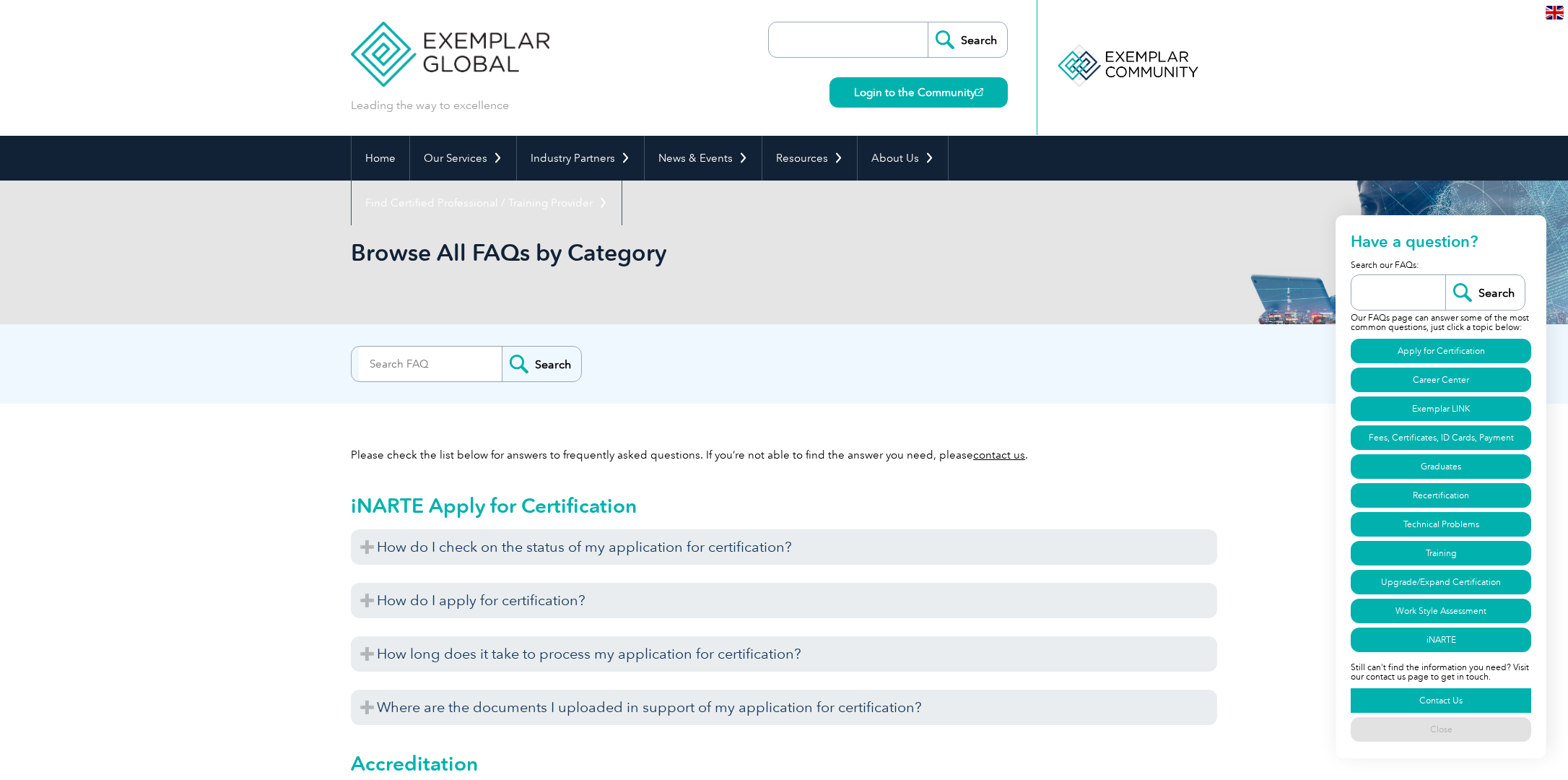
click at [1454, 701] on link "Contact Us" at bounding box center [1441, 700] width 180 height 24
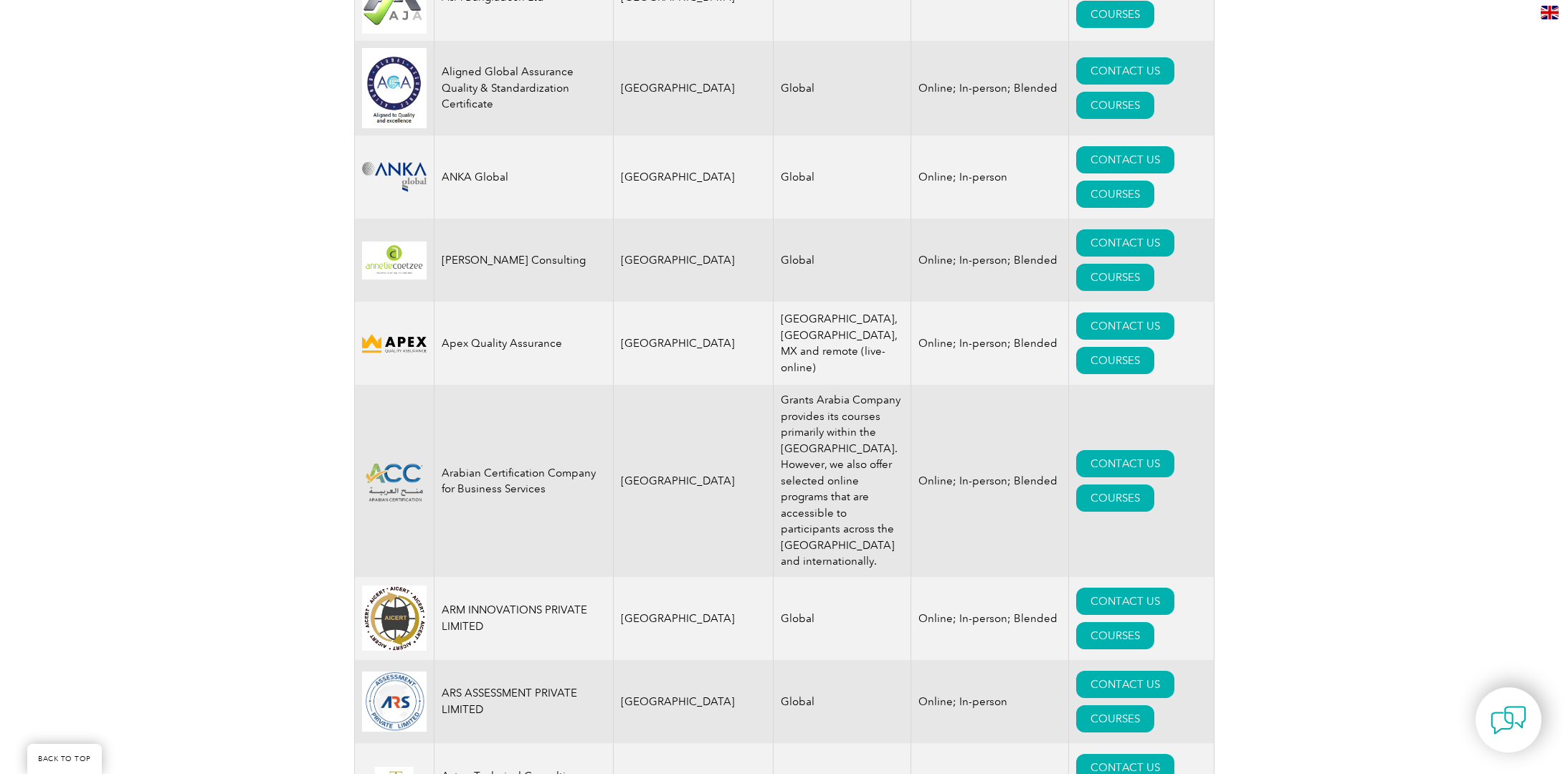
scroll to position [1720, 0]
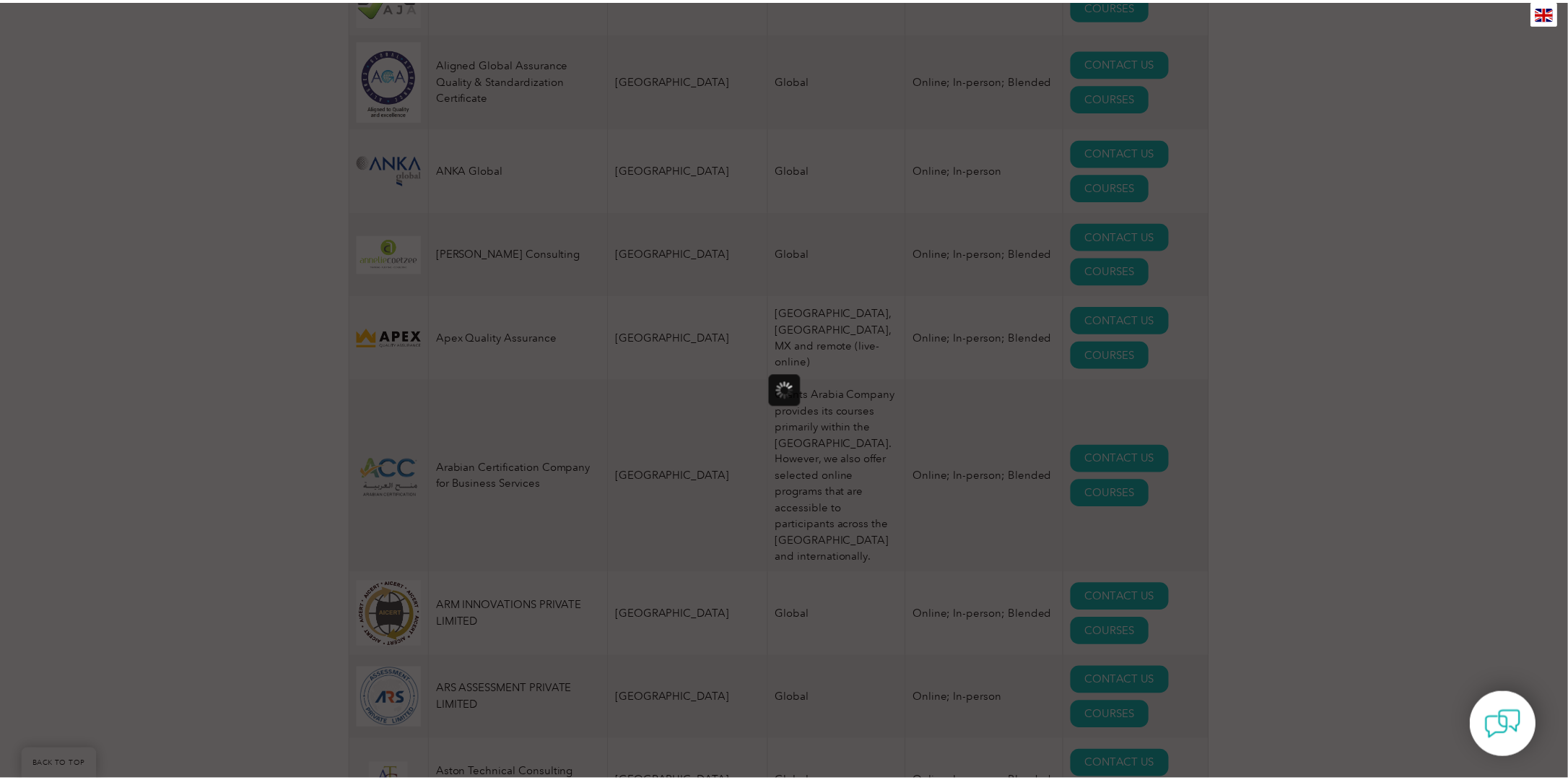
scroll to position [0, 0]
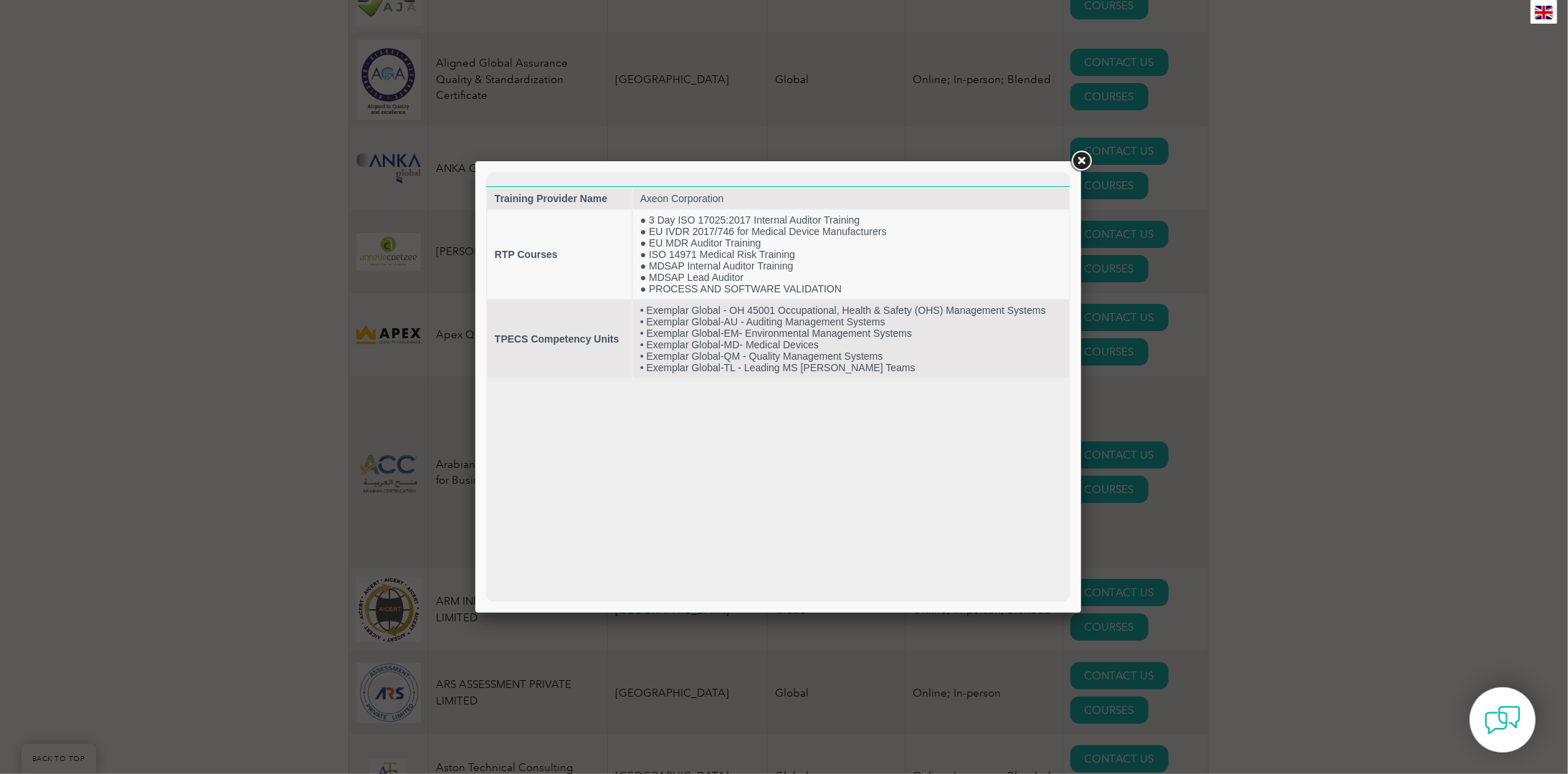
click at [1086, 156] on link at bounding box center [1080, 161] width 26 height 26
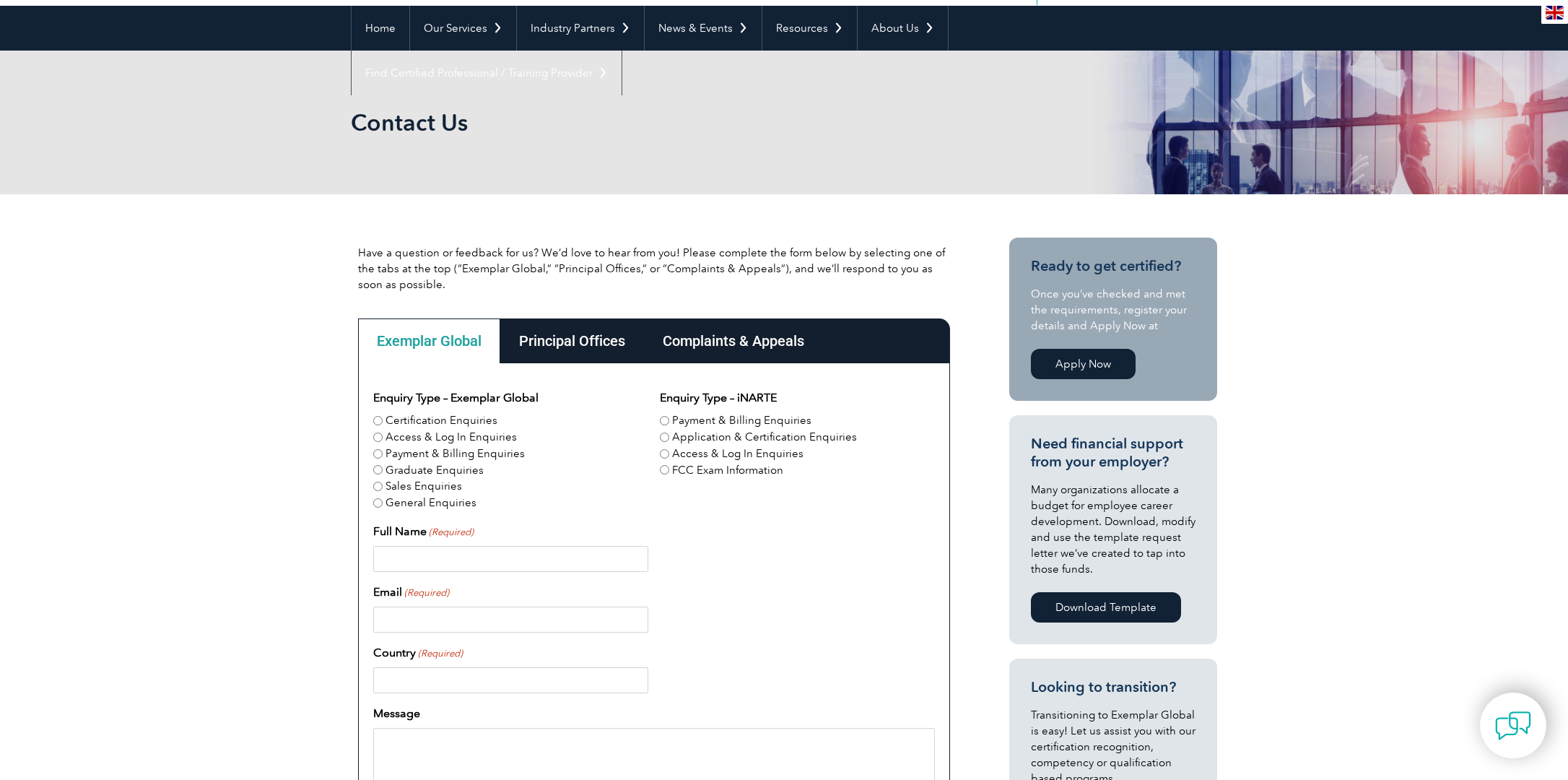
scroll to position [144, 0]
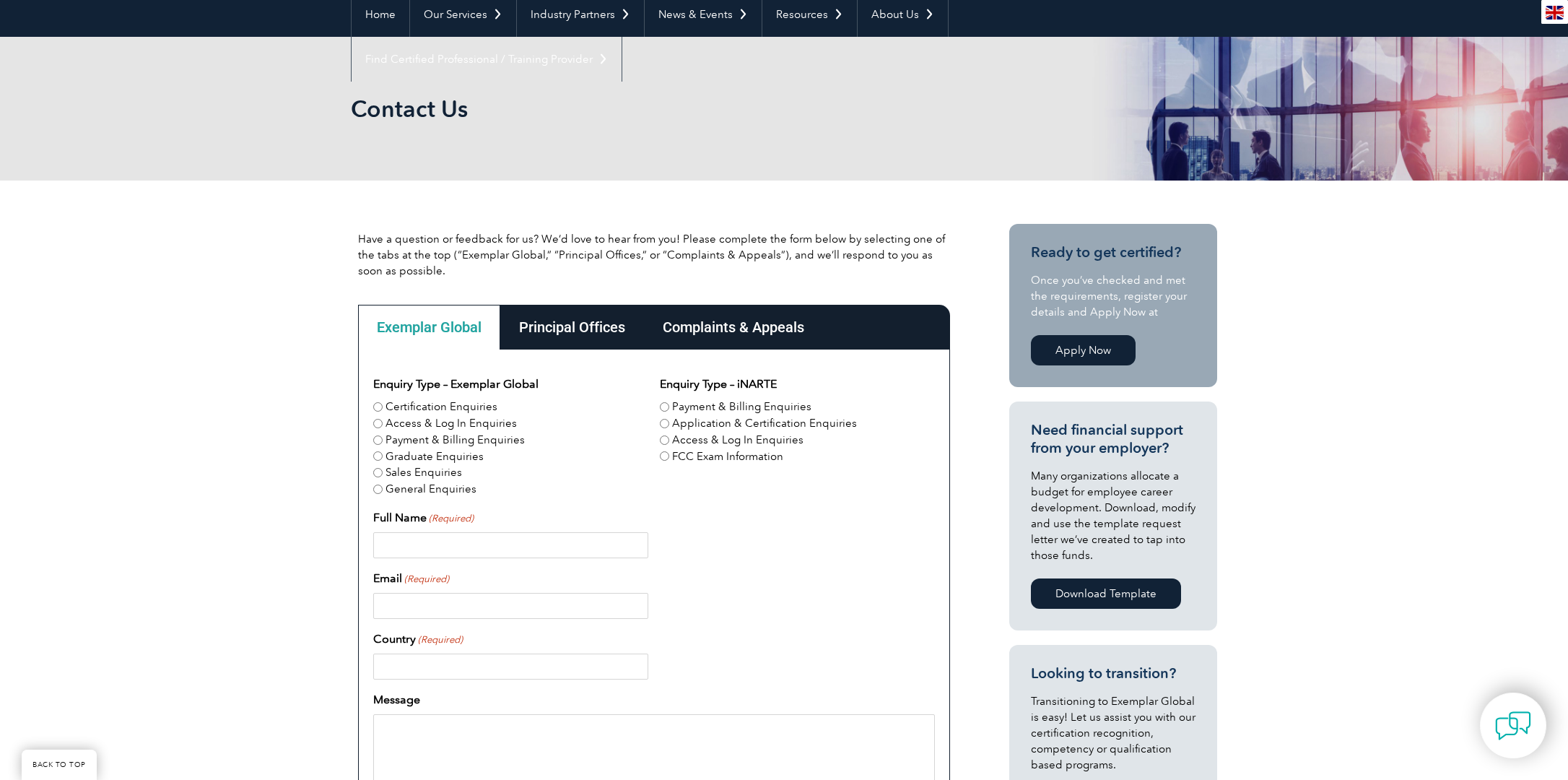
click at [758, 422] on label "Application & Certification Enquiries" at bounding box center [764, 423] width 185 height 17
click at [669, 422] on input "Application & Certification Enquiries" at bounding box center [665, 424] width 10 height 10
radio input "true"
click at [452, 406] on label "Certification Enquiries" at bounding box center [441, 406] width 112 height 17
click at [383, 406] on input "Certification Enquiries" at bounding box center [378, 407] width 10 height 10
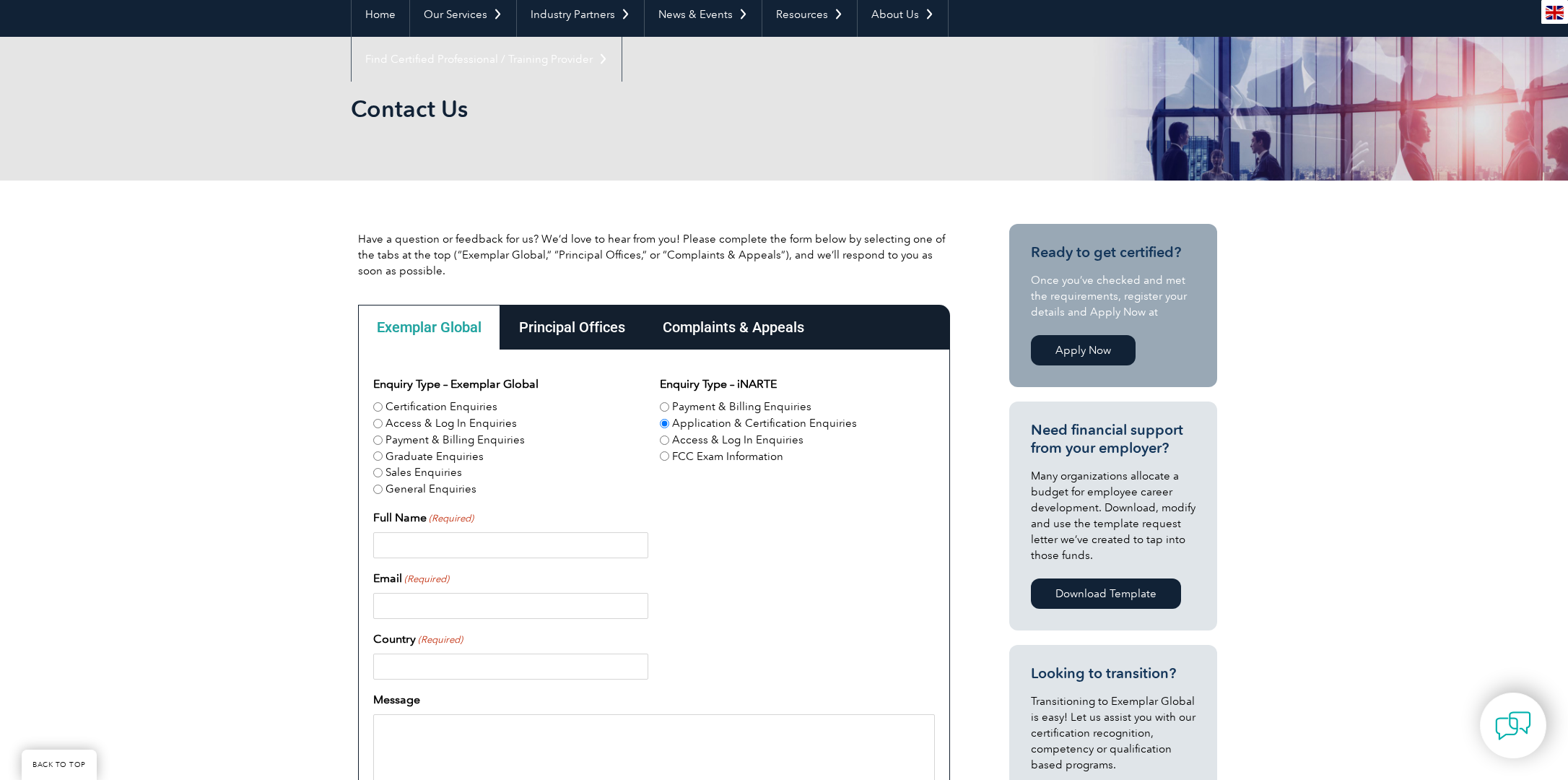
radio input "true"
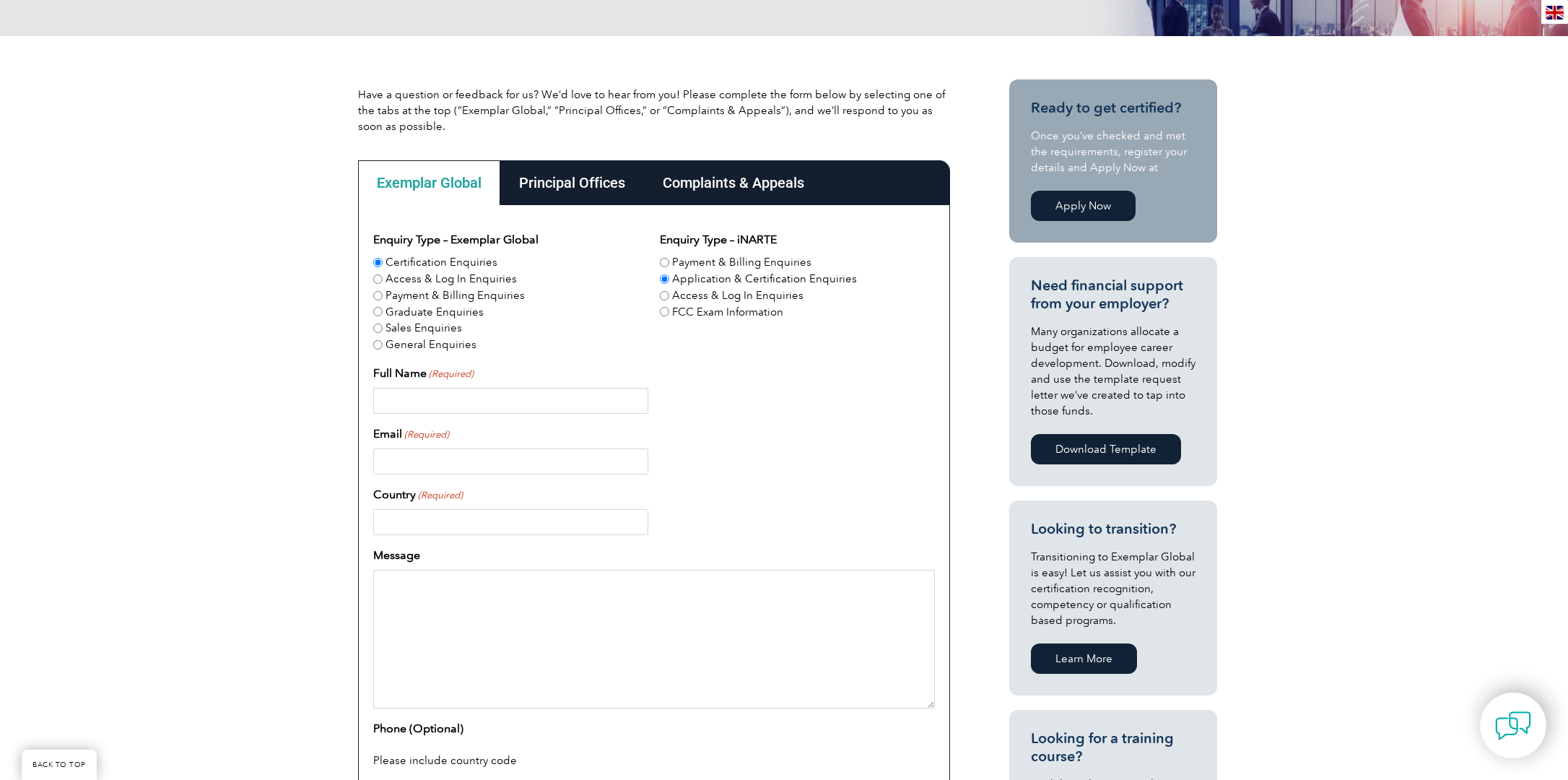
scroll to position [289, 0]
click at [505, 398] on input "Full Name (Required)" at bounding box center [510, 399] width 275 height 26
type input "Sydney White"
type input "Sydney.White@paccr.com"
type input "[GEOGRAPHIC_DATA]"
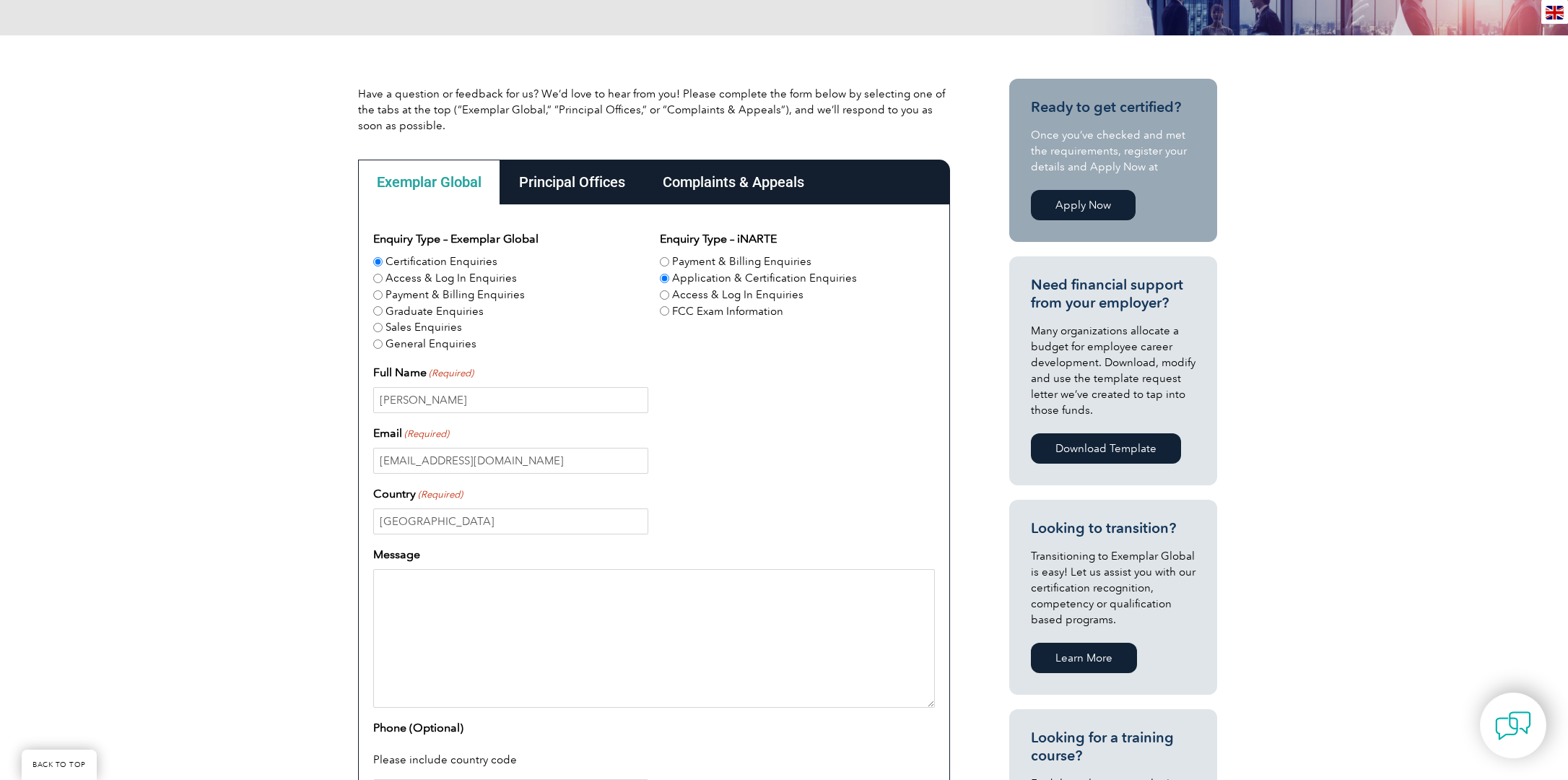
click at [789, 449] on div "Sydney.White@paccr.com" at bounding box center [654, 460] width 562 height 26
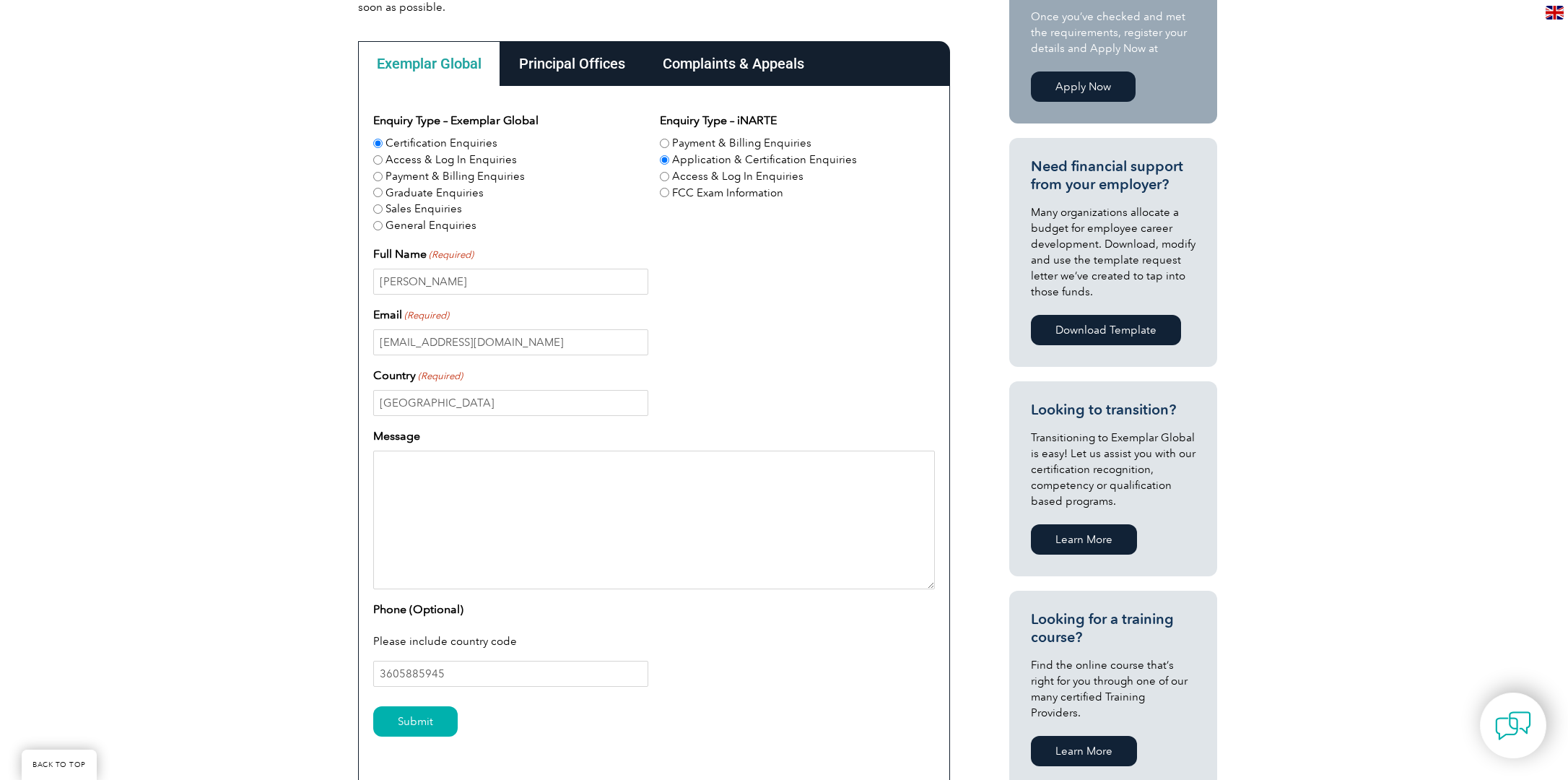
scroll to position [434, 0]
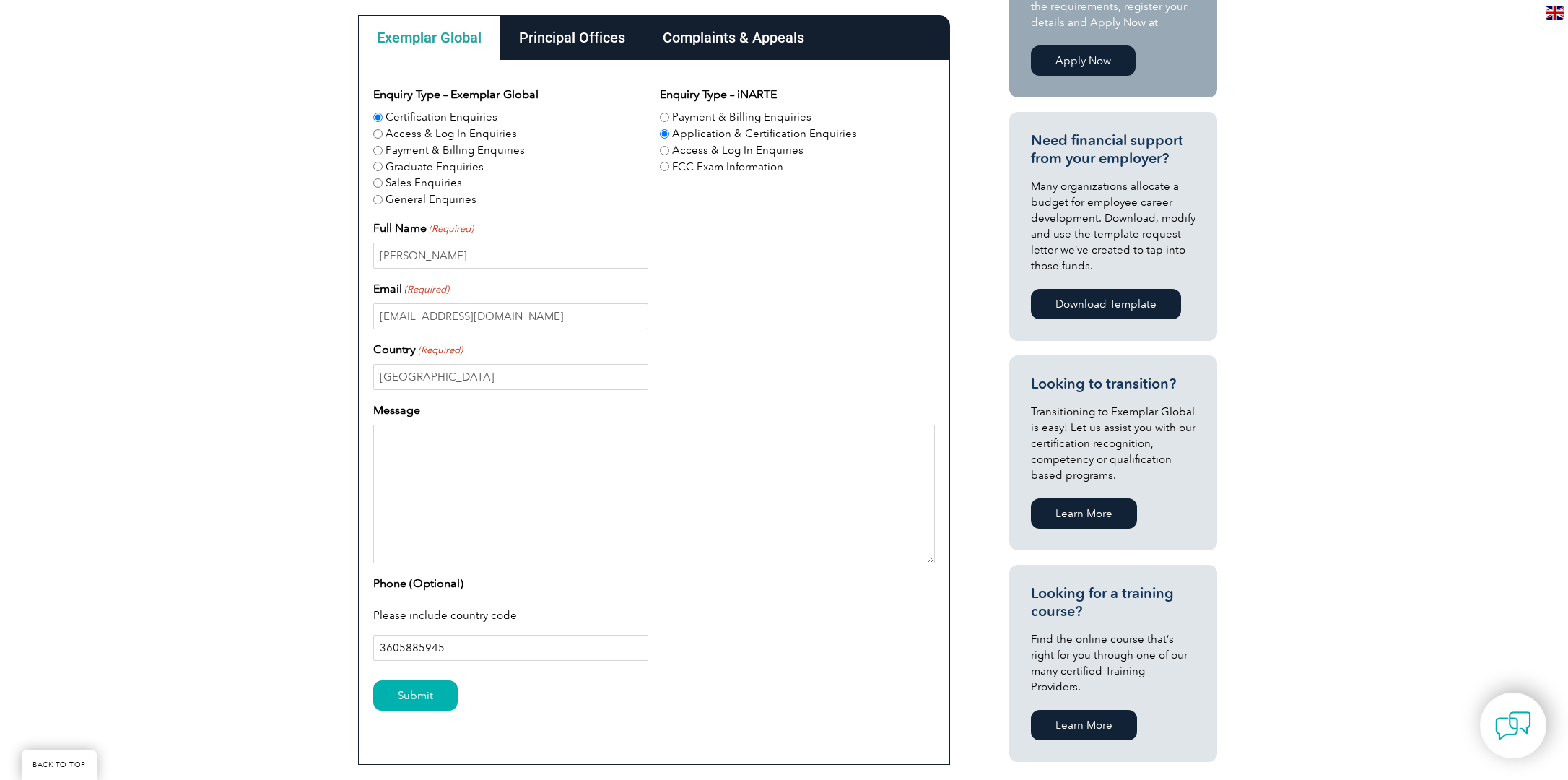
drag, startPoint x: 379, startPoint y: 643, endPoint x: 400, endPoint y: 646, distance: 21.2
click at [379, 643] on input "3605885945" at bounding box center [510, 648] width 275 height 26
type input "1-3605885945"
click at [483, 473] on textarea "Message" at bounding box center [654, 494] width 562 height 139
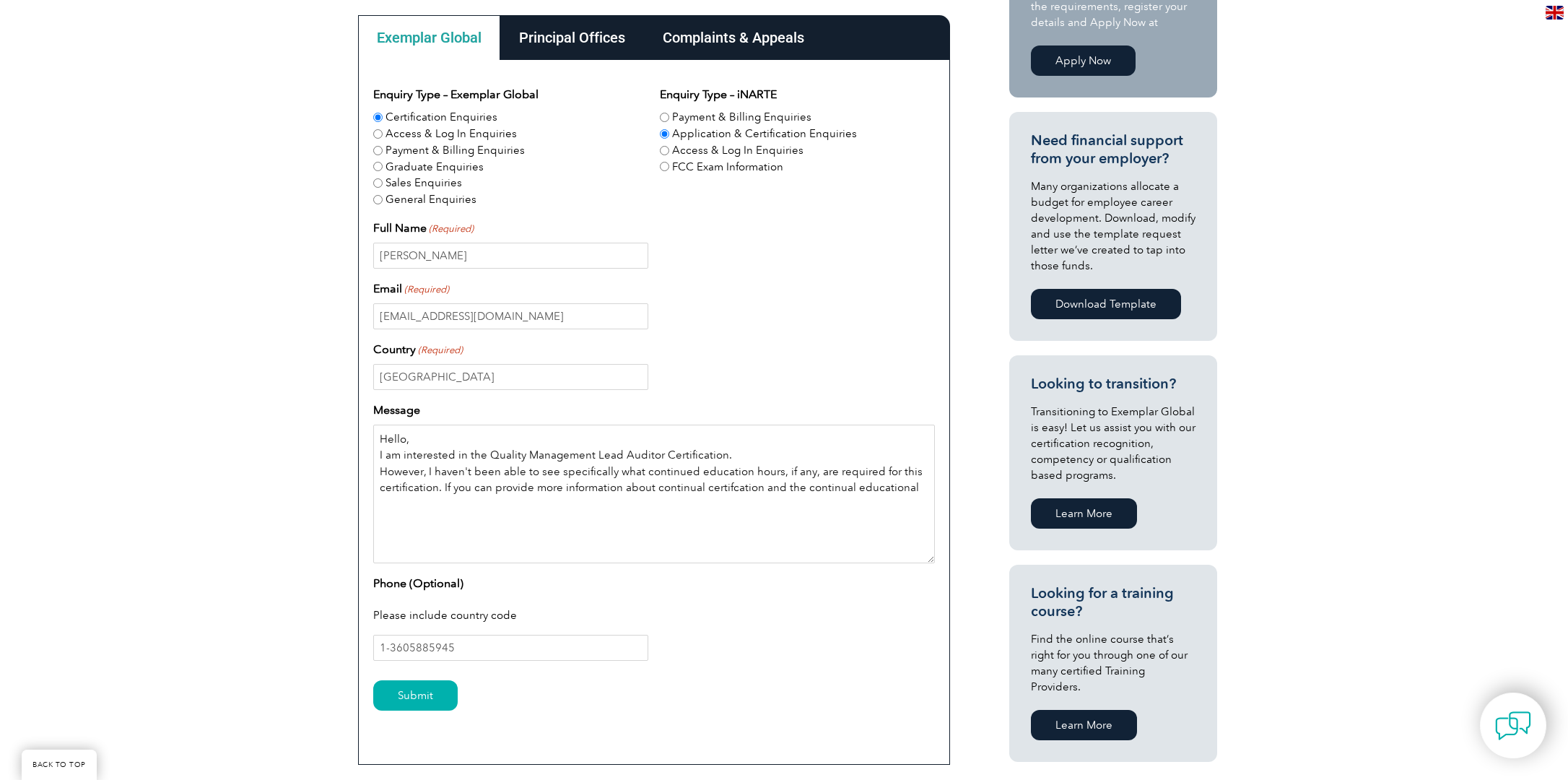
click at [917, 488] on textarea "Hello, I am interested in the Quality Management Lead Auditor Certification. Ho…" at bounding box center [654, 494] width 562 height 139
click at [679, 526] on textarea "Hello, I am interested in the Quality Management Lead Auditor Certification. Ho…" at bounding box center [654, 494] width 562 height 139
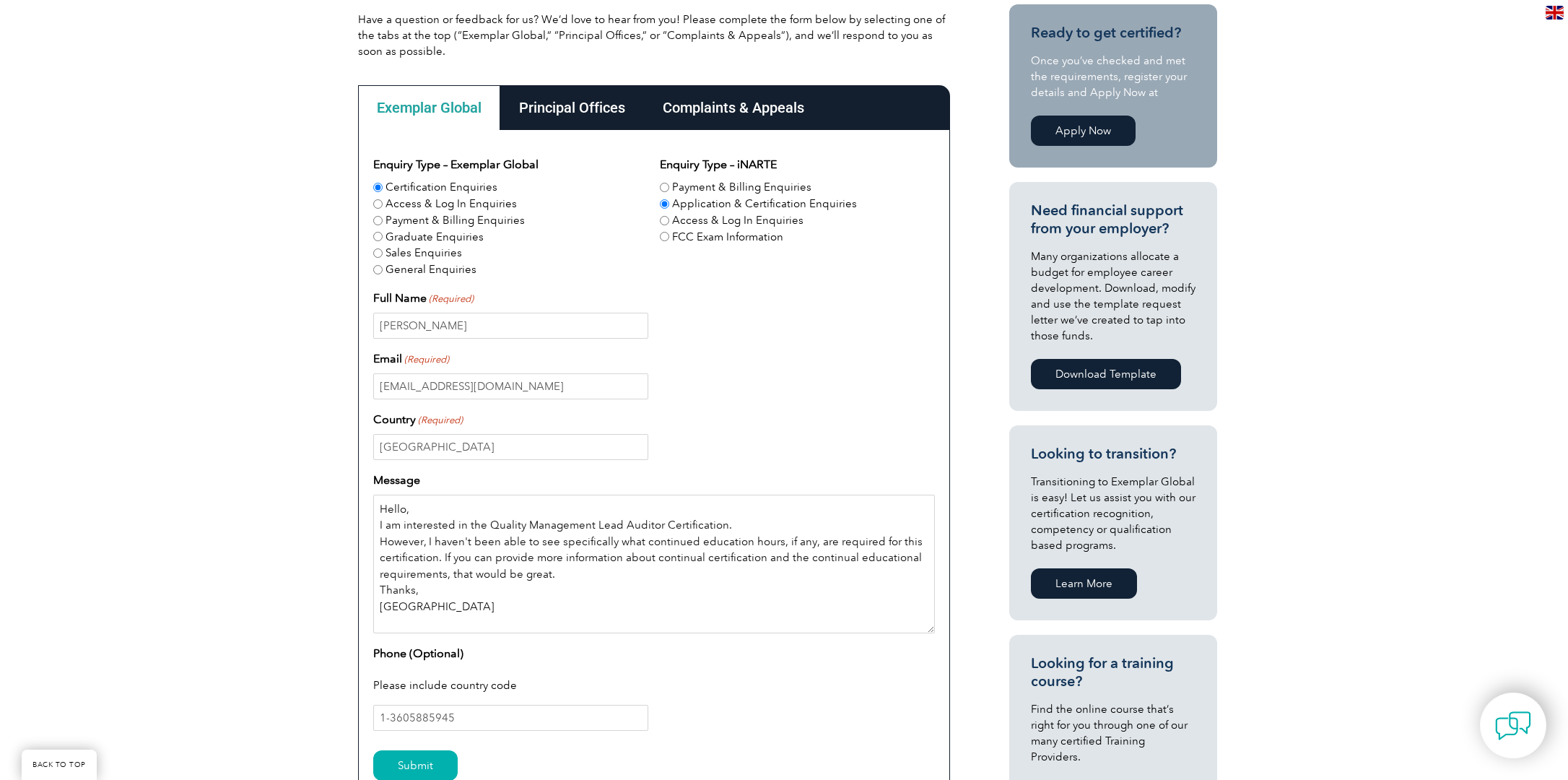
scroll to position [505, 0]
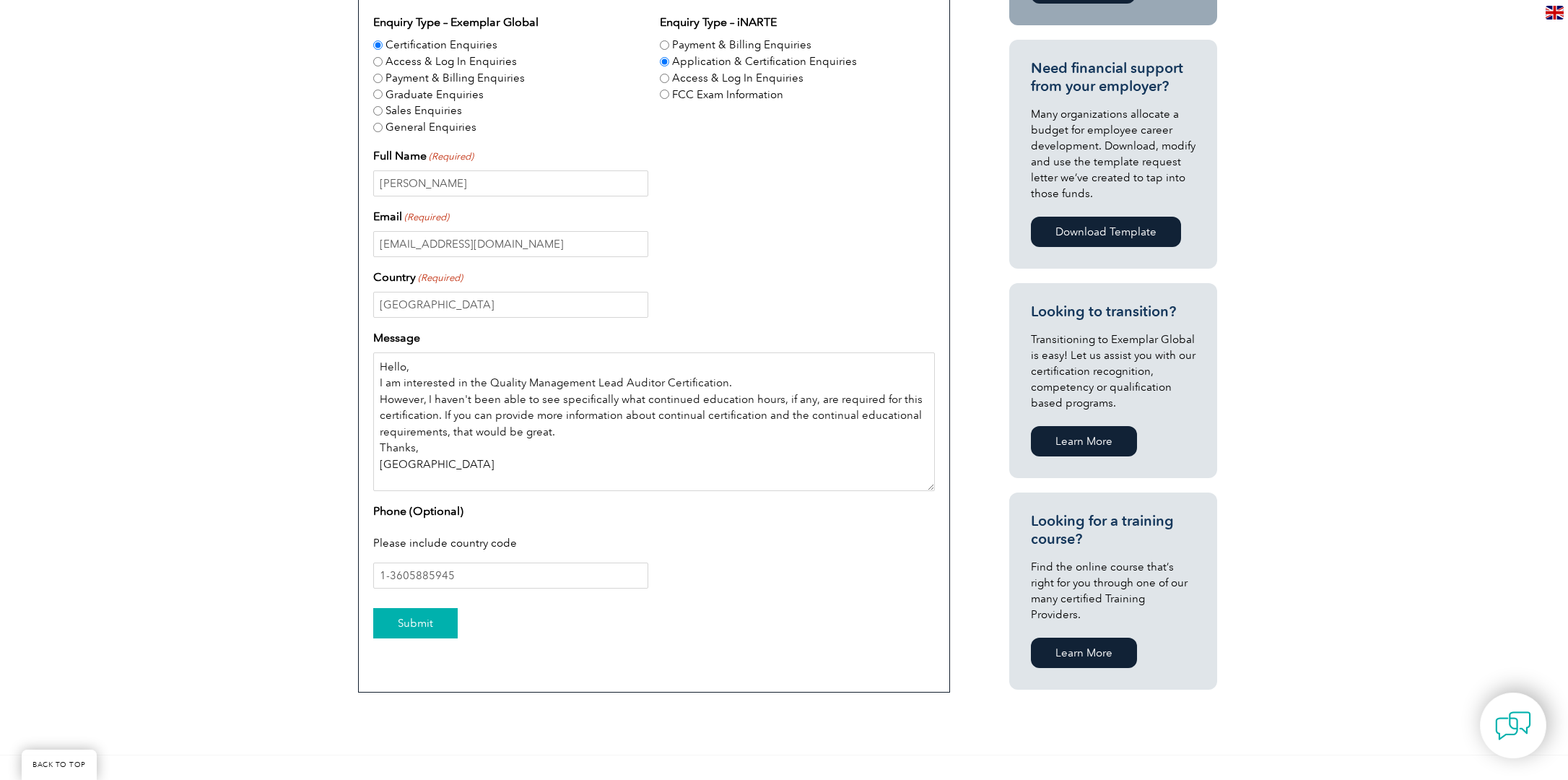
type textarea "Hello, I am interested in the Quality Management Lead Auditor Certification. Ho…"
click at [424, 621] on input "Submit" at bounding box center [415, 622] width 84 height 30
